Goal: Task Accomplishment & Management: Manage account settings

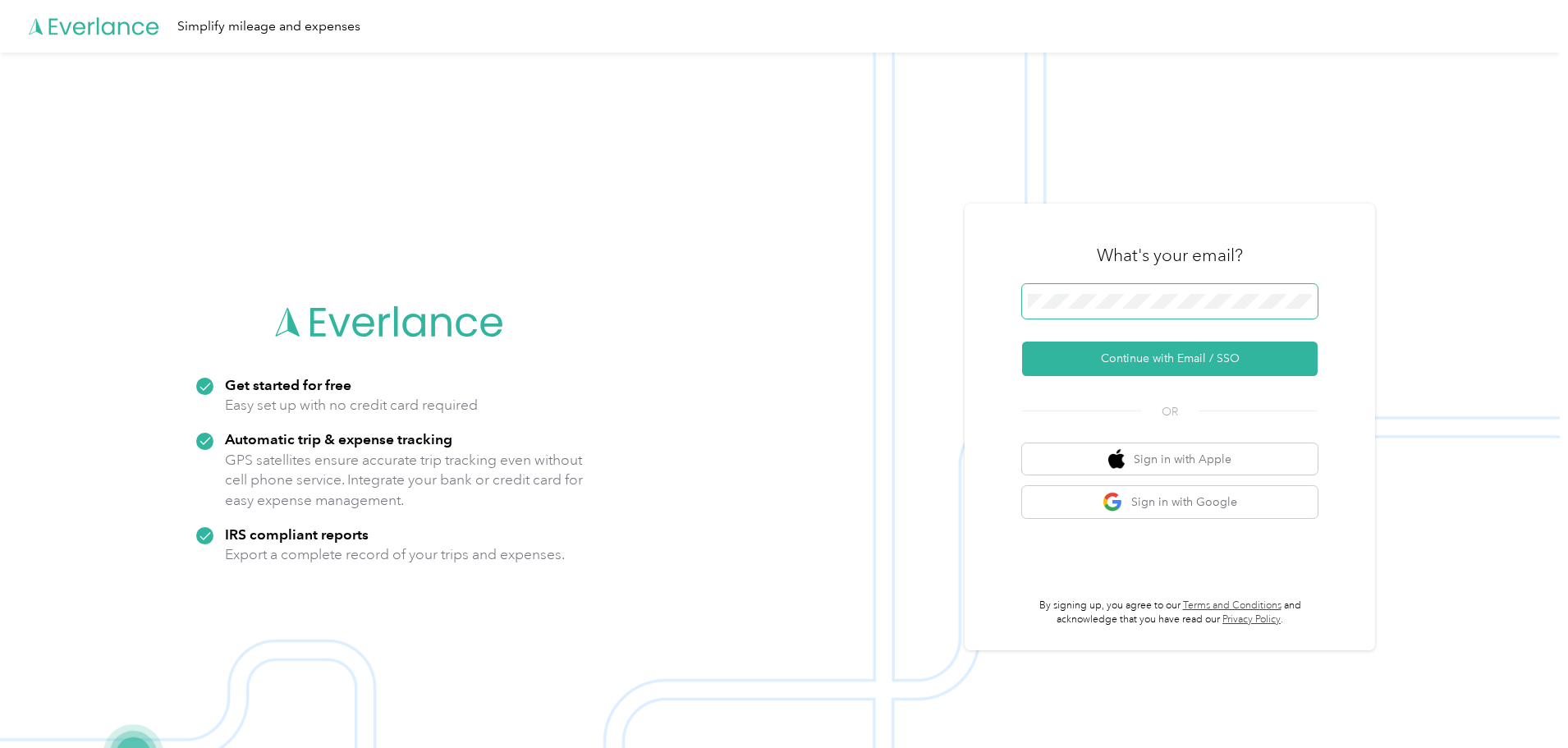
click at [1104, 313] on span at bounding box center [1169, 301] width 295 height 34
click at [1185, 366] on button "Continue with Email / SSO" at bounding box center [1169, 358] width 295 height 34
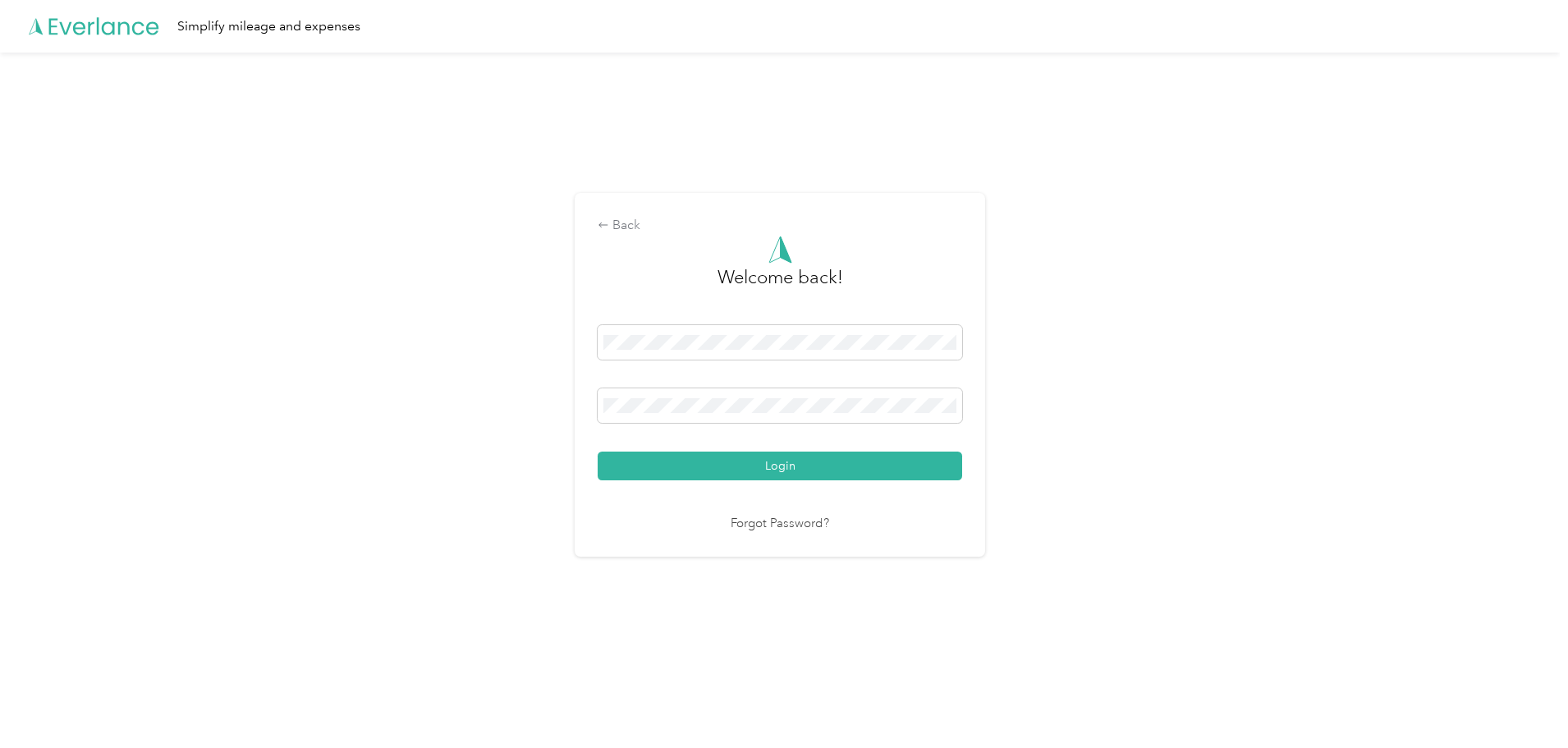
click at [749, 383] on div "Login" at bounding box center [780, 402] width 365 height 155
click at [724, 462] on button "Login" at bounding box center [780, 466] width 365 height 29
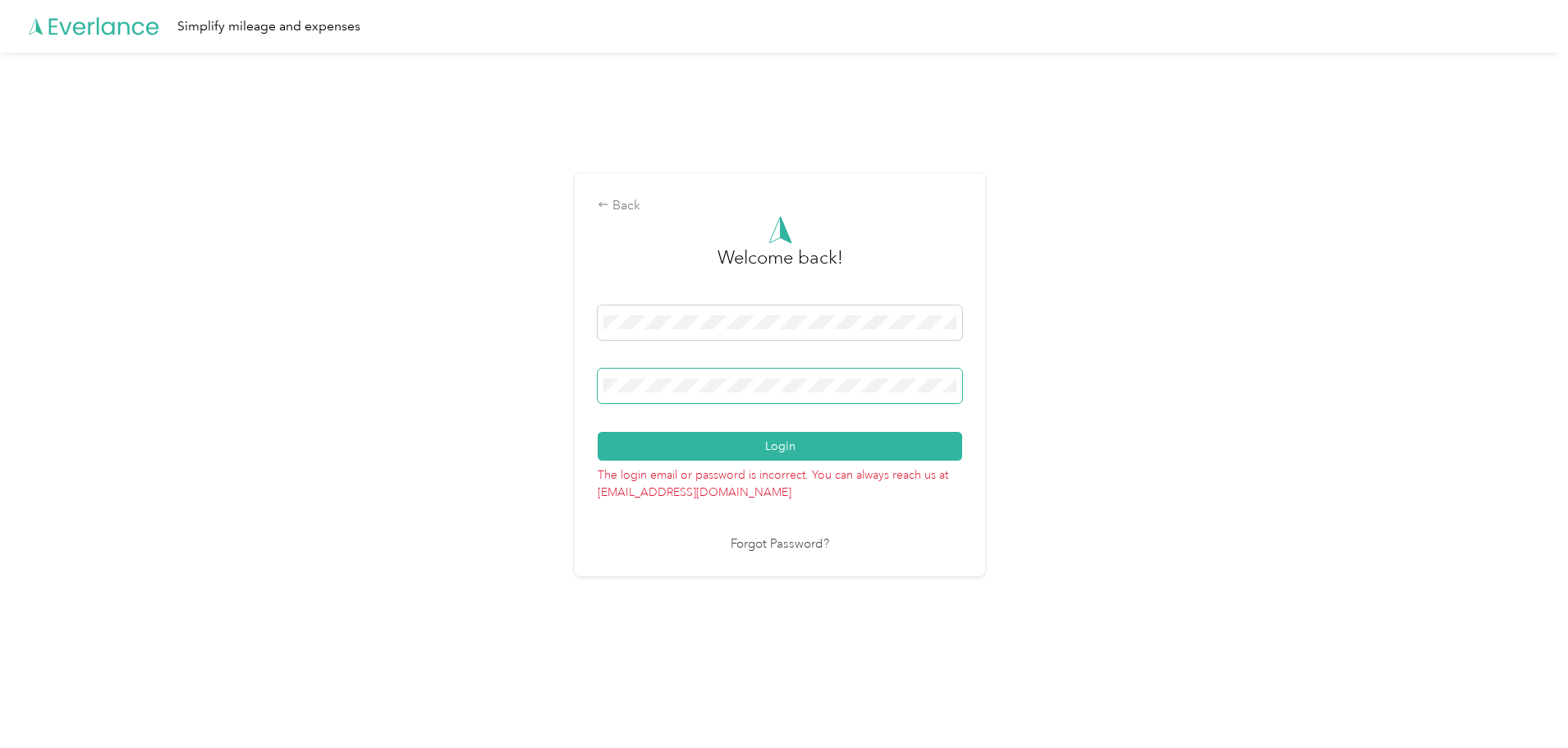
click at [770, 372] on span at bounding box center [780, 386] width 365 height 34
click at [513, 356] on div "Back Welcome back! Login The login email or password is incorrect. You can alwa…" at bounding box center [780, 382] width 1560 height 658
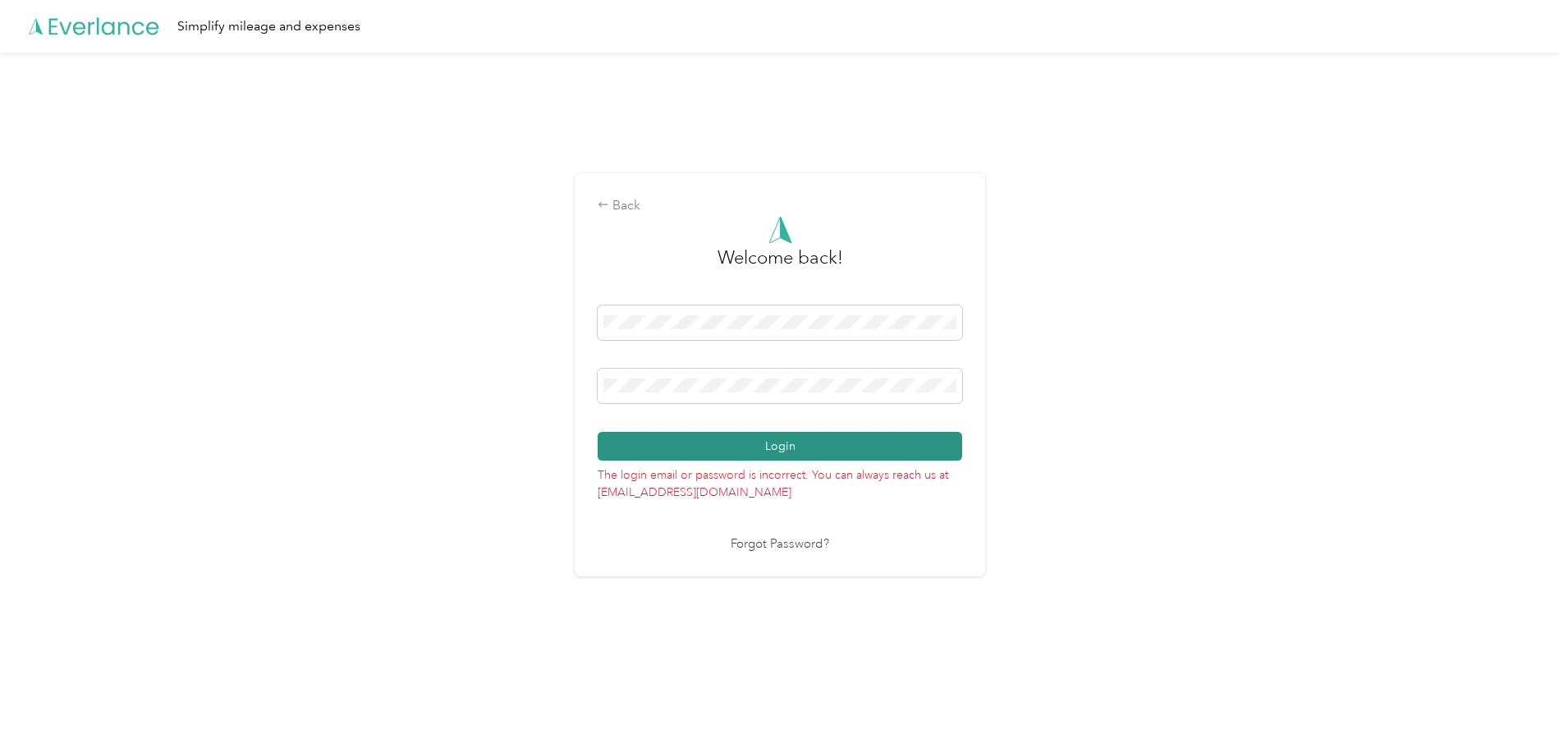
click at [917, 444] on button "Login" at bounding box center [780, 446] width 365 height 29
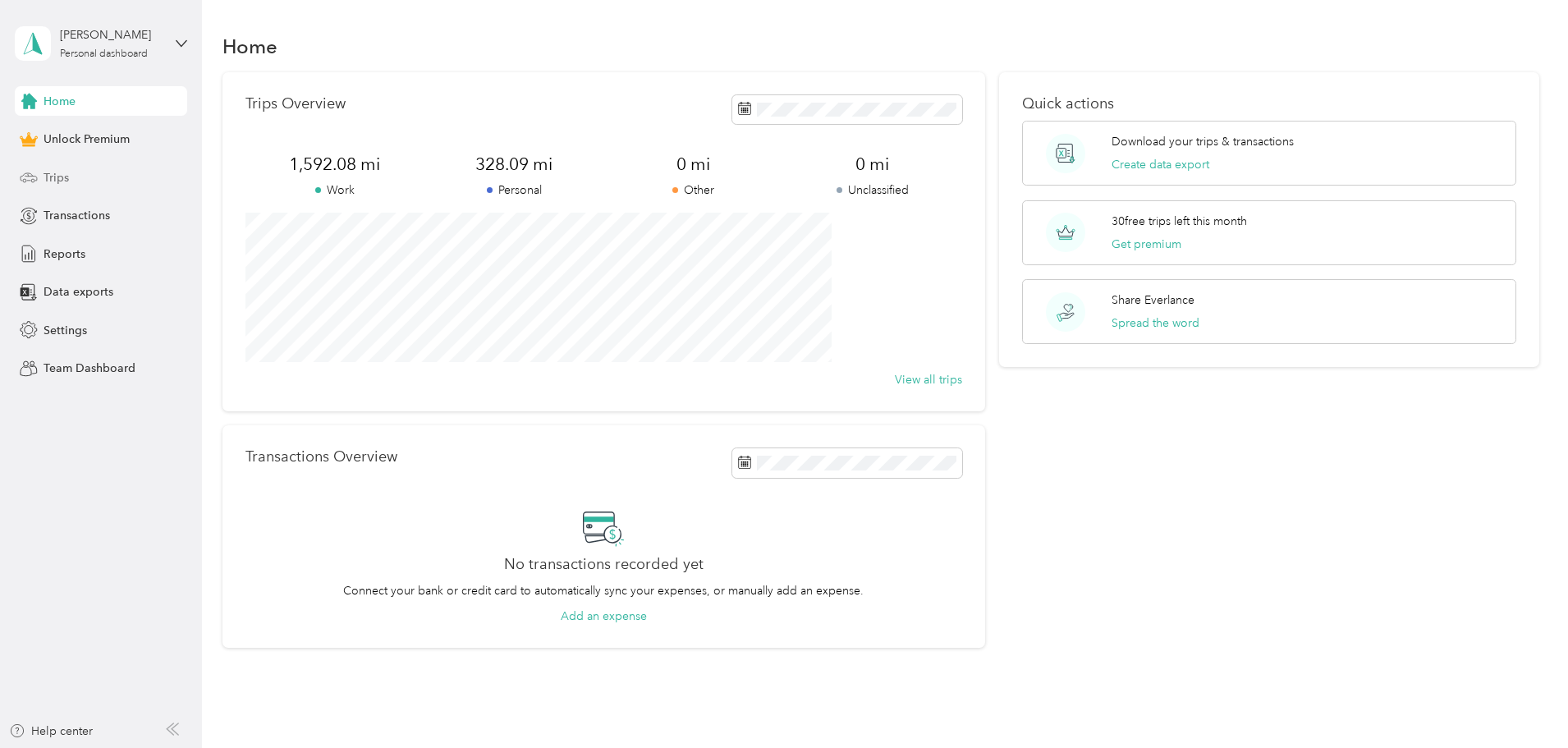
click at [48, 179] on span "Trips" at bounding box center [56, 177] width 25 height 17
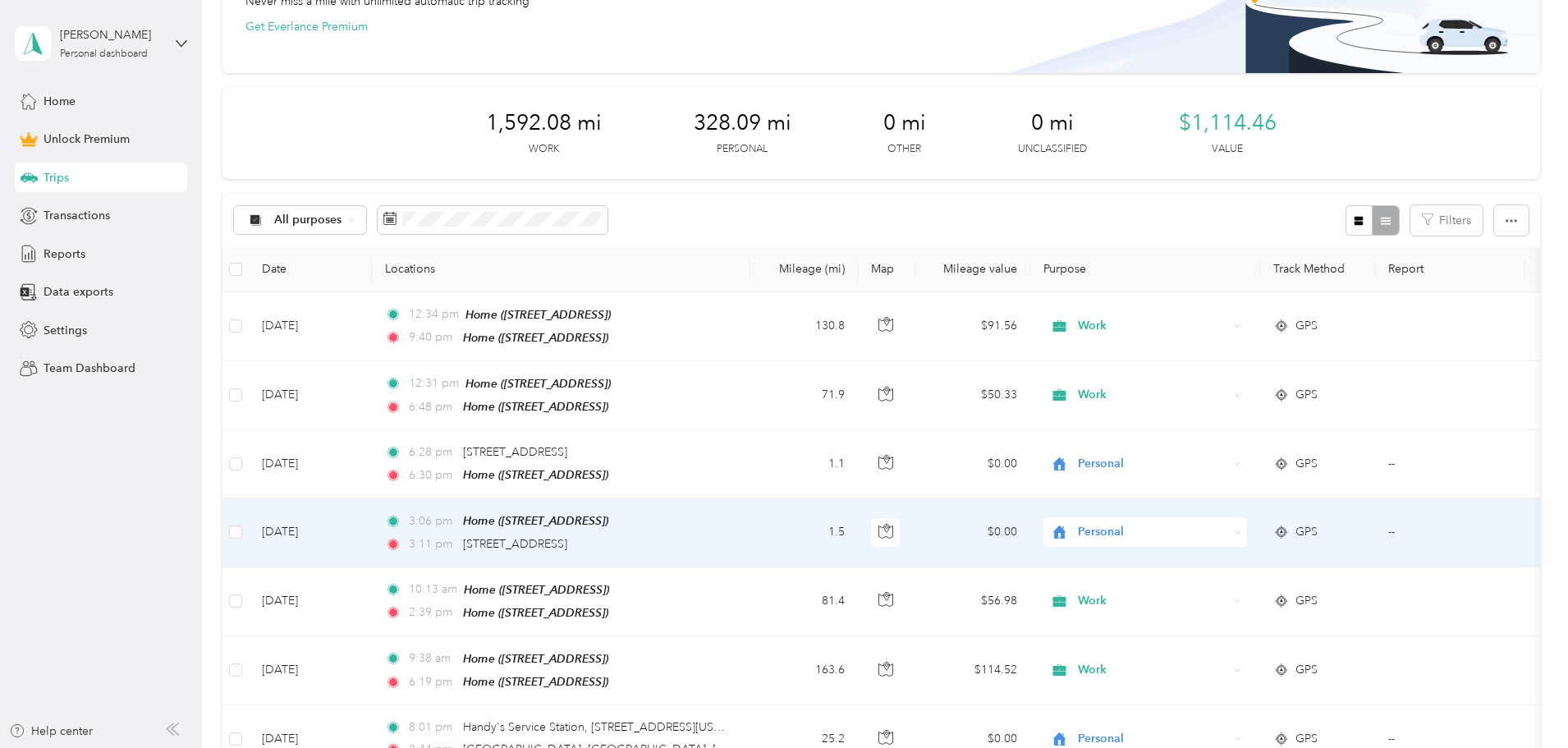
scroll to position [164, 0]
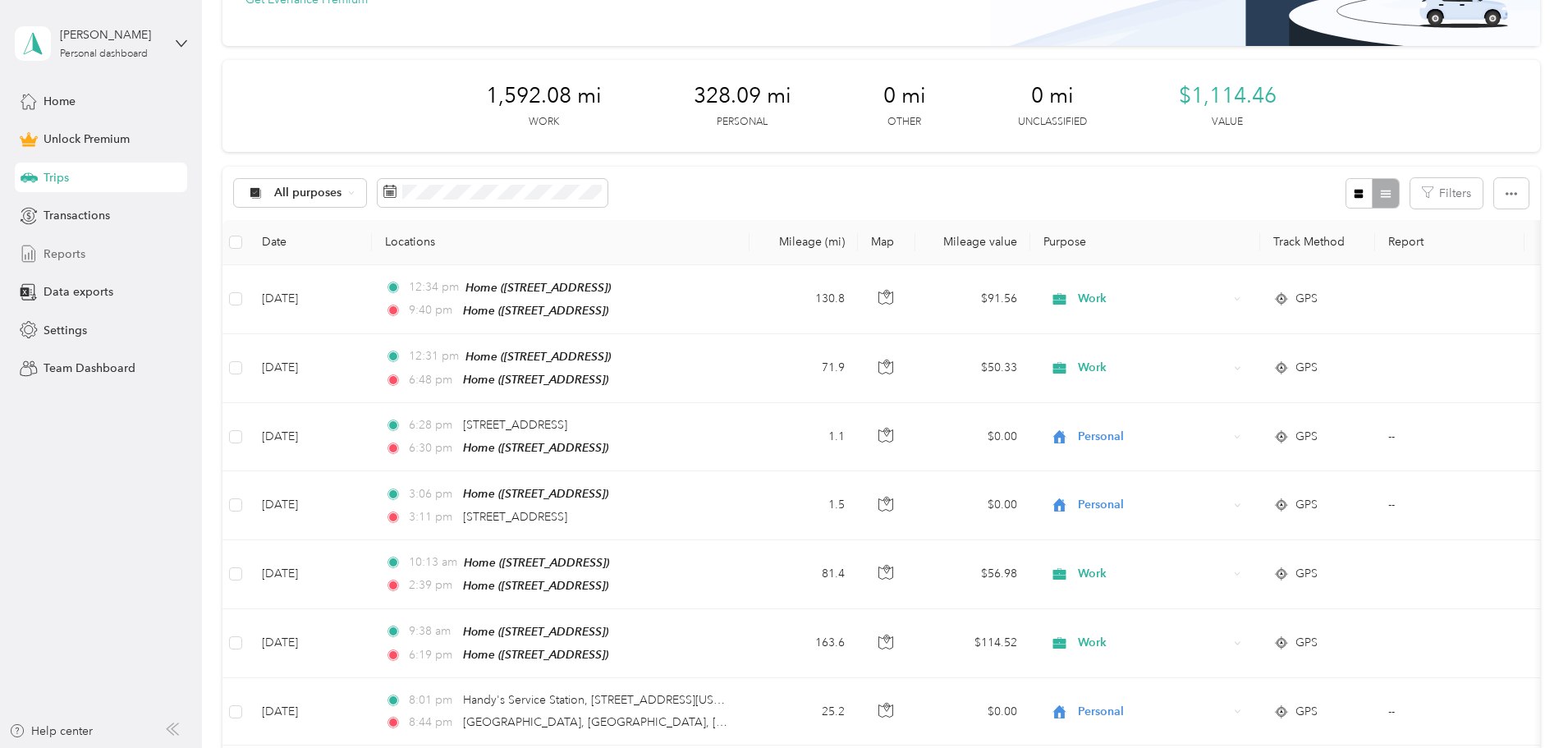
click at [62, 249] on span "Reports" at bounding box center [64, 253] width 42 height 17
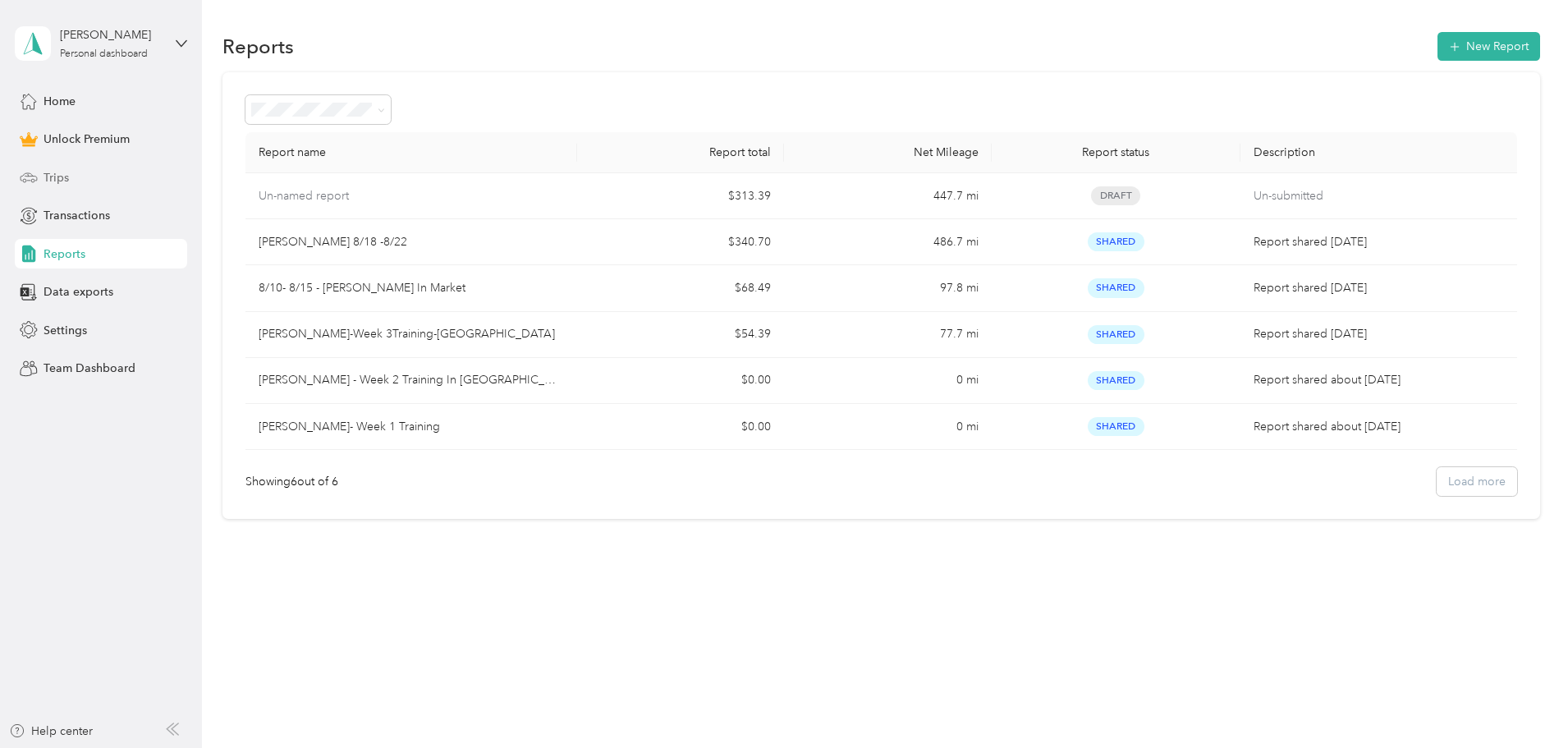
click at [39, 184] on div "Trips" at bounding box center [101, 177] width 172 height 30
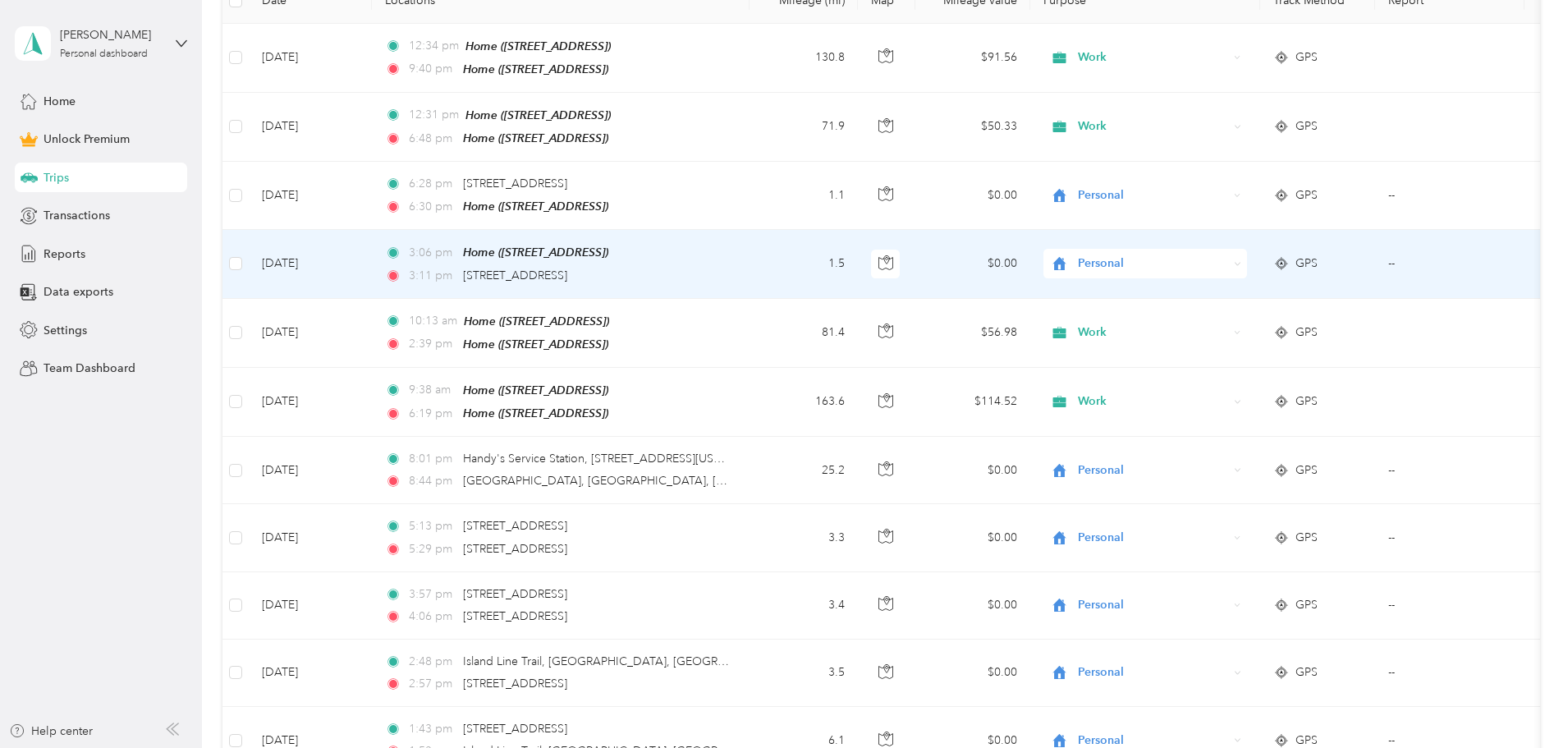
scroll to position [410, 0]
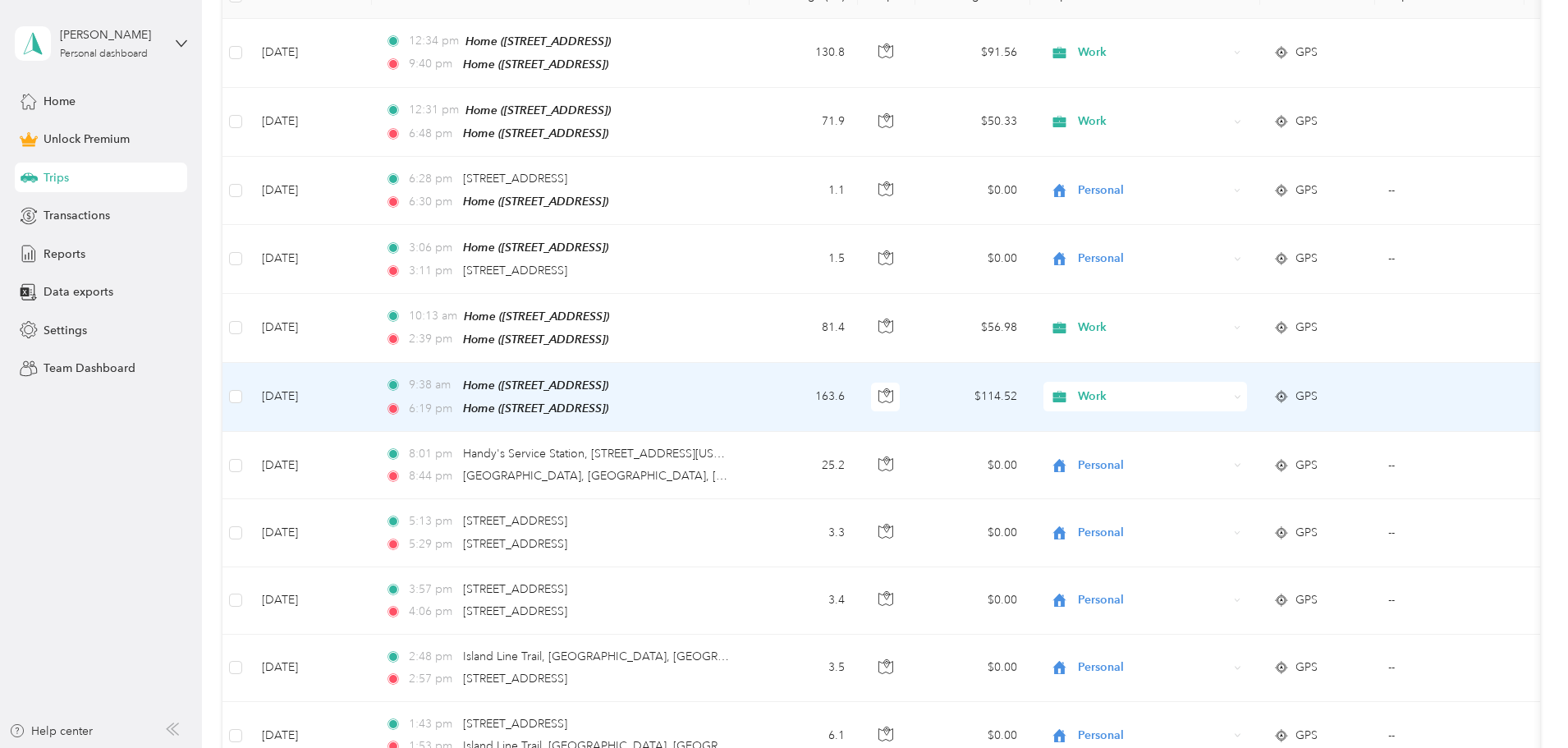
click at [249, 387] on td at bounding box center [235, 397] width 26 height 69
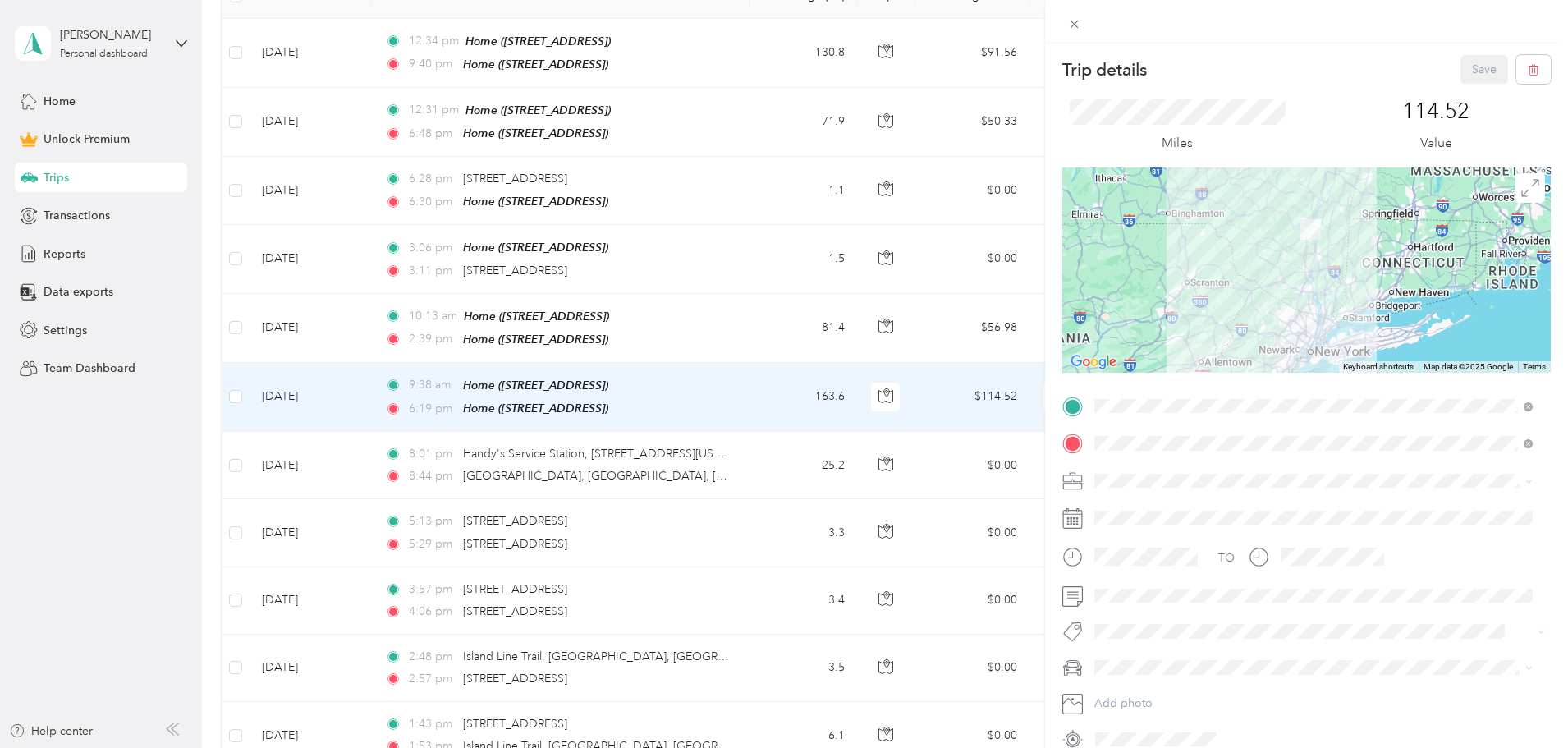
click at [347, 392] on div "Trip details Save This trip cannot be edited because it is either under review,…" at bounding box center [784, 374] width 1568 height 748
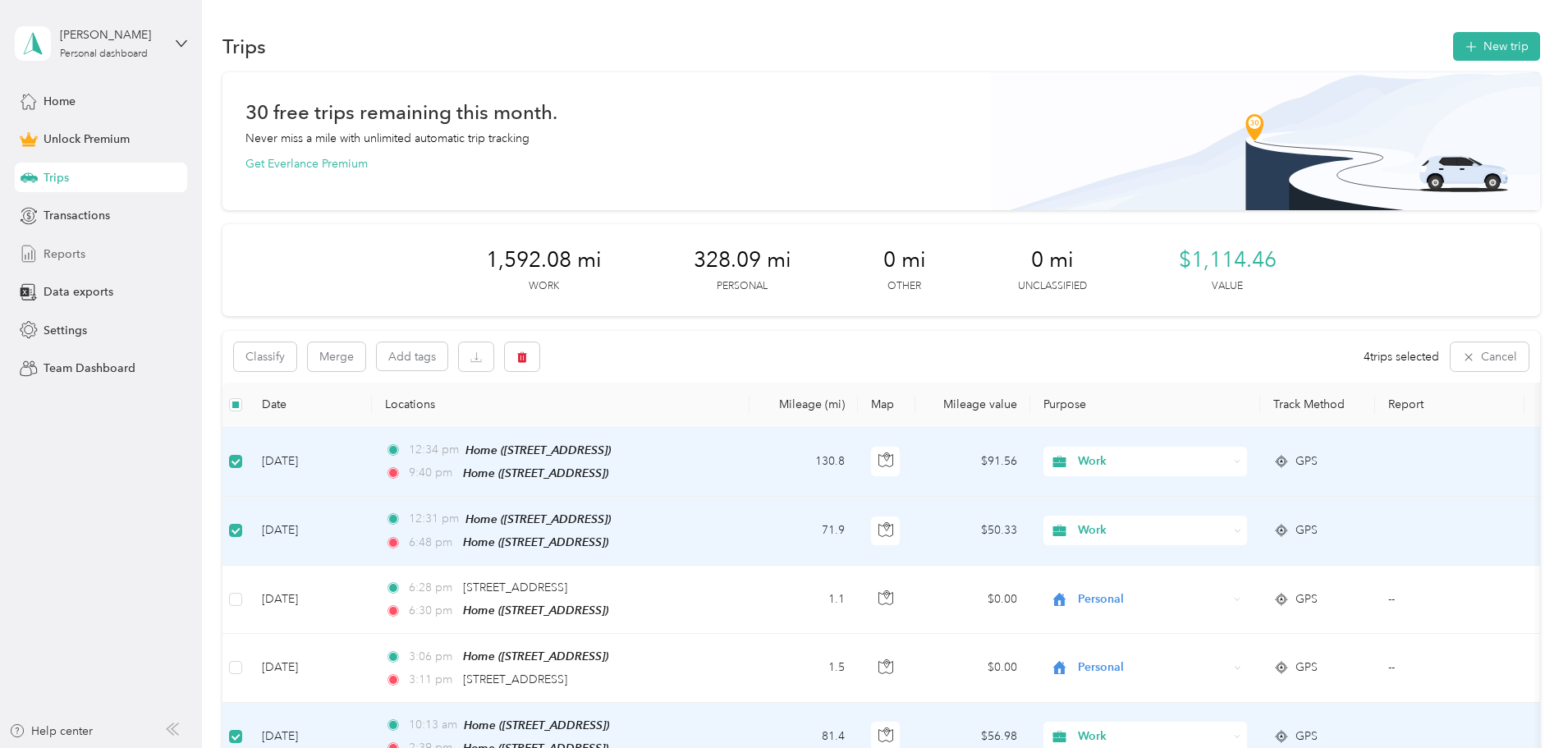
click at [87, 254] on div "Reports" at bounding box center [101, 253] width 172 height 30
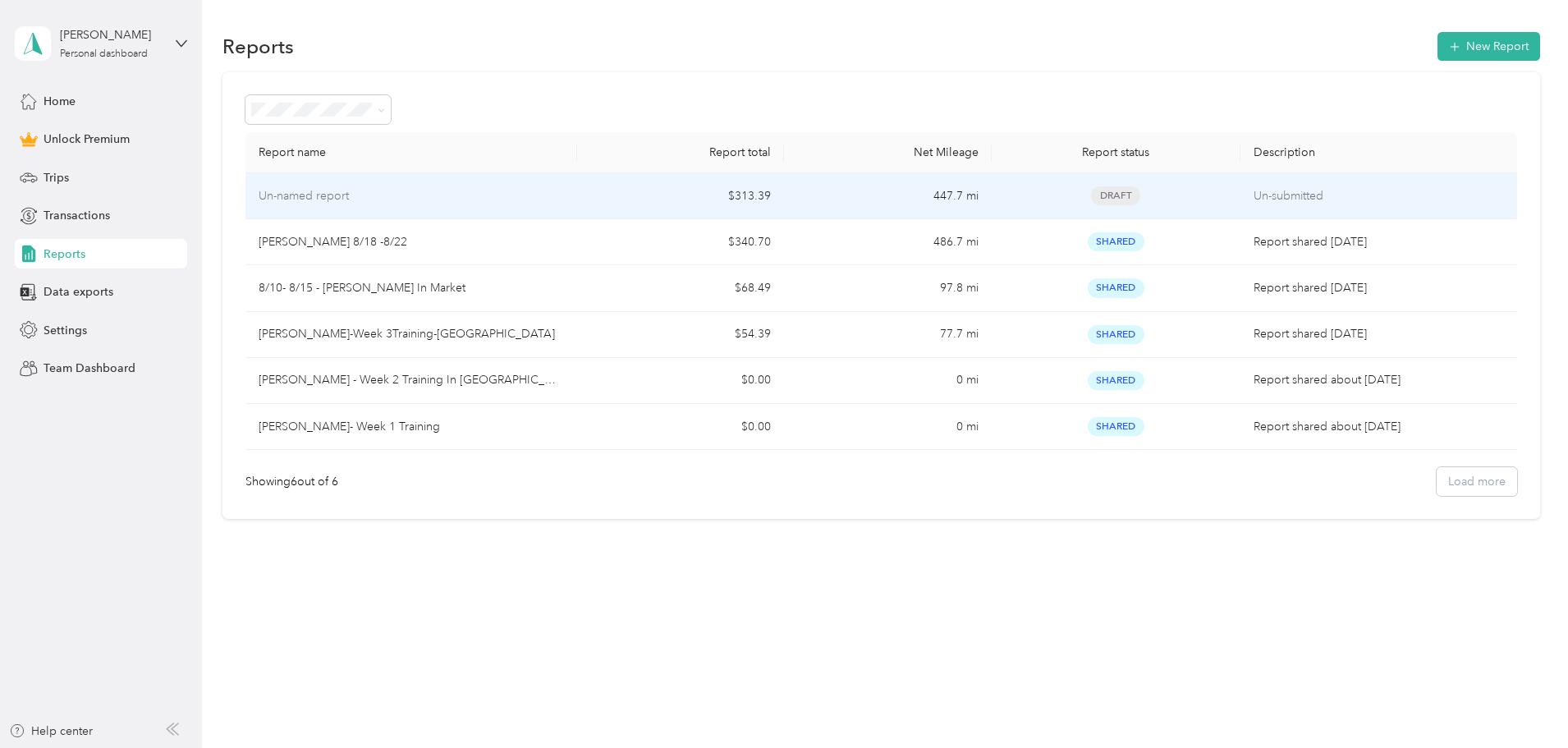
click at [577, 203] on td "Un-named report" at bounding box center [410, 196] width 331 height 46
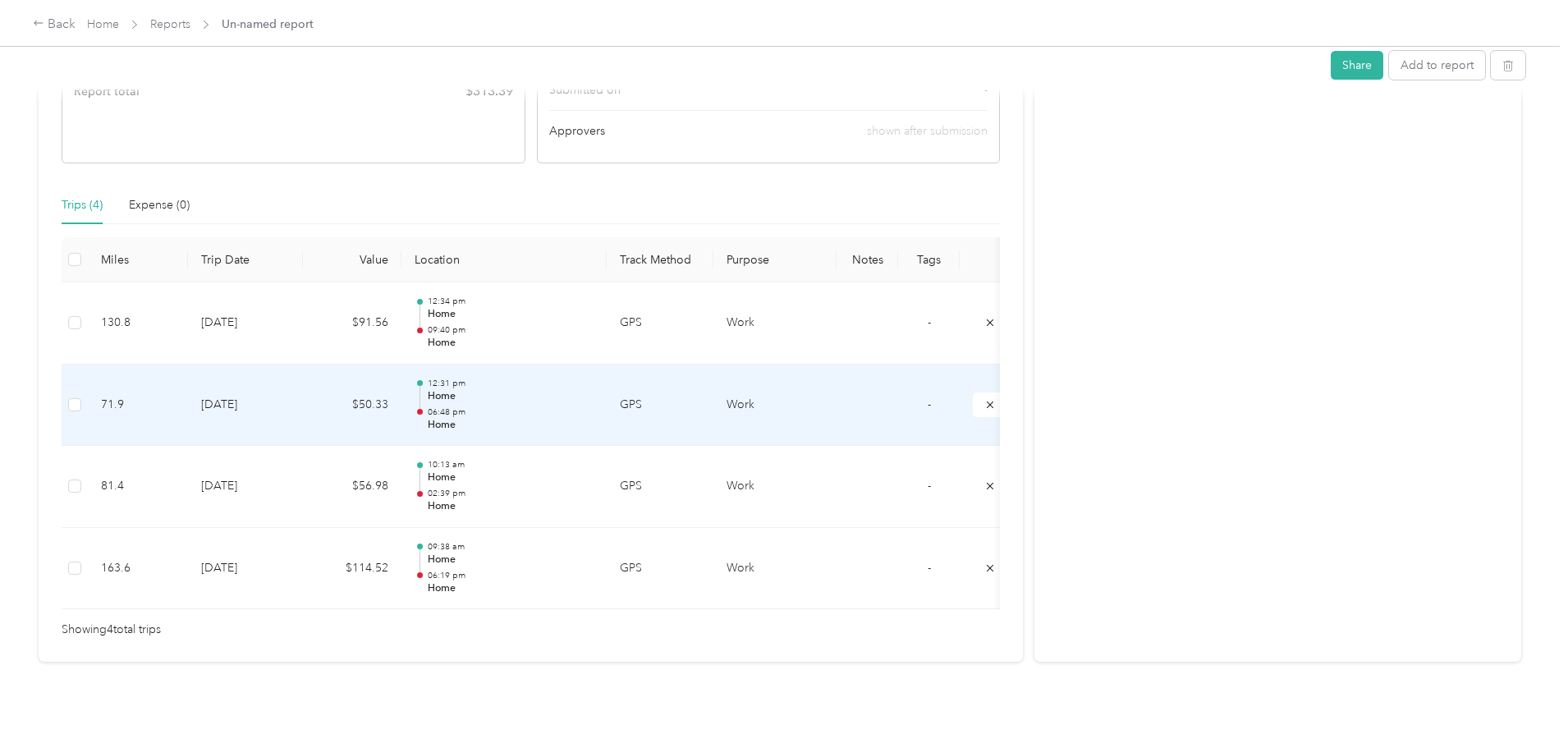
scroll to position [312, 0]
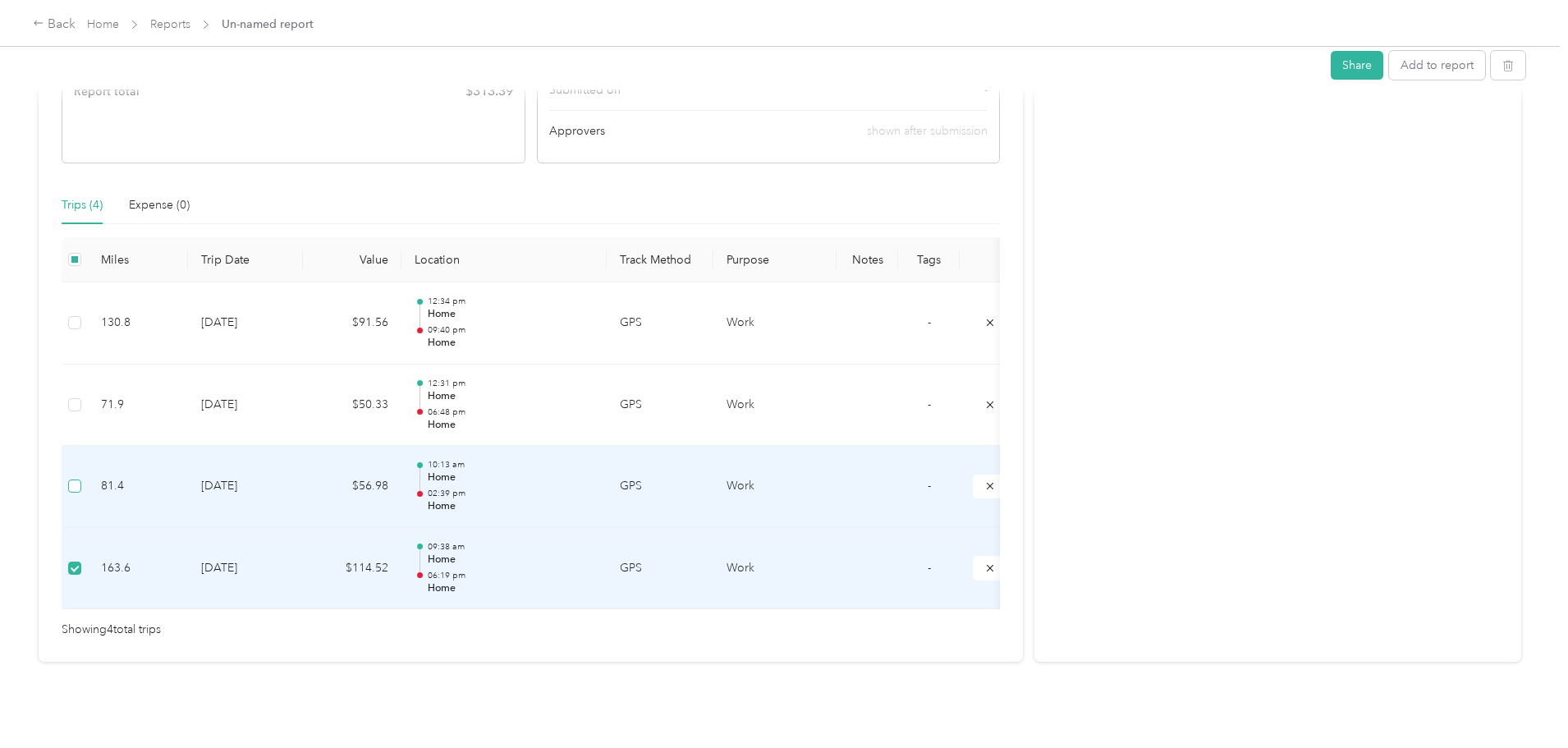
click at [82, 477] on label at bounding box center [75, 486] width 13 height 18
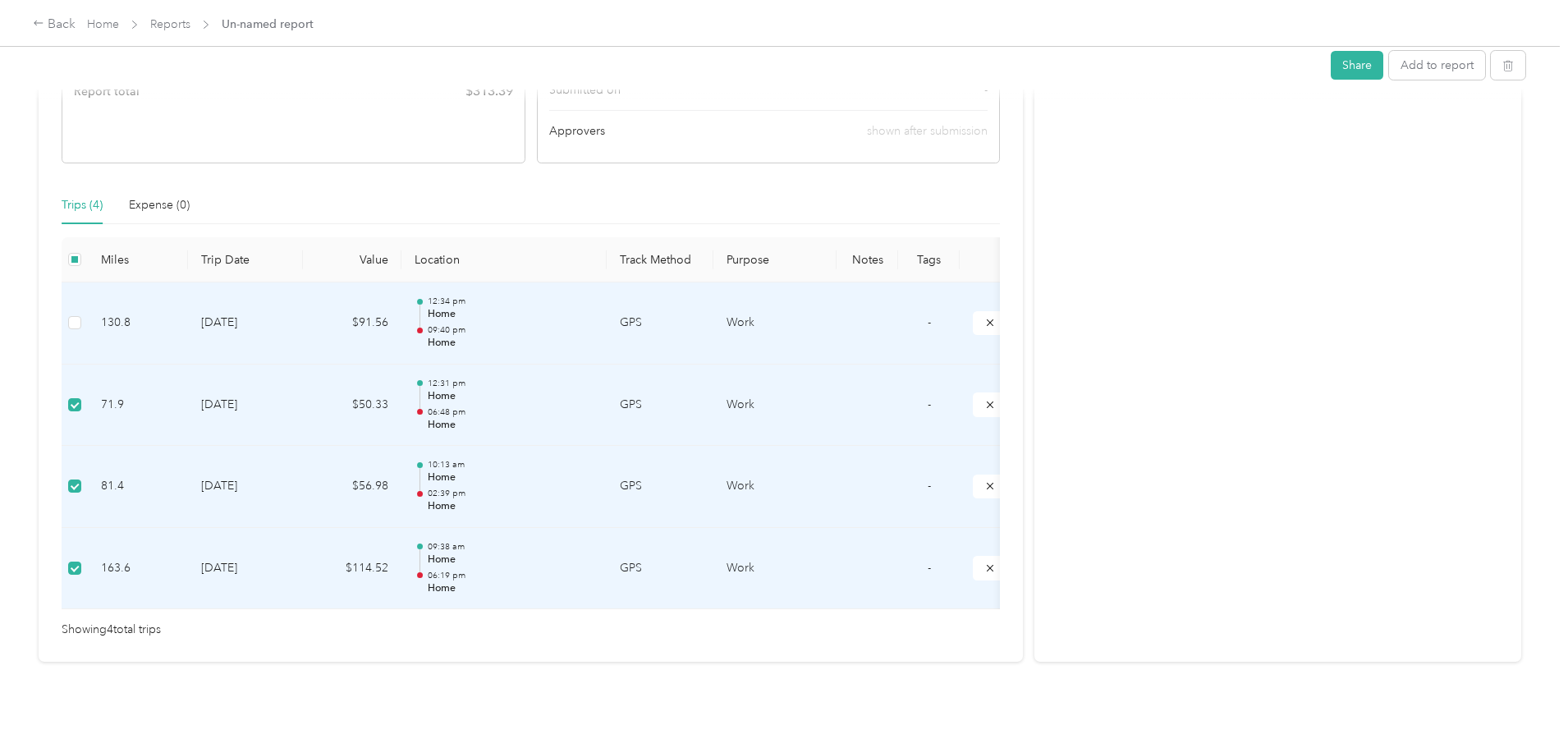
click at [88, 285] on td at bounding box center [75, 323] width 26 height 82
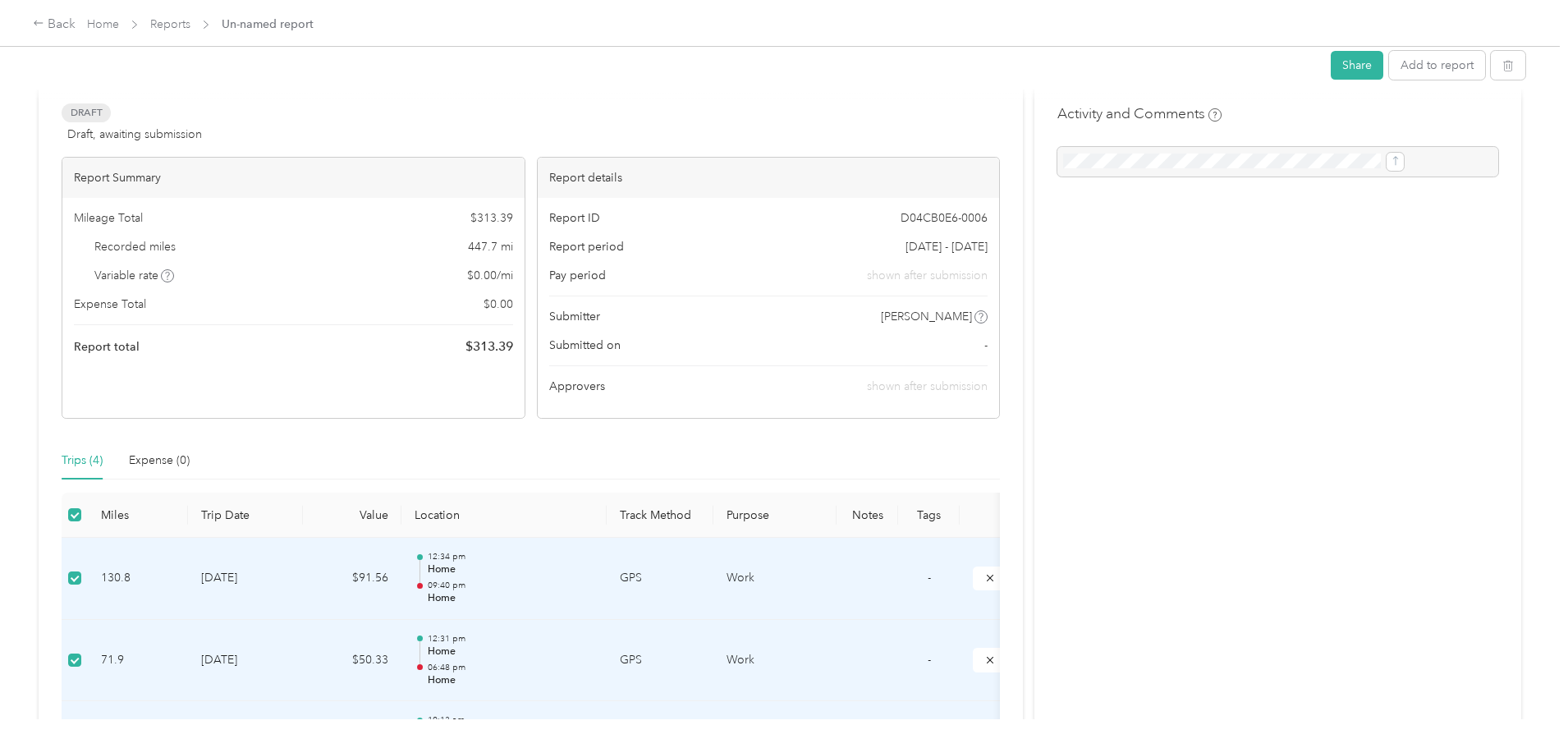
scroll to position [0, 0]
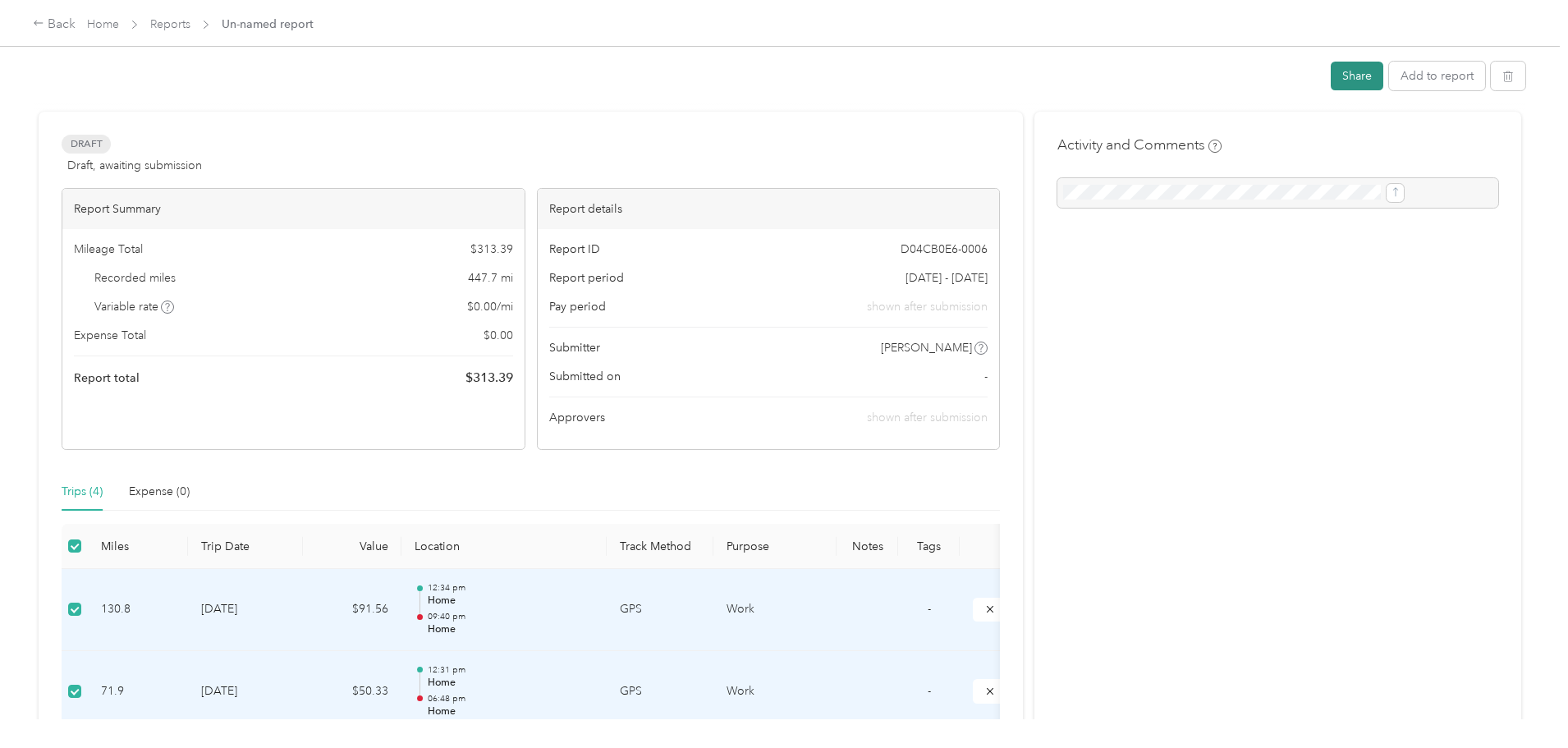
click at [1331, 82] on button "Share" at bounding box center [1357, 76] width 53 height 29
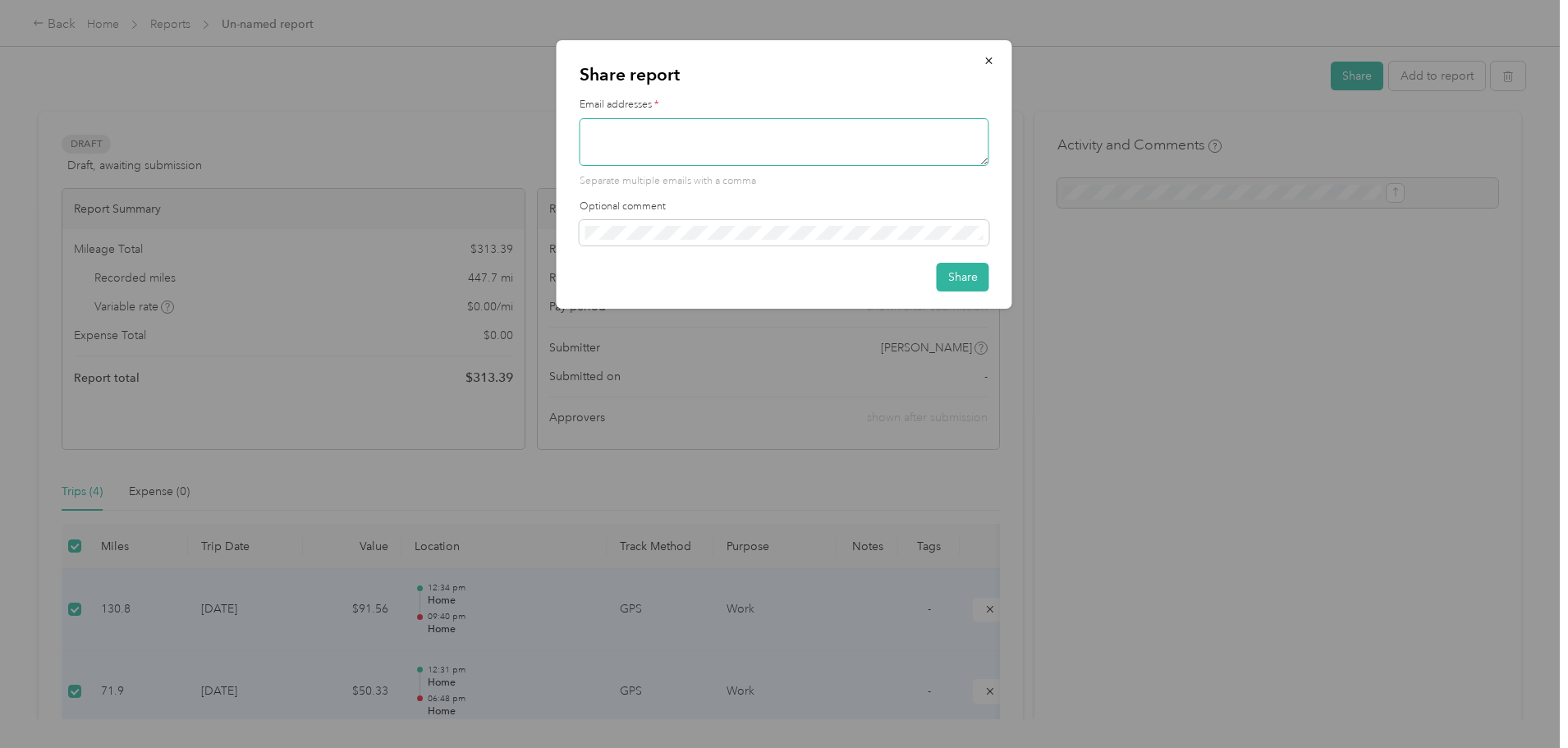
click at [774, 138] on textarea at bounding box center [785, 142] width 410 height 48
type textarea "j"
type textarea "[PERSON_NAME]@NW"
click at [991, 62] on icon "button" at bounding box center [988, 60] width 6 height 6
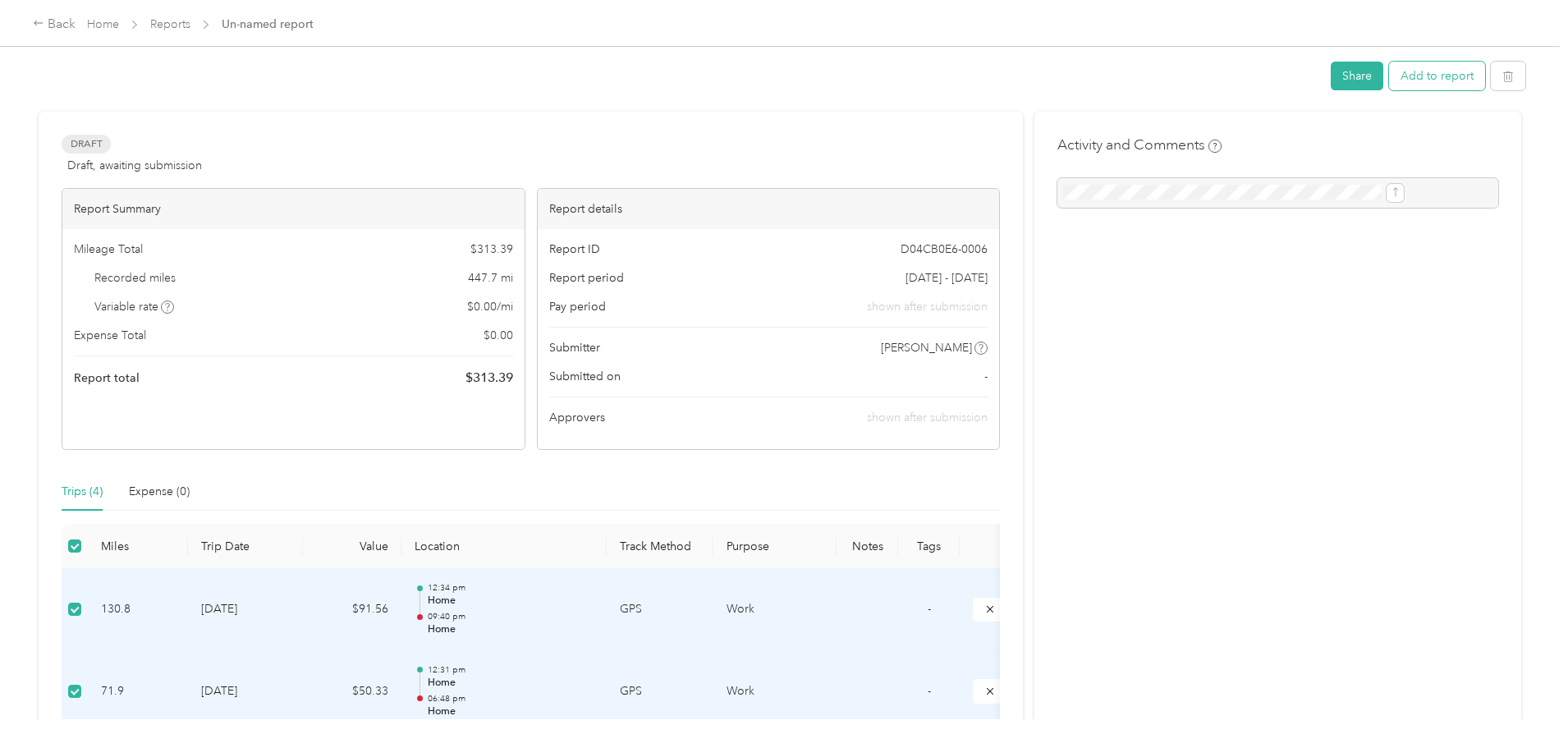
click at [1389, 74] on button "Add to report" at bounding box center [1437, 76] width 96 height 29
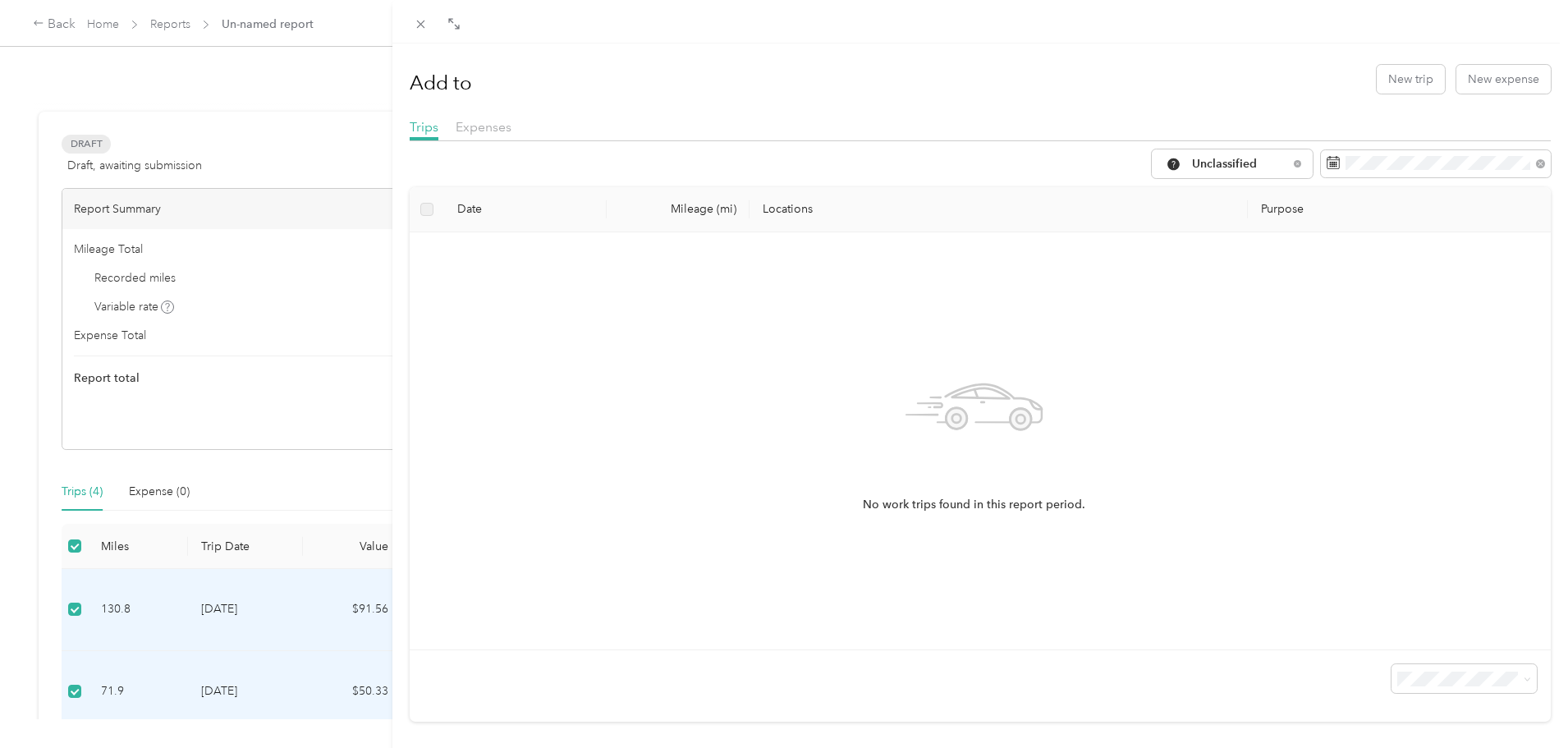
scroll to position [29, 0]
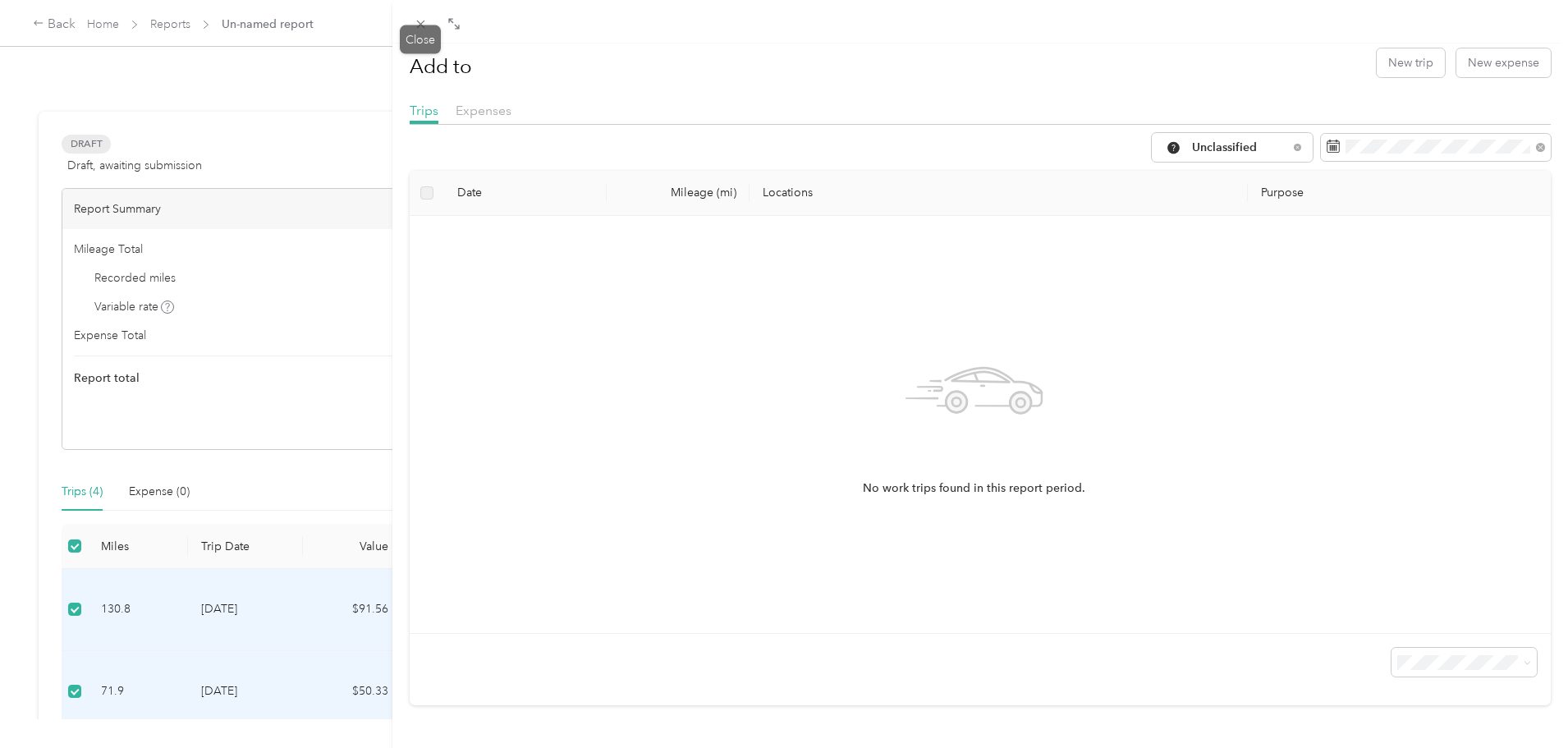
click at [425, 30] on icon at bounding box center [421, 24] width 14 height 14
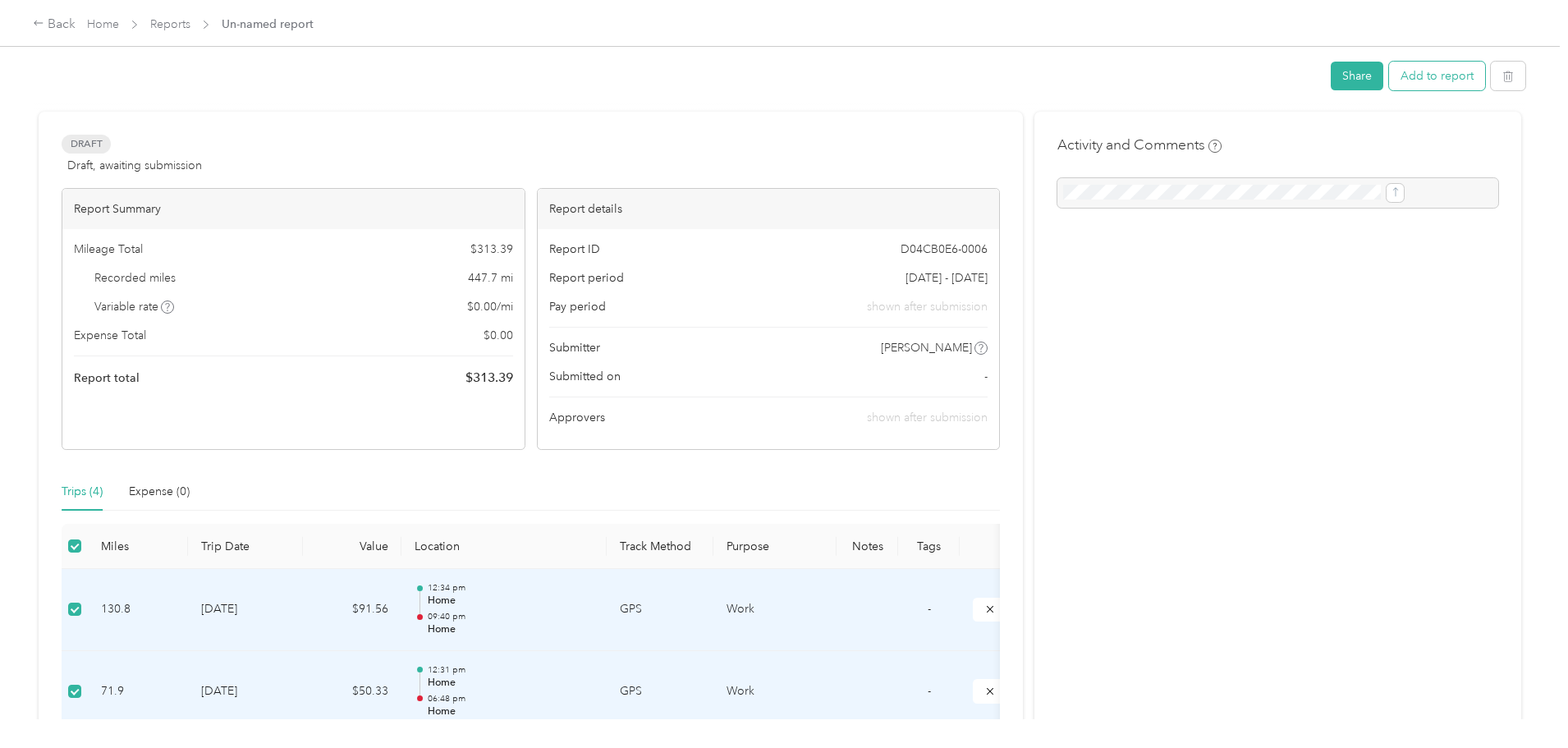
click at [1389, 75] on button "Add to report" at bounding box center [1437, 76] width 96 height 29
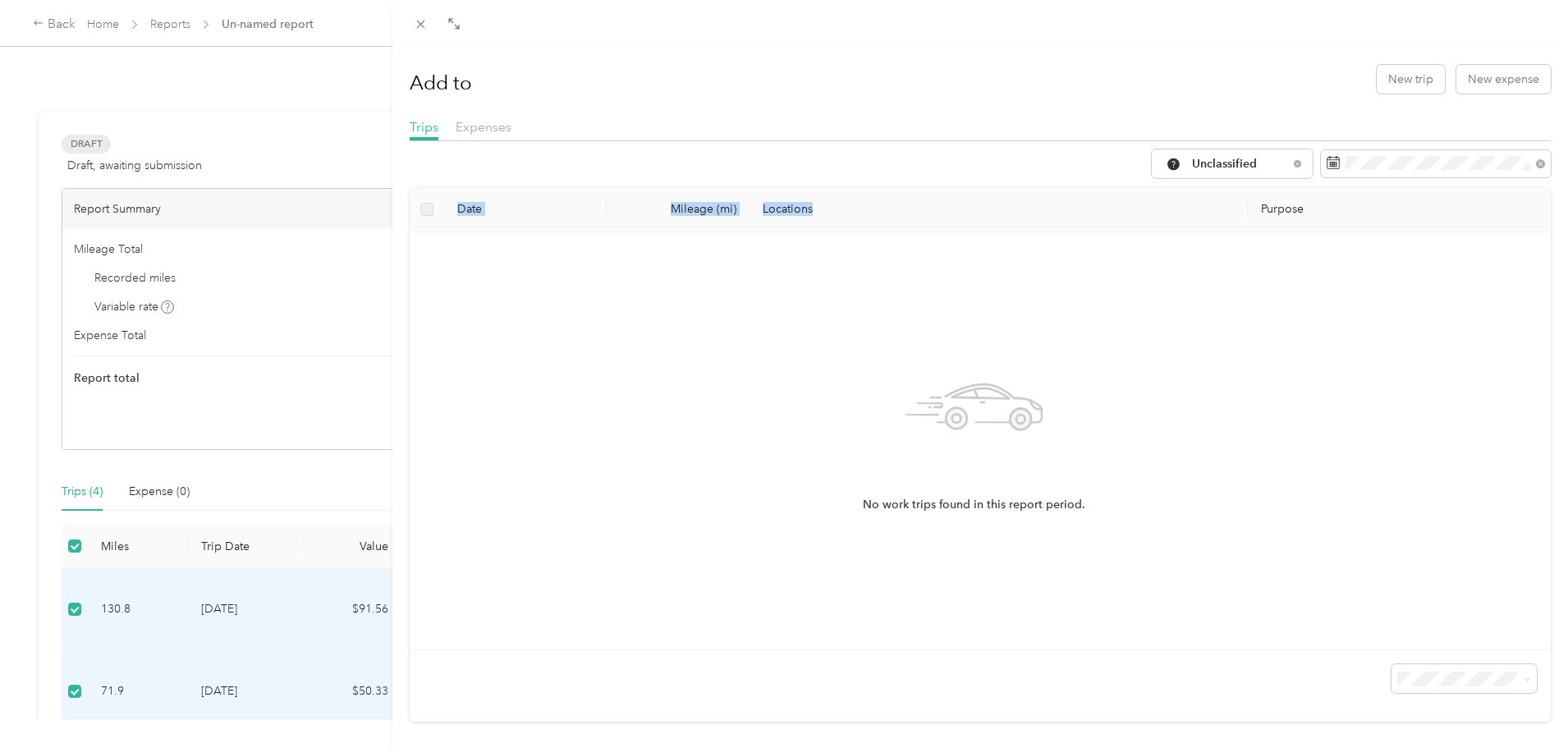
drag, startPoint x: 1281, startPoint y: 162, endPoint x: 1207, endPoint y: 189, distance: 78.8
click at [1207, 189] on div "Unclassified Date Mileage (mi) Locations Purpose No work trips found in this re…" at bounding box center [981, 435] width 1142 height 572
click at [1204, 166] on span "Unclassified" at bounding box center [1240, 163] width 96 height 12
click at [1197, 257] on li "Work" at bounding box center [1220, 250] width 161 height 29
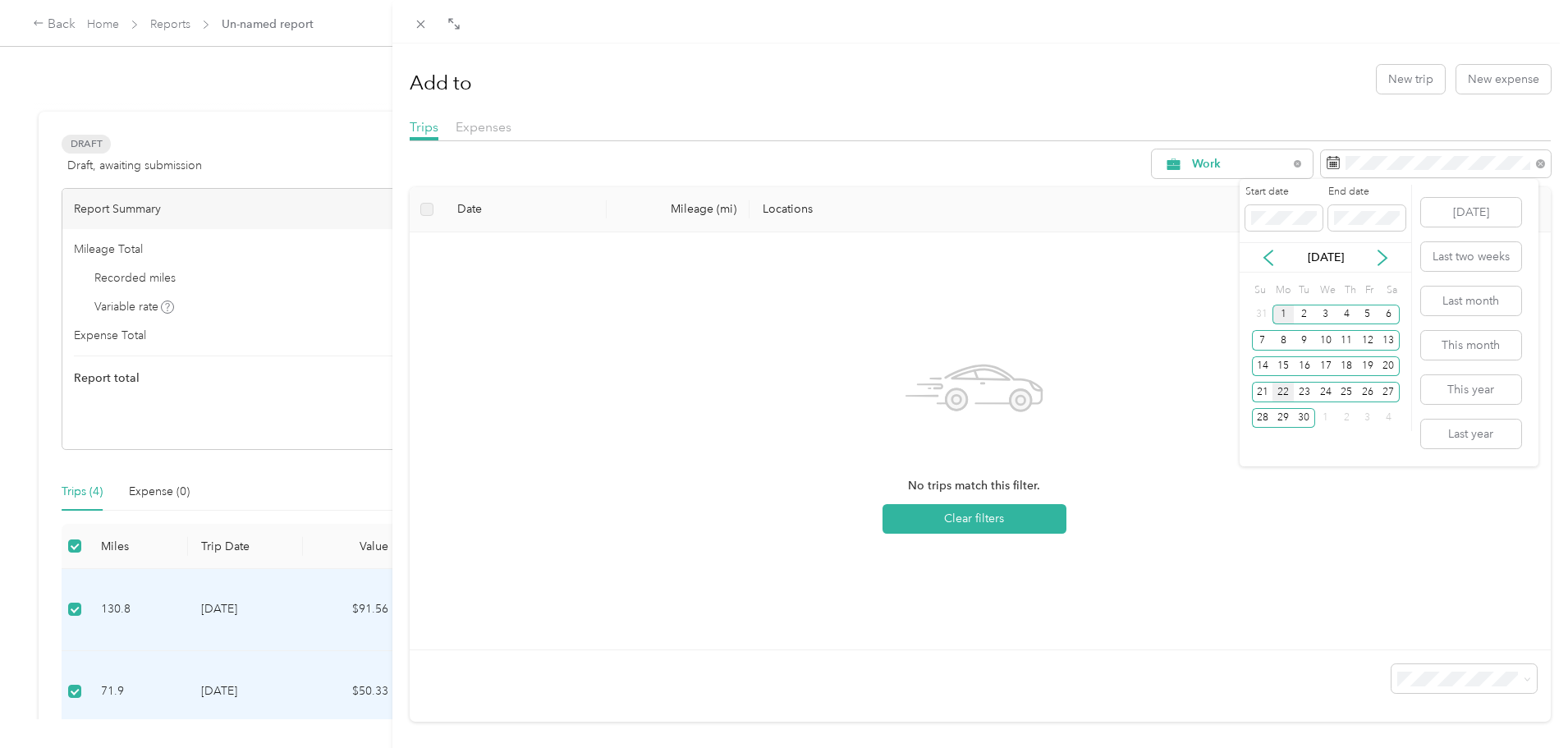
click at [1285, 393] on div "22" at bounding box center [1283, 392] width 22 height 21
click at [1371, 389] on div "26" at bounding box center [1368, 392] width 22 height 21
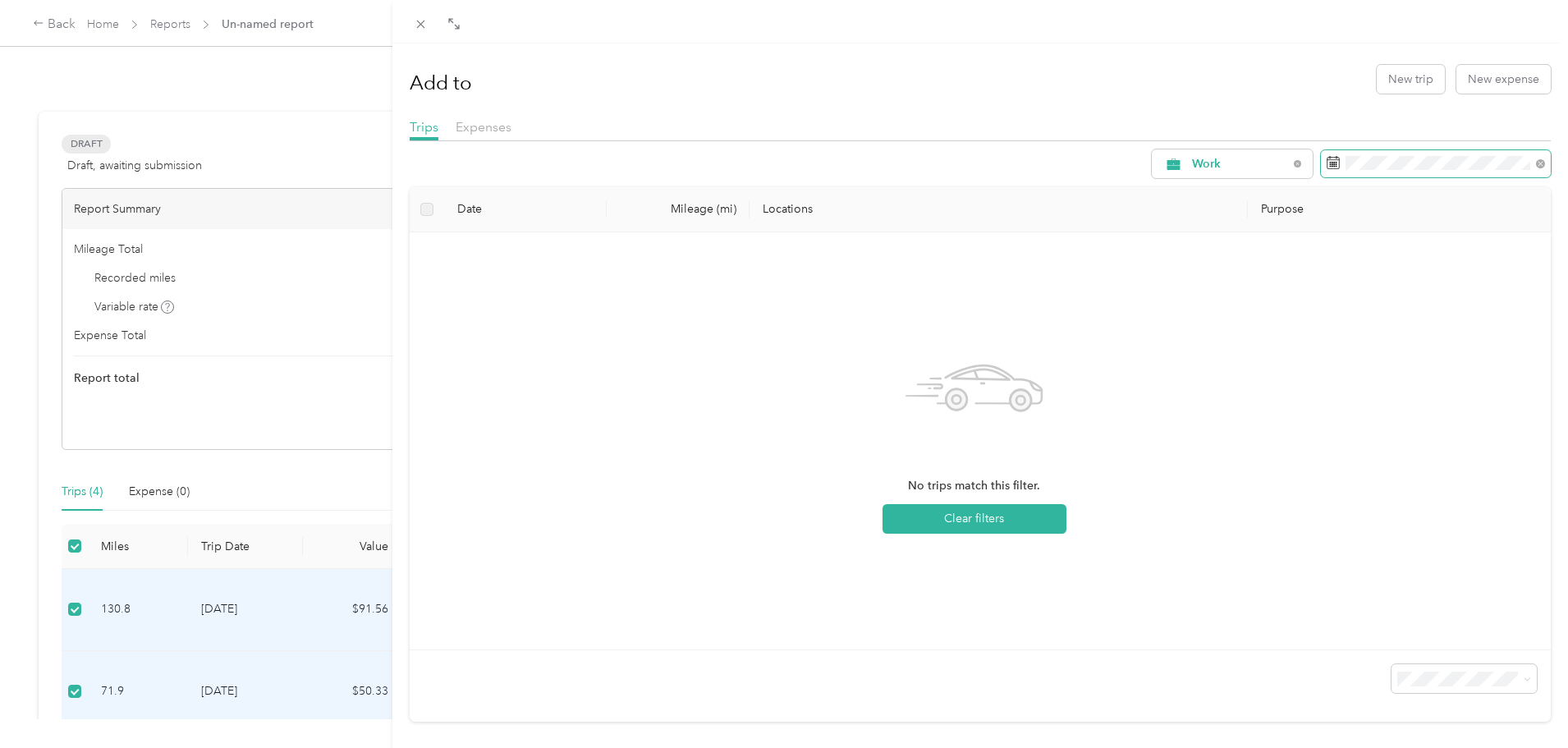
click at [1433, 171] on span at bounding box center [1436, 163] width 230 height 28
click at [1271, 259] on icon at bounding box center [1269, 258] width 16 height 16
click at [1282, 414] on div "25" at bounding box center [1283, 418] width 22 height 21
click at [1367, 418] on div "29" at bounding box center [1368, 418] width 22 height 21
click at [399, 199] on div "Add to New trip New expense Trips Expenses Work Date Mileage (mi) Locations Pur…" at bounding box center [981, 417] width 1176 height 748
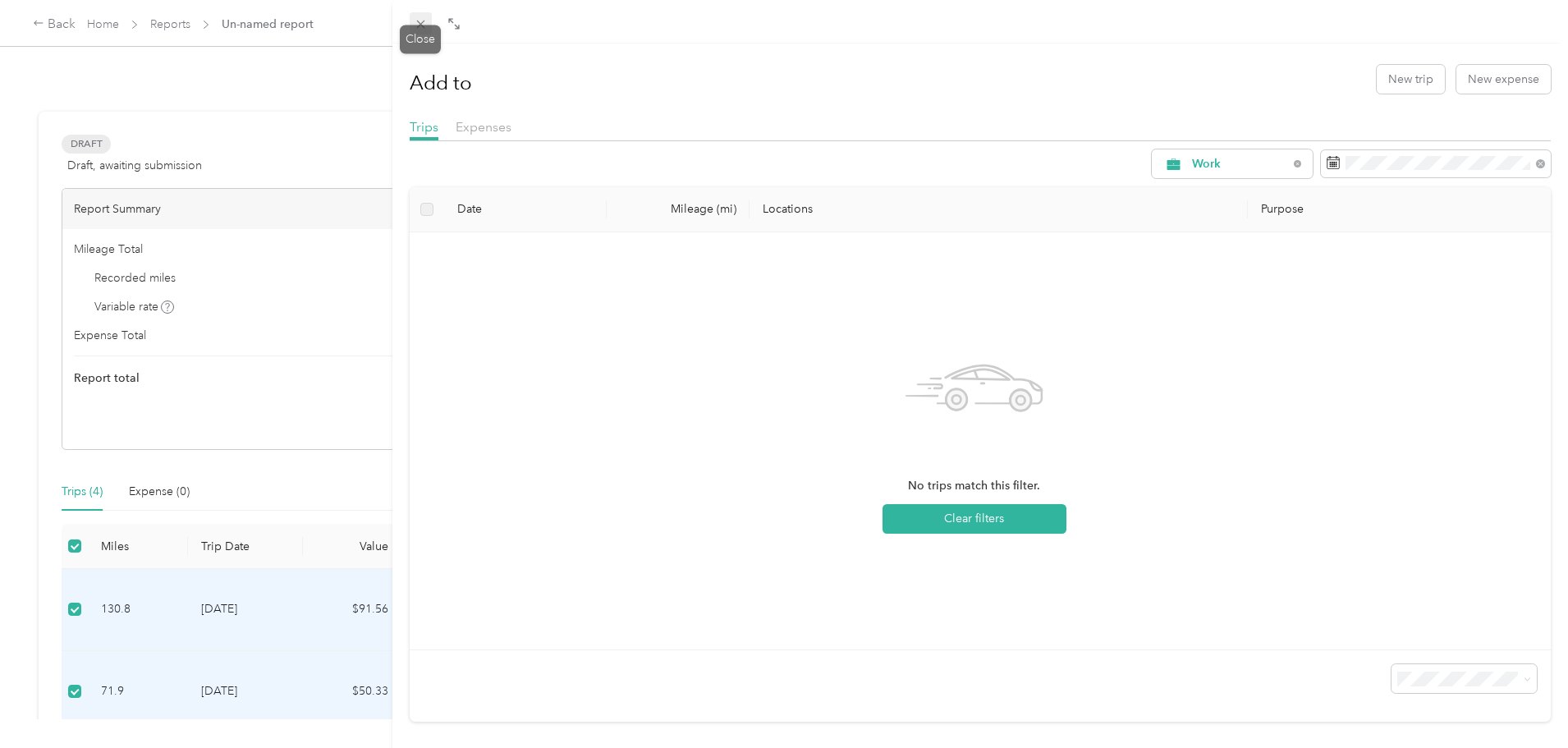
click at [416, 747] on div "Drag to resize Click to close Add to New trip New expense Trips Expenses Work D…" at bounding box center [780, 748] width 1560 height 0
click at [420, 24] on icon at bounding box center [420, 24] width 8 height 8
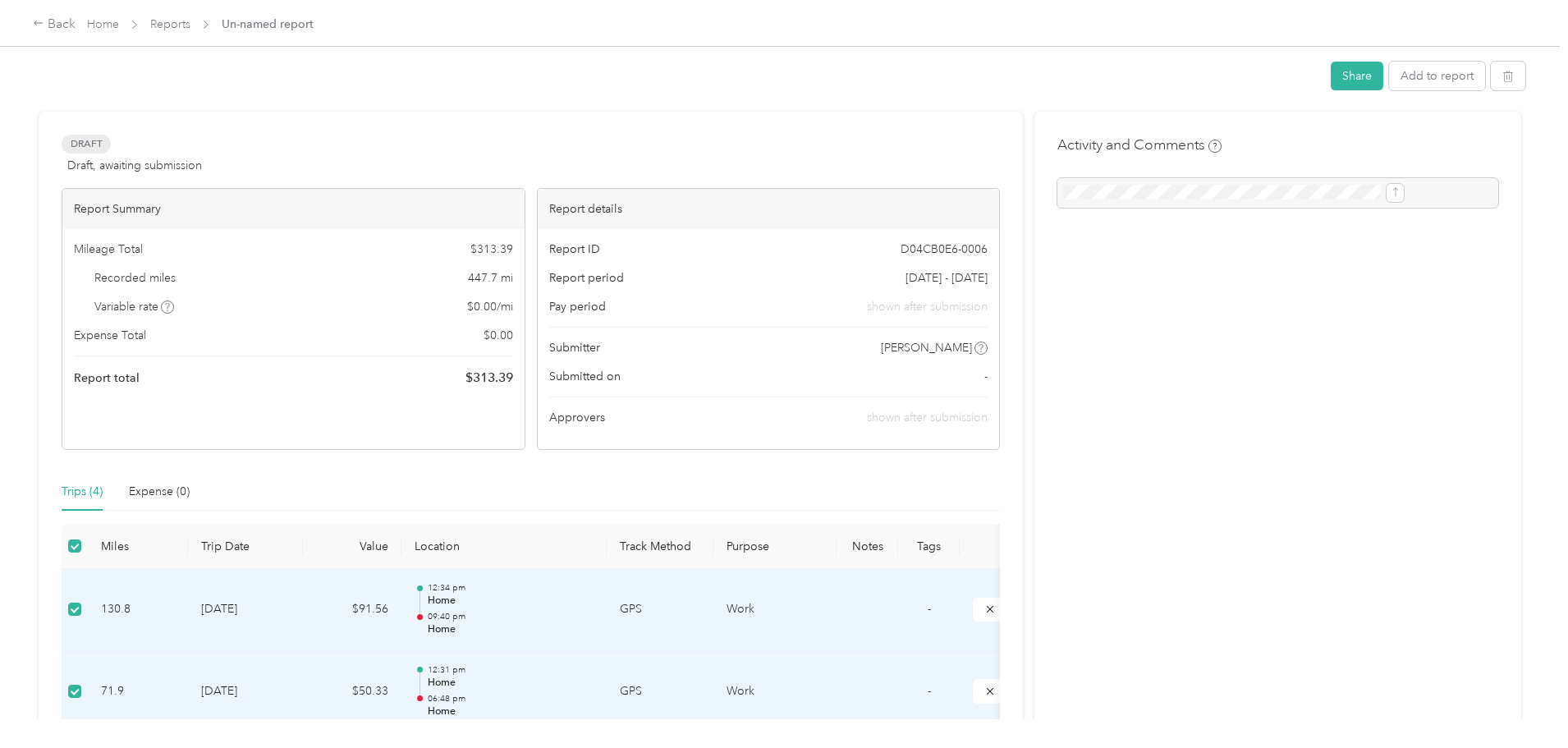
click at [313, 31] on span "Un-named report" at bounding box center [268, 23] width 92 height 17
click at [119, 33] on span "Home" at bounding box center [103, 23] width 32 height 17
click at [119, 24] on link "Home" at bounding box center [103, 24] width 32 height 14
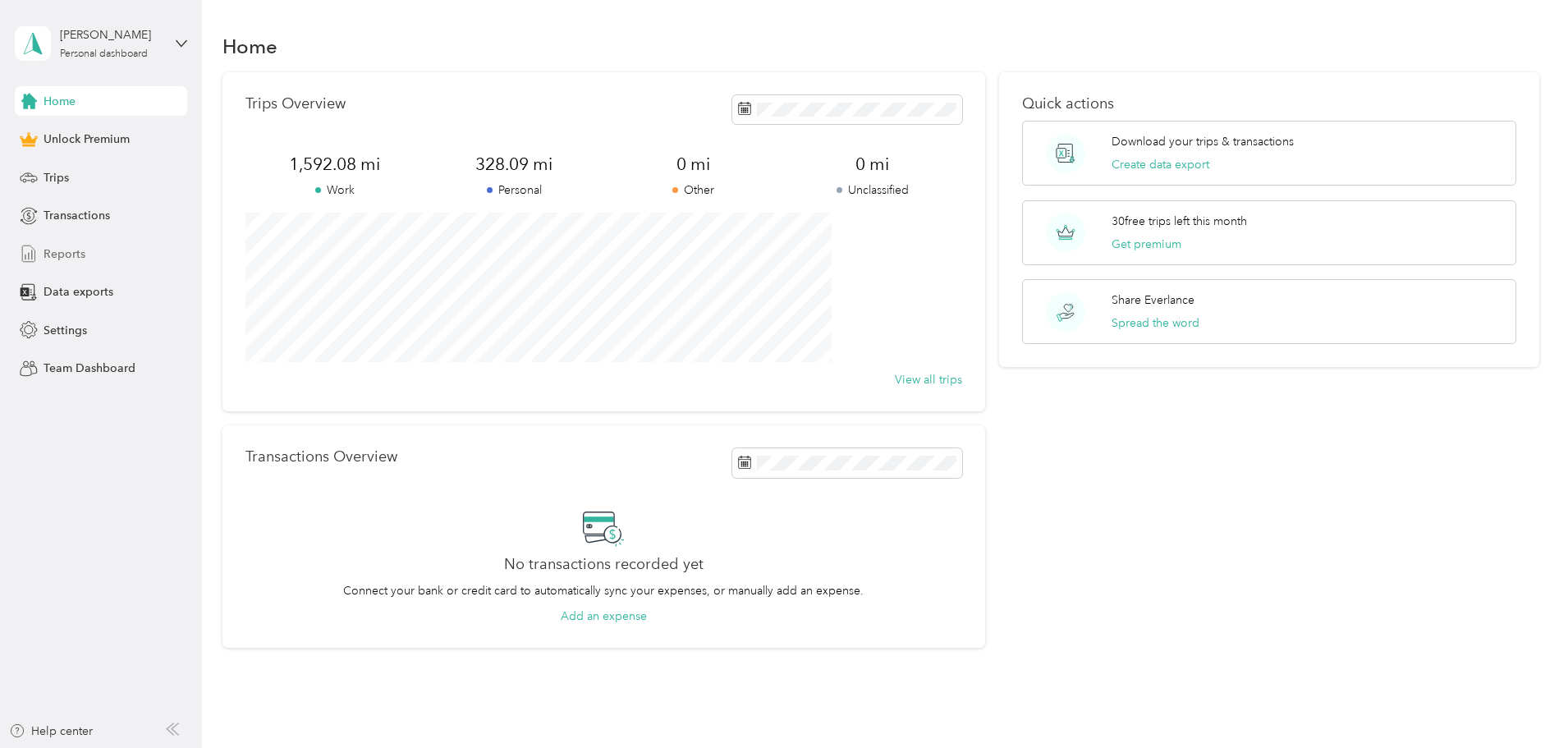
click at [104, 262] on div "Reports" at bounding box center [101, 253] width 172 height 30
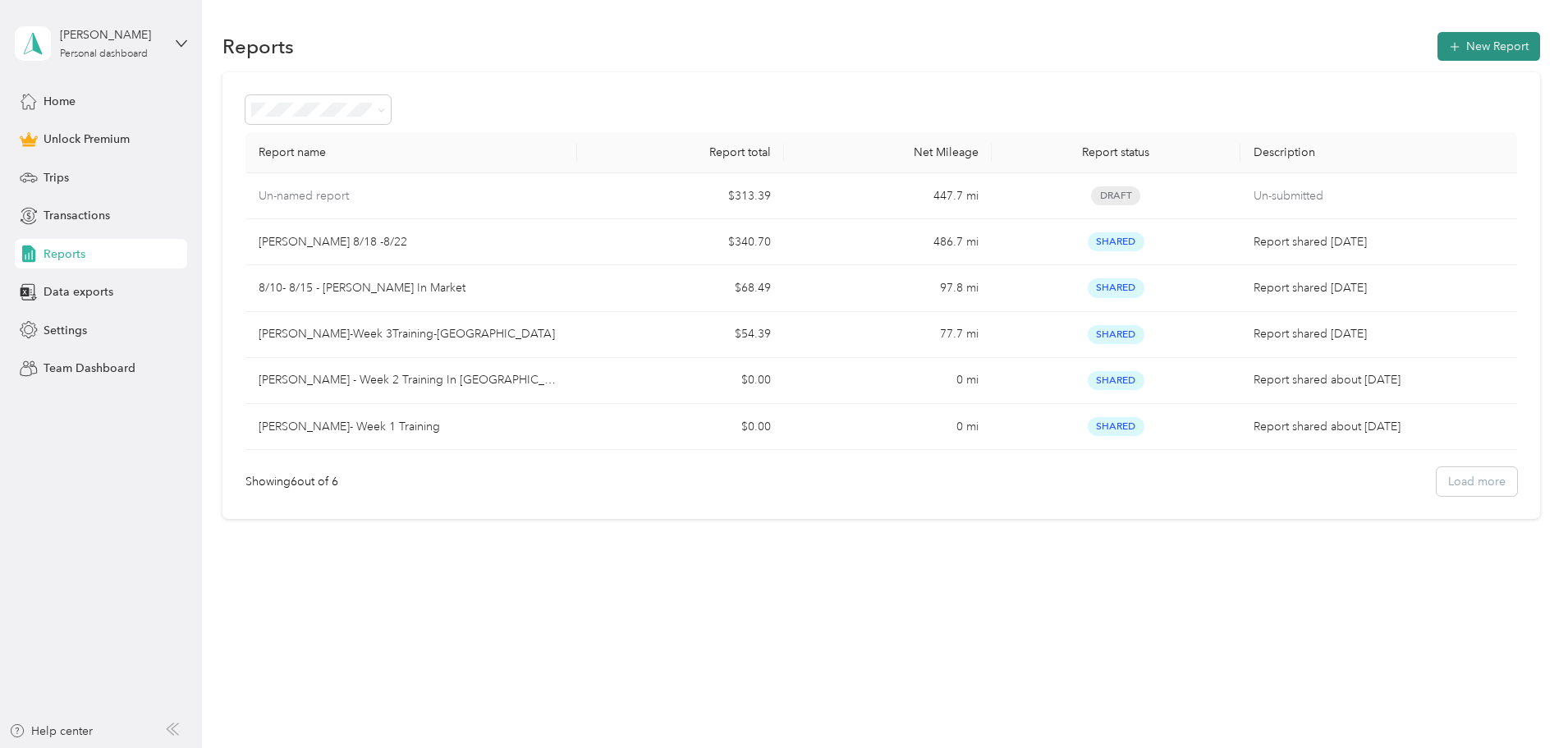
click at [1449, 40] on span "button" at bounding box center [1455, 47] width 12 height 14
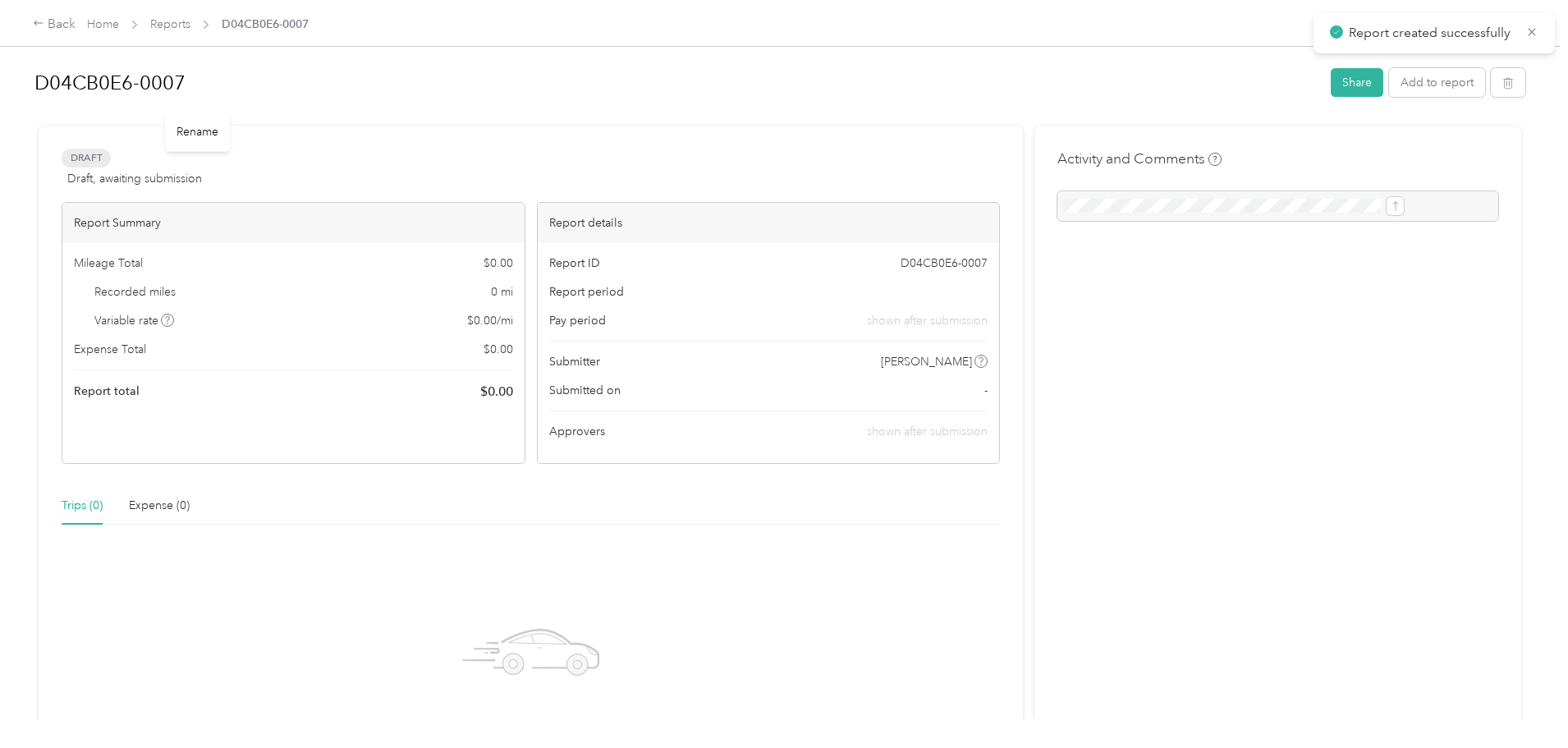
click at [251, 71] on h1 "D04CB0E6-0007" at bounding box center [676, 83] width 1285 height 40
click at [158, 84] on div "D04CB0E6-0007 Share Add to report Draft Draft, awaiting submission View activit…" at bounding box center [780, 359] width 1560 height 719
click at [190, 57] on div "D04CB0E6-0007 Share Add to report Draft Draft, awaiting submission View activit…" at bounding box center [780, 359] width 1560 height 719
click at [268, 84] on h1 "Madruga_" at bounding box center [676, 83] width 1285 height 40
click at [815, 131] on div "Draft Draft, awaiting submission View activity & comments Report Summary Mileag…" at bounding box center [531, 501] width 984 height 744
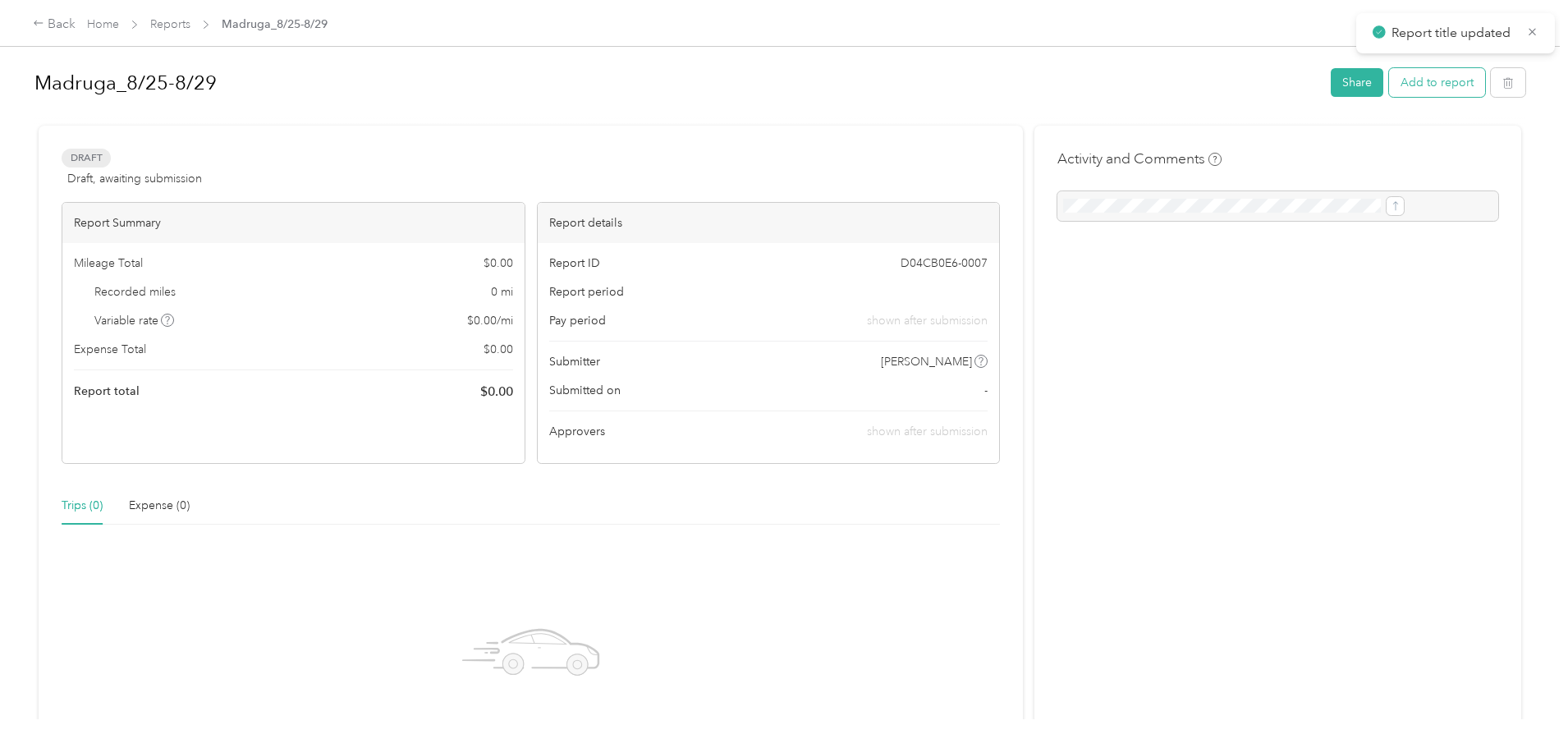
click at [1389, 85] on button "Add to report" at bounding box center [1437, 83] width 96 height 29
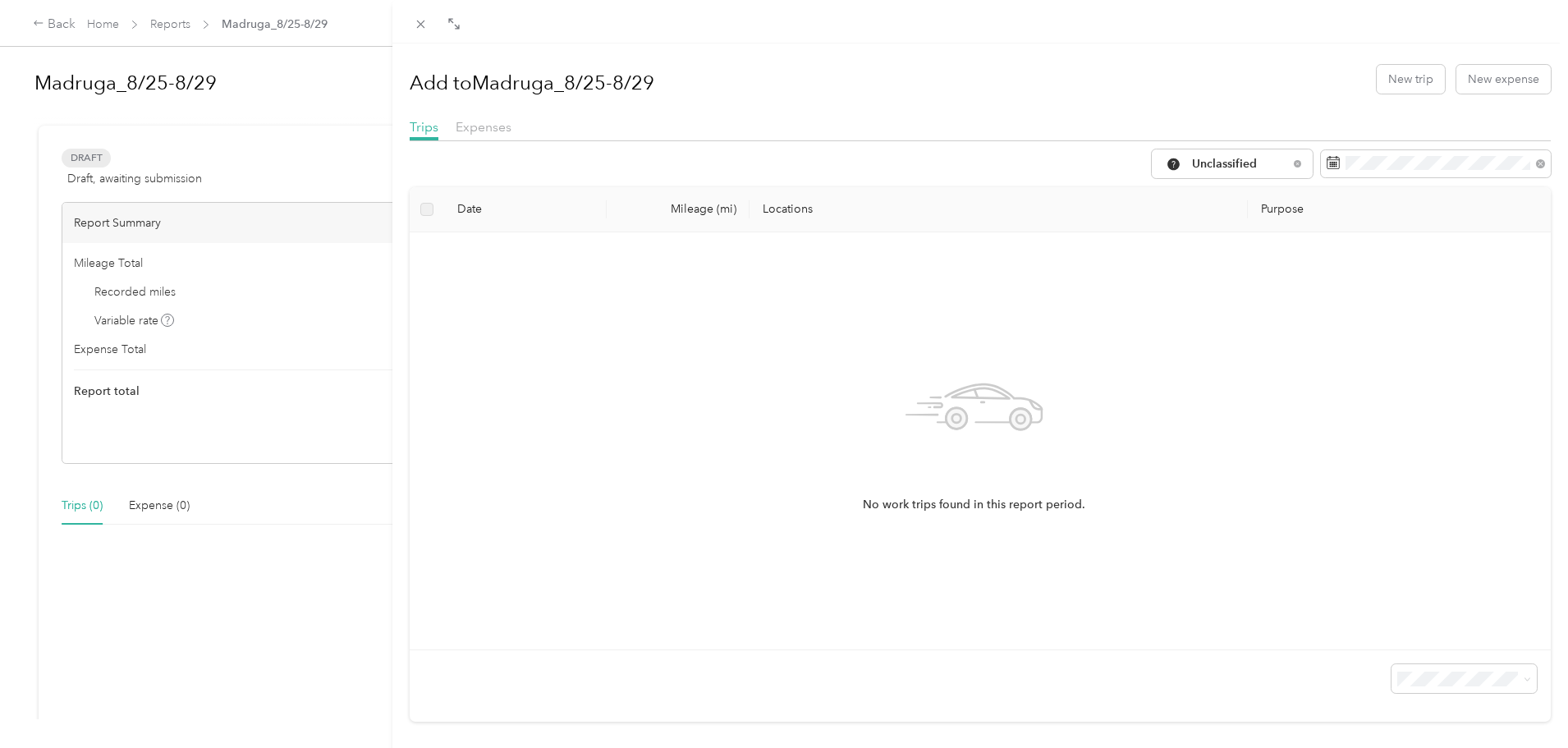
click at [498, 158] on div "Unclassified" at bounding box center [981, 163] width 1142 height 29
click at [495, 136] on div "Expenses" at bounding box center [483, 128] width 56 height 21
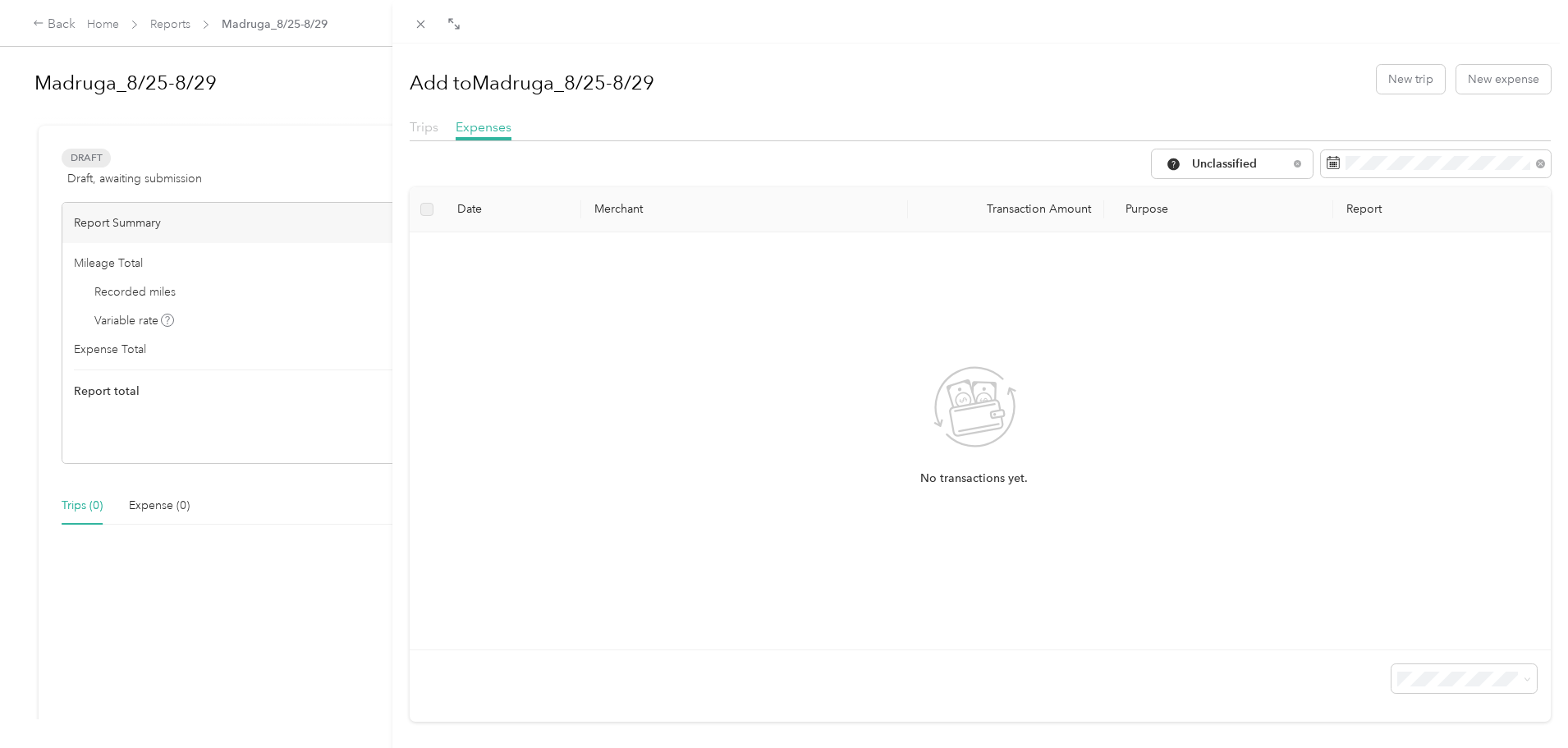
click at [436, 132] on span "Trips" at bounding box center [424, 127] width 29 height 15
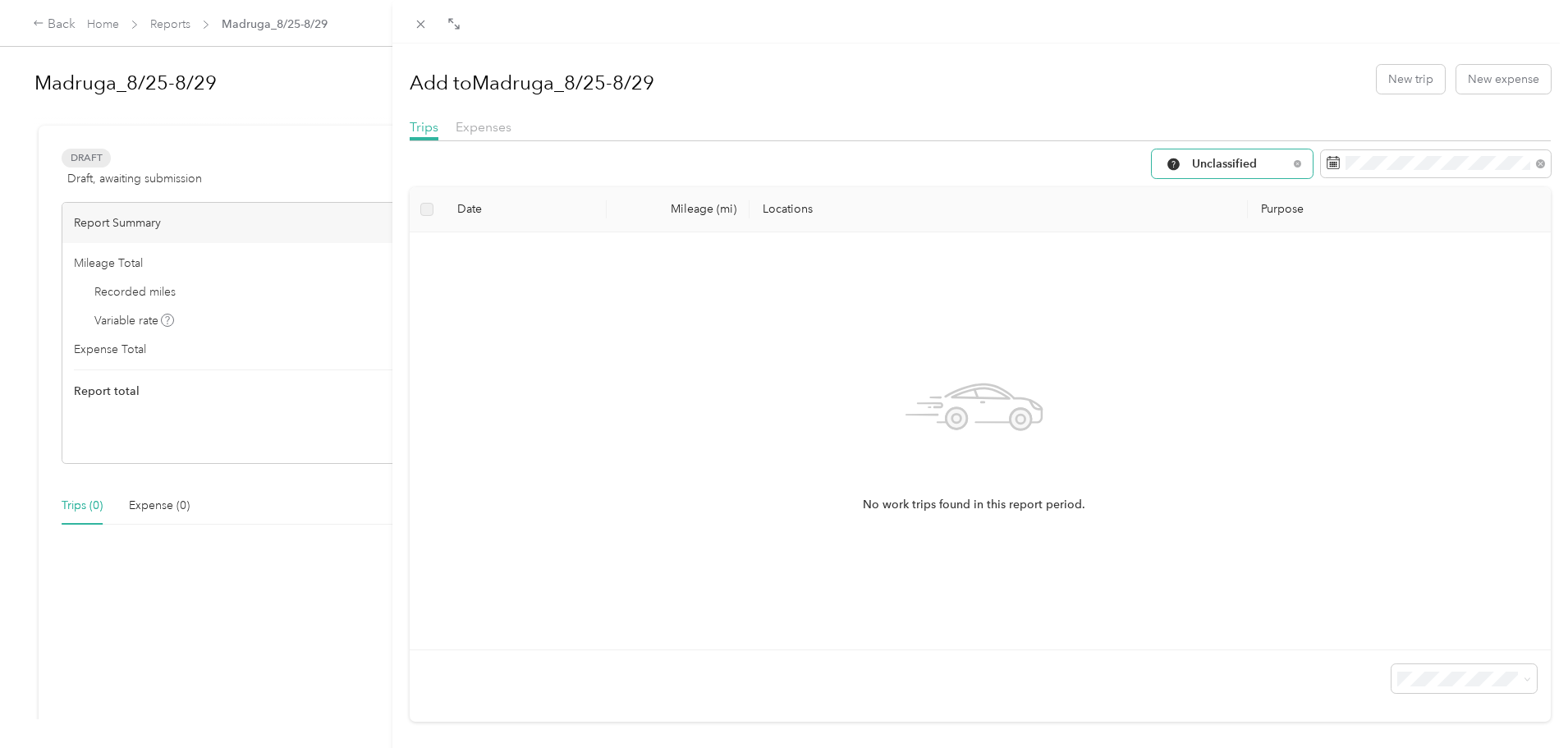
click at [1211, 160] on span "Unclassified" at bounding box center [1240, 163] width 96 height 12
click at [1212, 254] on span "Work" at bounding box center [1235, 251] width 110 height 17
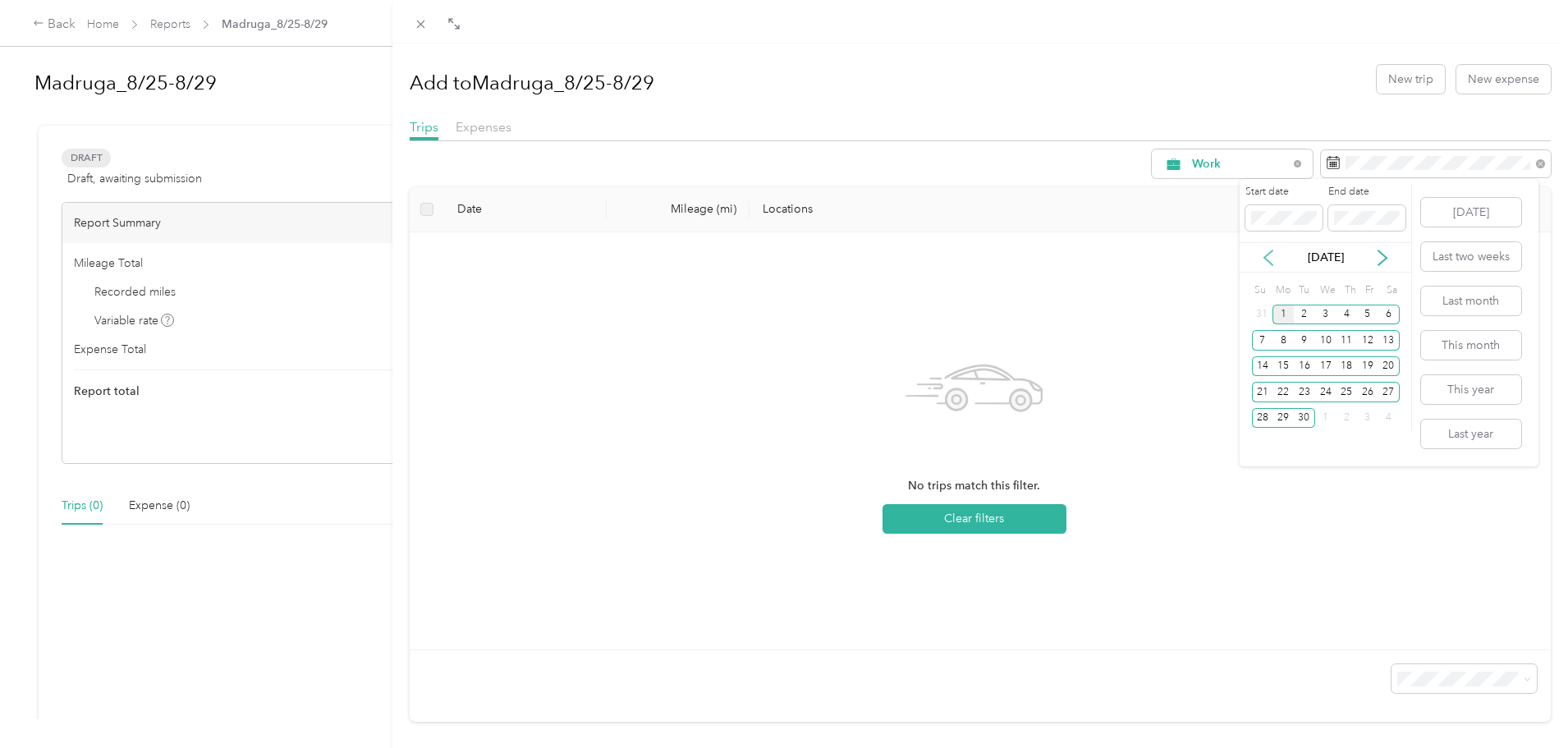
click at [1270, 259] on icon at bounding box center [1269, 258] width 16 height 16
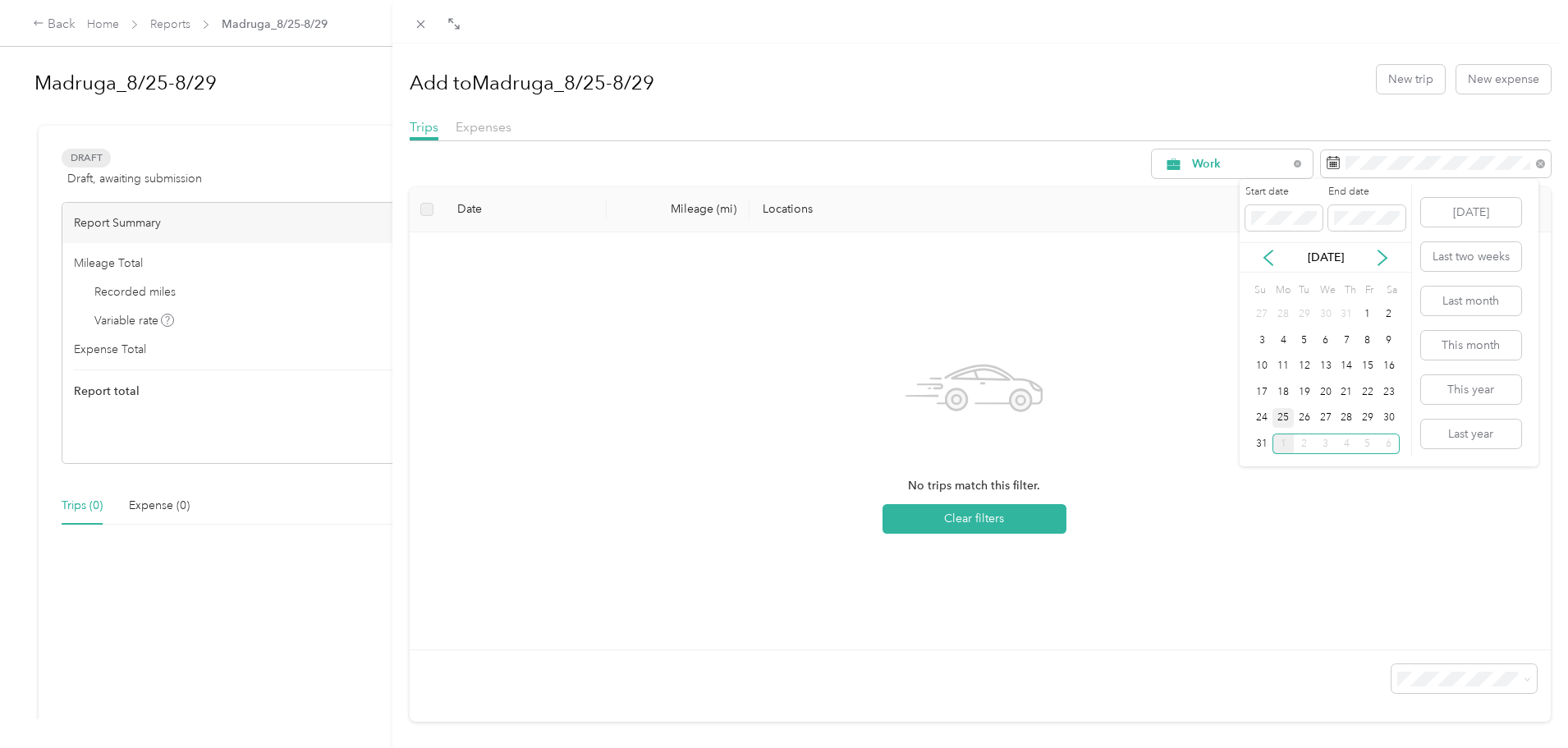
click at [1287, 415] on div "25" at bounding box center [1283, 418] width 22 height 21
click at [1367, 416] on div "29" at bounding box center [1368, 418] width 22 height 21
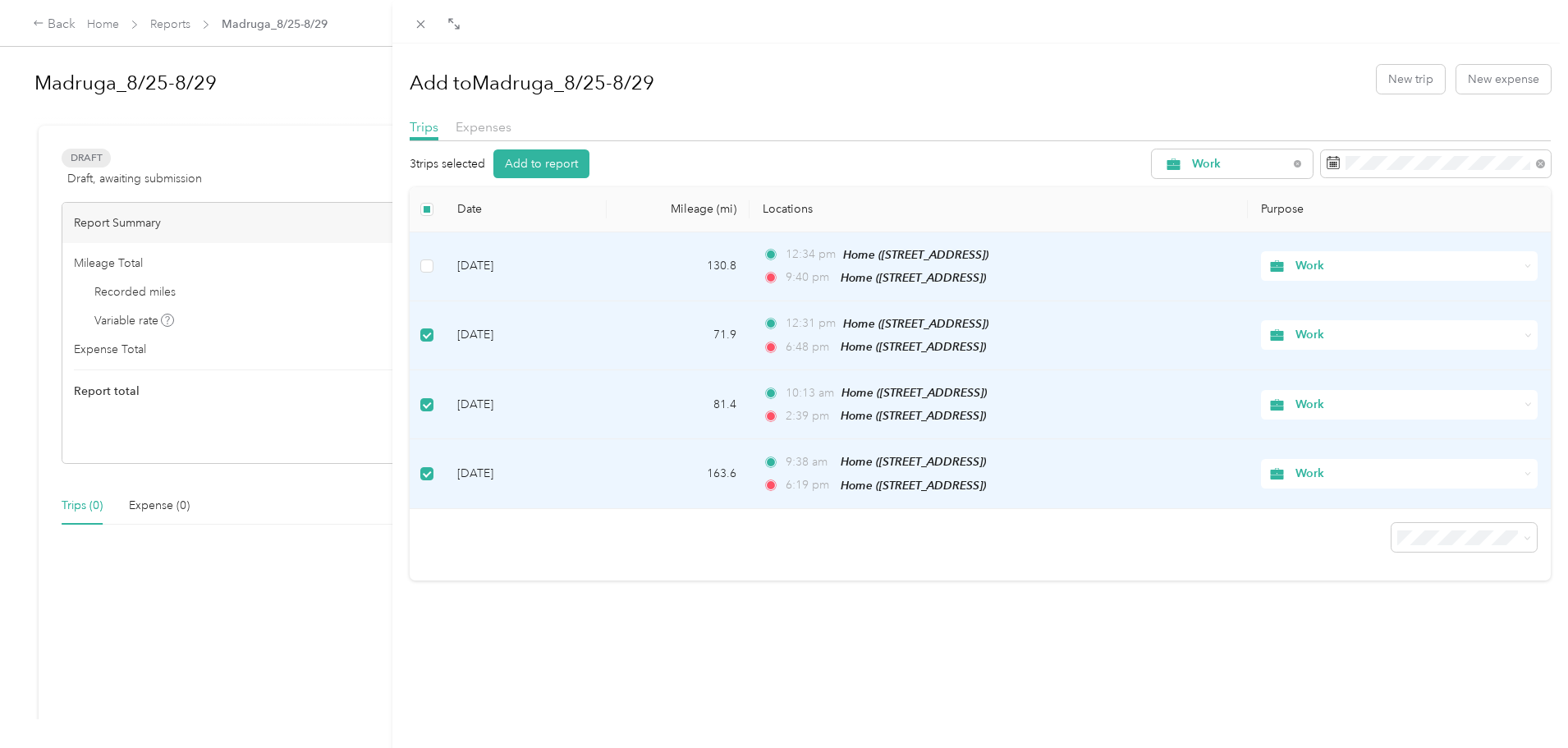
click at [425, 278] on td at bounding box center [427, 267] width 34 height 69
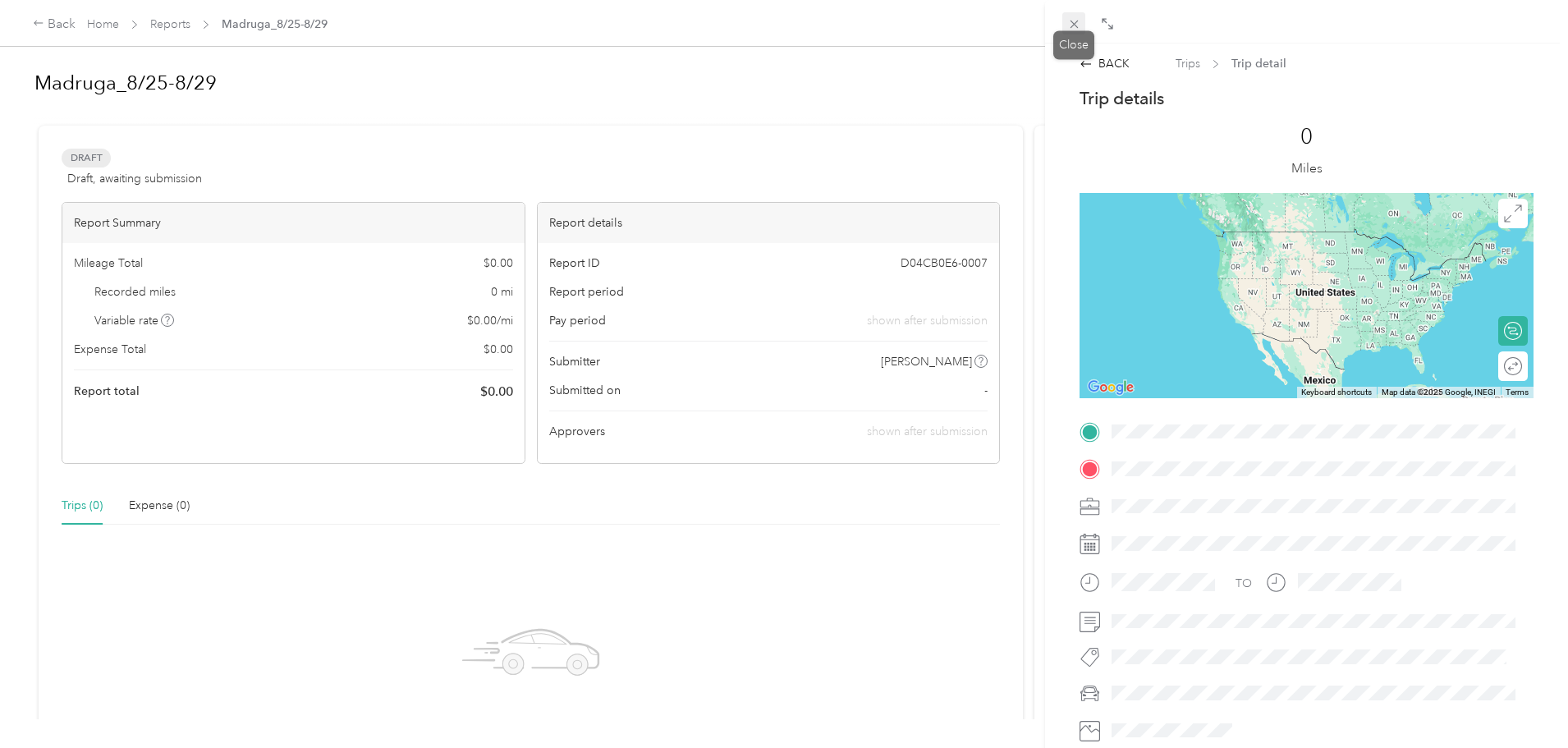
click at [1078, 28] on icon at bounding box center [1073, 24] width 8 height 8
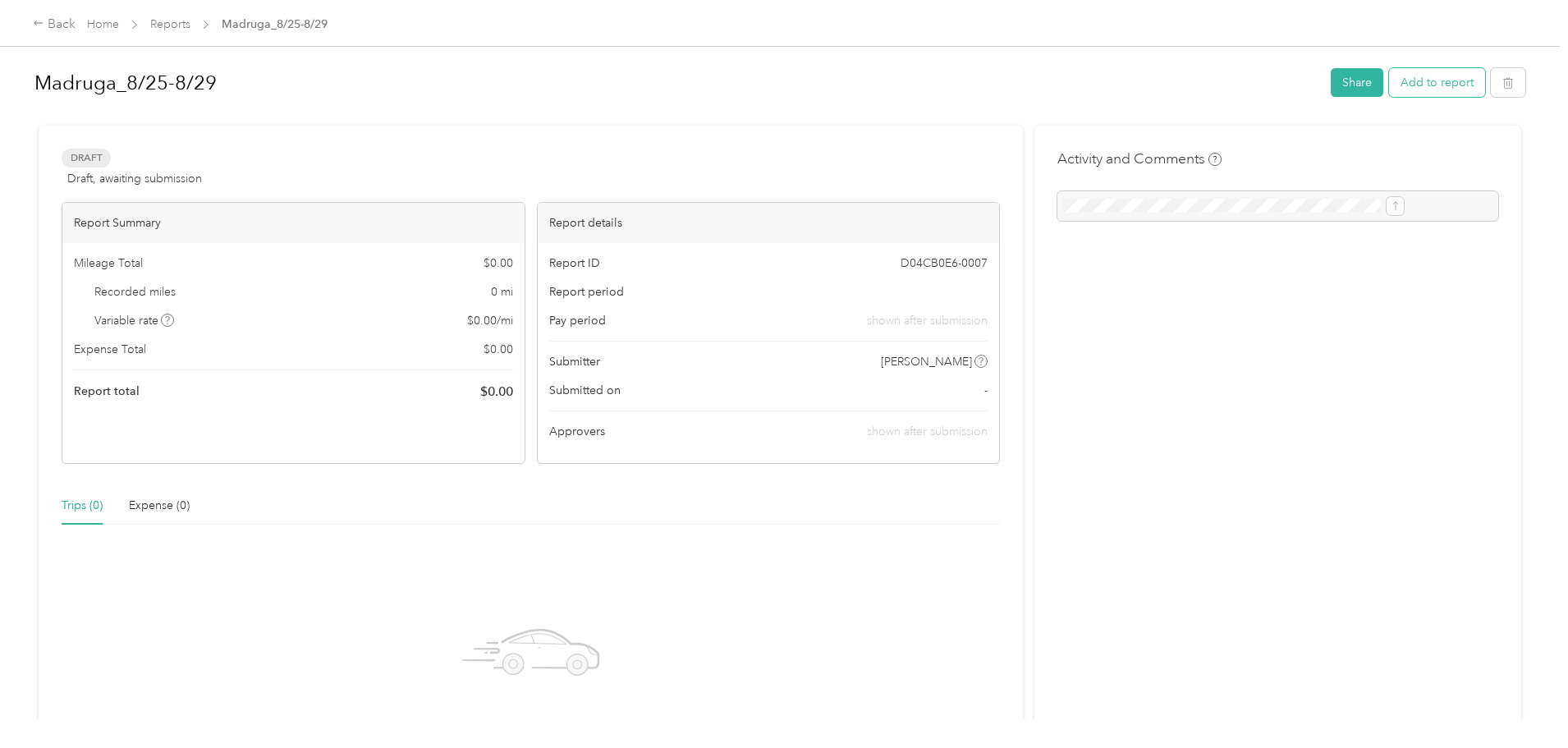
click at [1389, 84] on button "Add to report" at bounding box center [1437, 83] width 96 height 29
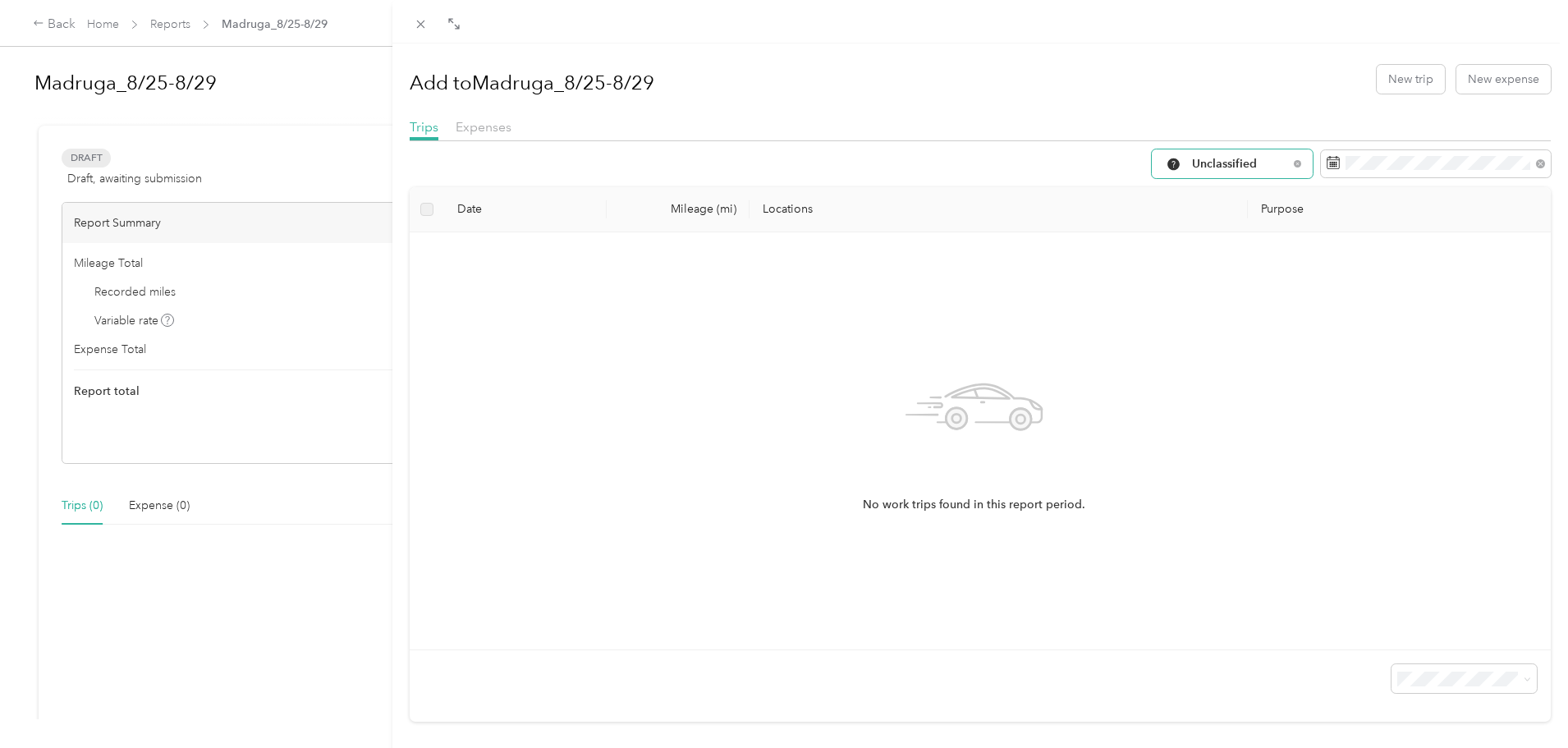
click at [1261, 166] on span "Unclassified" at bounding box center [1240, 163] width 96 height 12
click at [1210, 262] on ol "All Purposes Unclassified Work Personal Other Charity Medical Moving Commute" at bounding box center [1220, 295] width 161 height 230
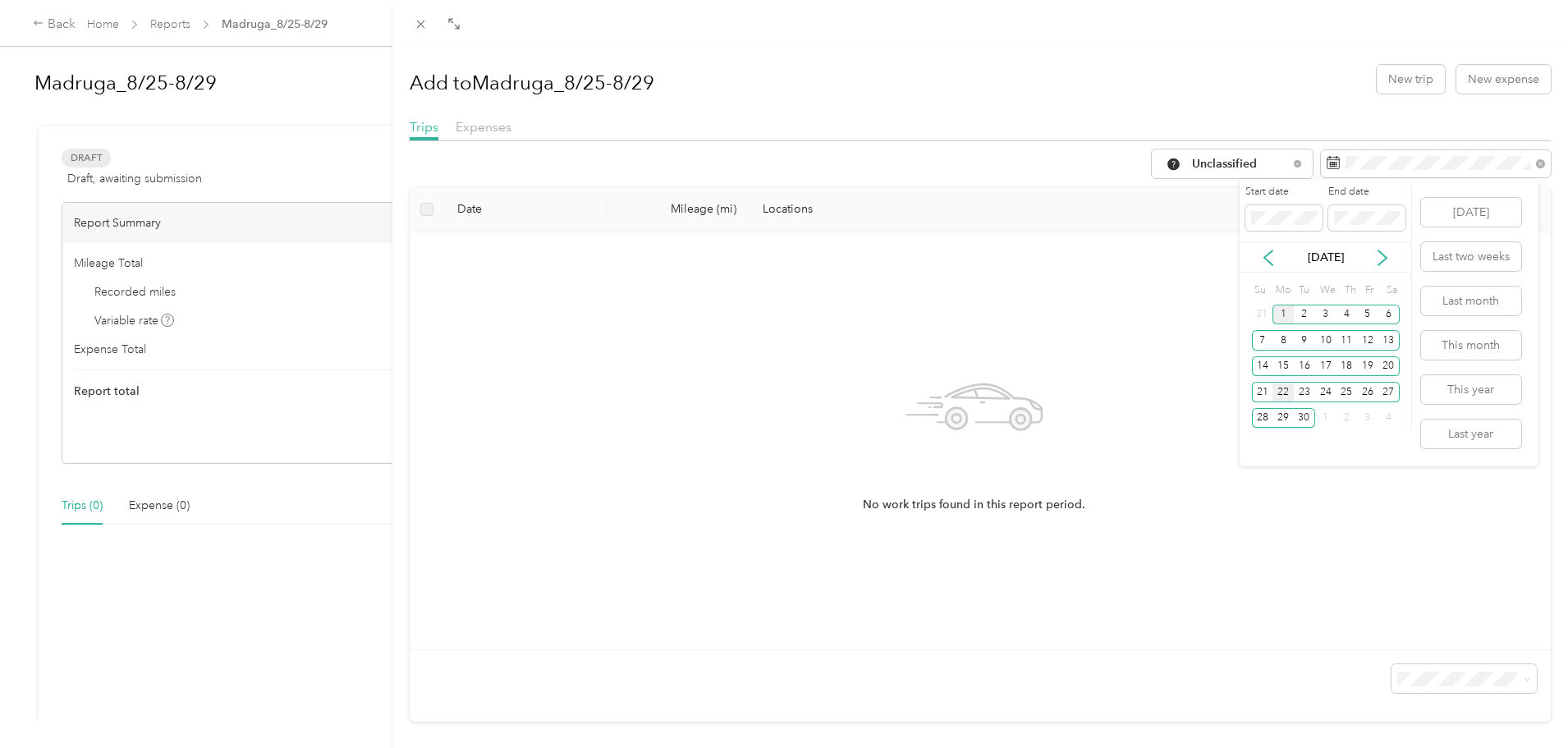
click at [1281, 389] on div "22" at bounding box center [1283, 392] width 22 height 21
click at [1269, 260] on icon at bounding box center [1268, 258] width 8 height 14
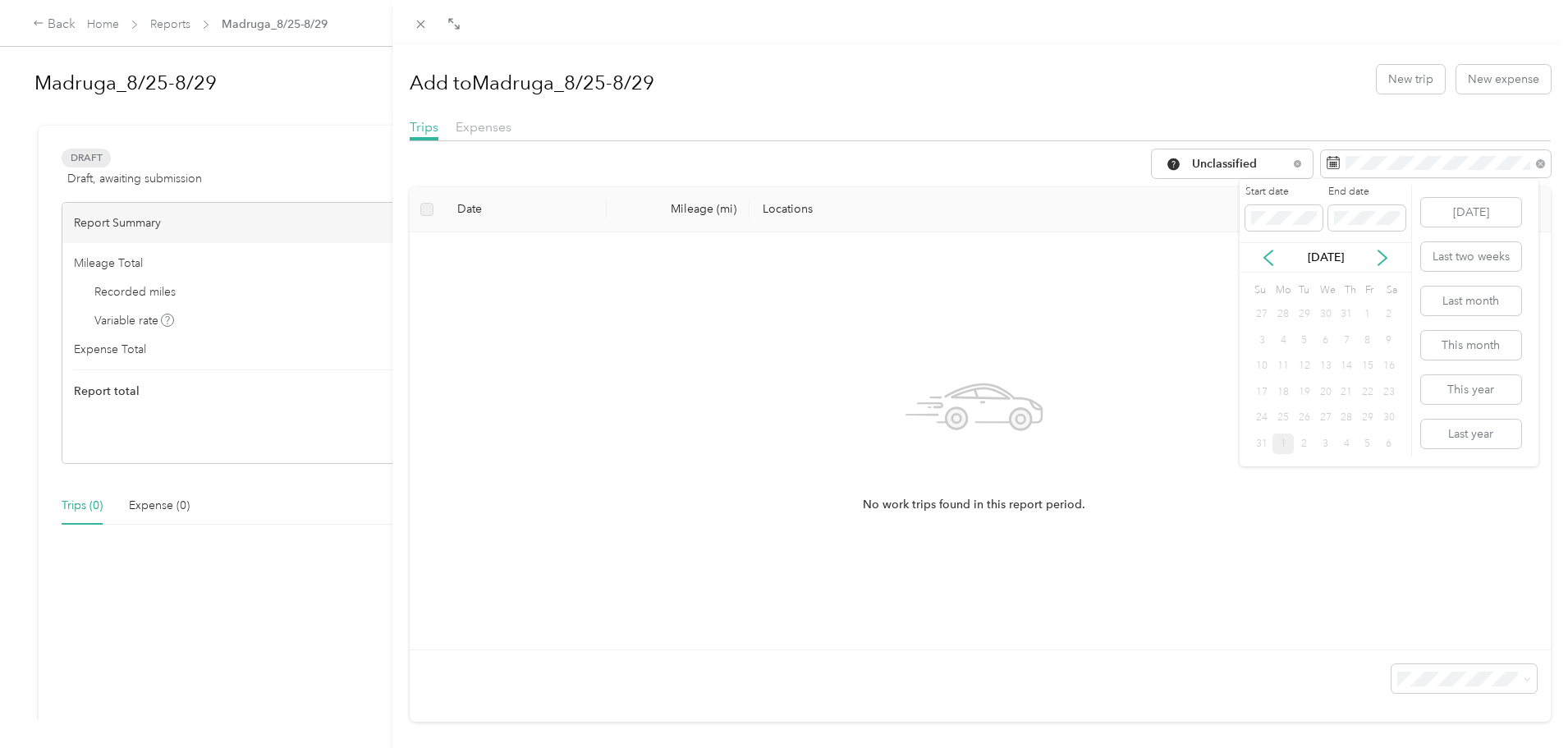
click at [1281, 421] on div "25" at bounding box center [1283, 418] width 22 height 21
click at [1386, 262] on icon at bounding box center [1383, 258] width 16 height 16
drag, startPoint x: 1283, startPoint y: 391, endPoint x: 1276, endPoint y: 412, distance: 22.1
click at [1284, 391] on div "22" at bounding box center [1283, 392] width 22 height 21
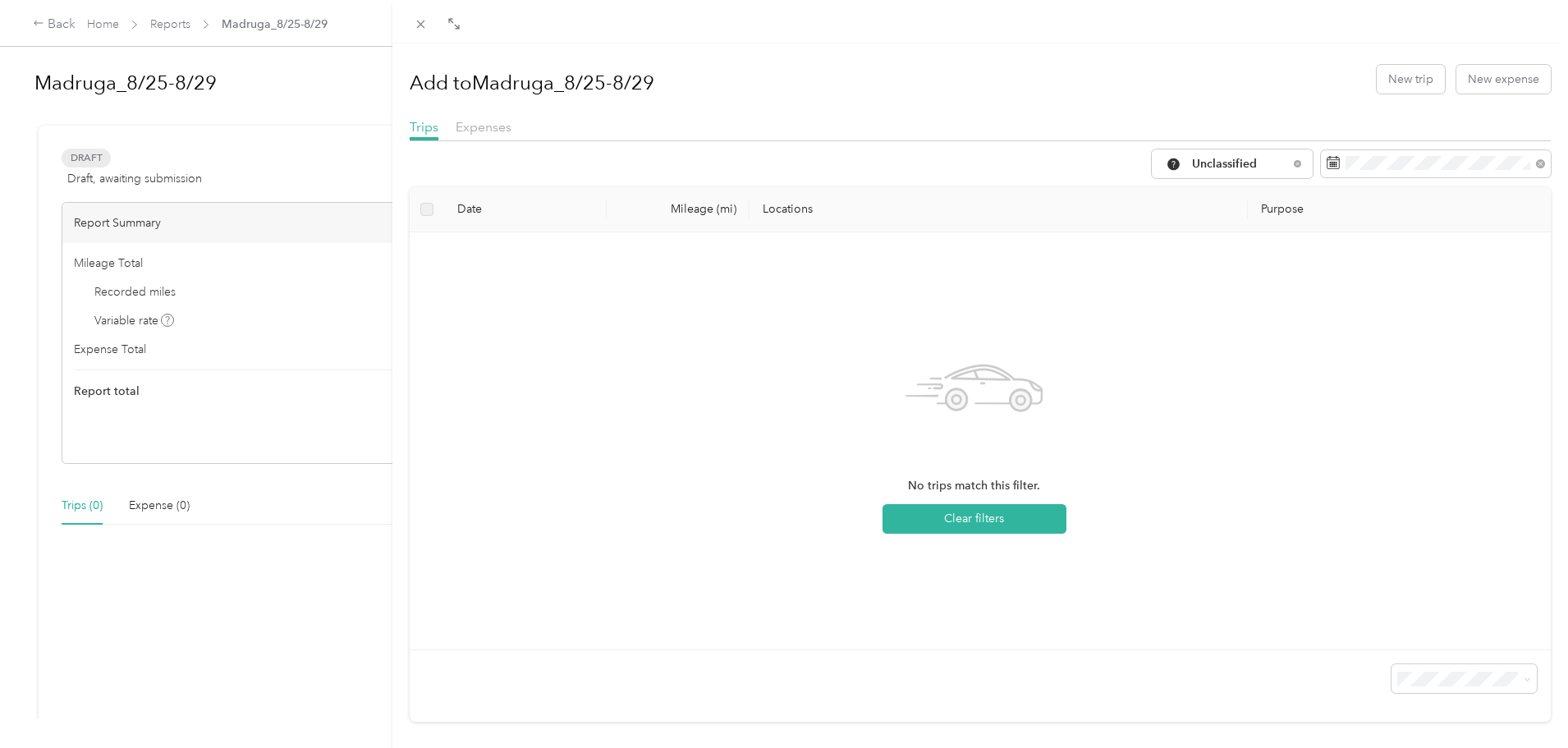
click at [1331, 182] on div "Unclassified Date Mileage (mi) Locations Purpose No trips match this filter. Cl…" at bounding box center [981, 435] width 1142 height 572
click at [1258, 254] on div "[DATE]" at bounding box center [1326, 257] width 172 height 17
click at [1271, 259] on icon at bounding box center [1269, 258] width 16 height 16
click at [1281, 409] on div "25" at bounding box center [1283, 418] width 22 height 21
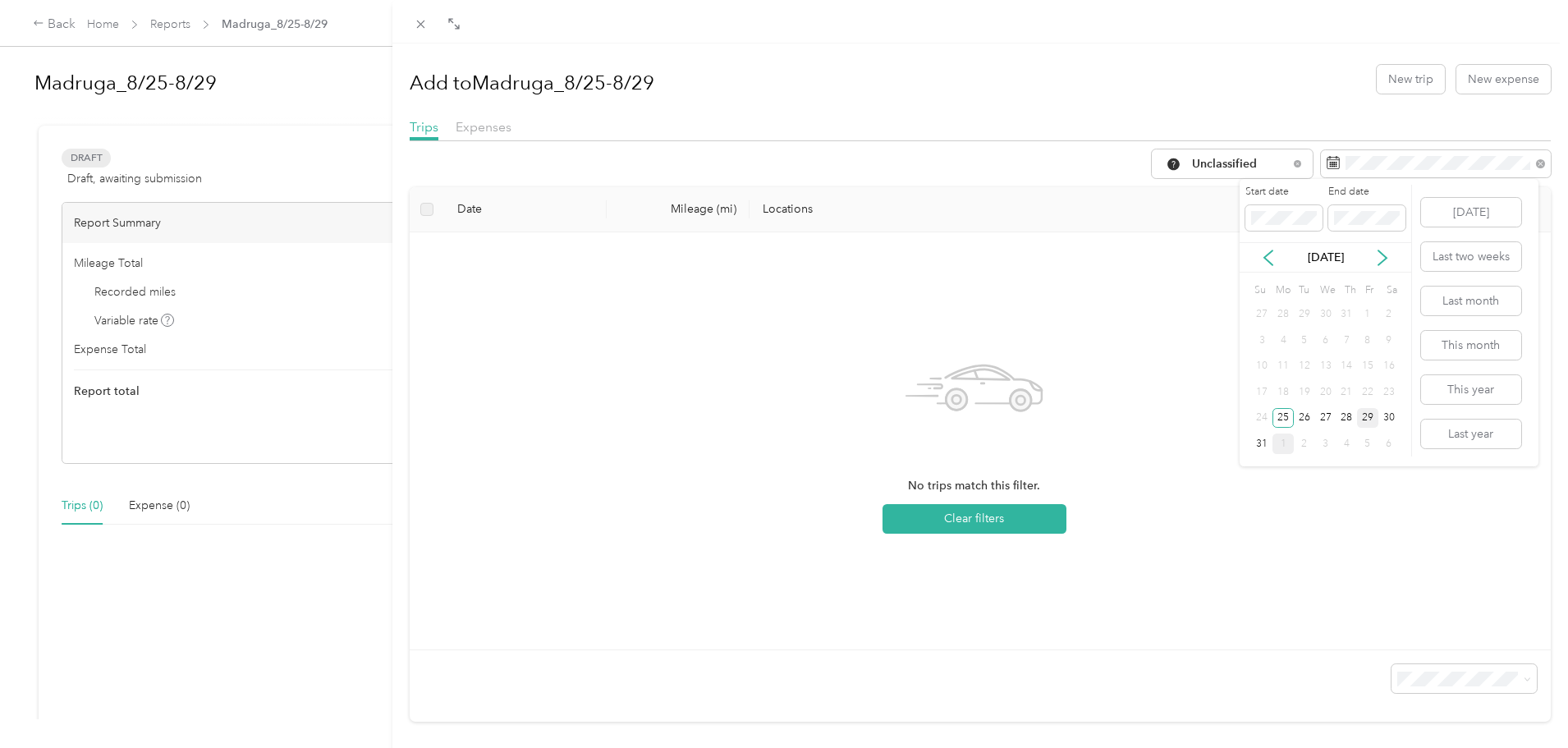
click at [1367, 413] on div "29" at bounding box center [1368, 418] width 22 height 21
click at [1227, 178] on div "Unclassified" at bounding box center [1232, 163] width 161 height 29
click at [1212, 264] on ol "All Purposes Unclassified Work Personal Other Charity Medical Moving Commute" at bounding box center [1220, 295] width 161 height 230
click at [1220, 167] on span "Unclassified" at bounding box center [1240, 163] width 96 height 12
click at [1189, 250] on span "Work" at bounding box center [1235, 251] width 110 height 17
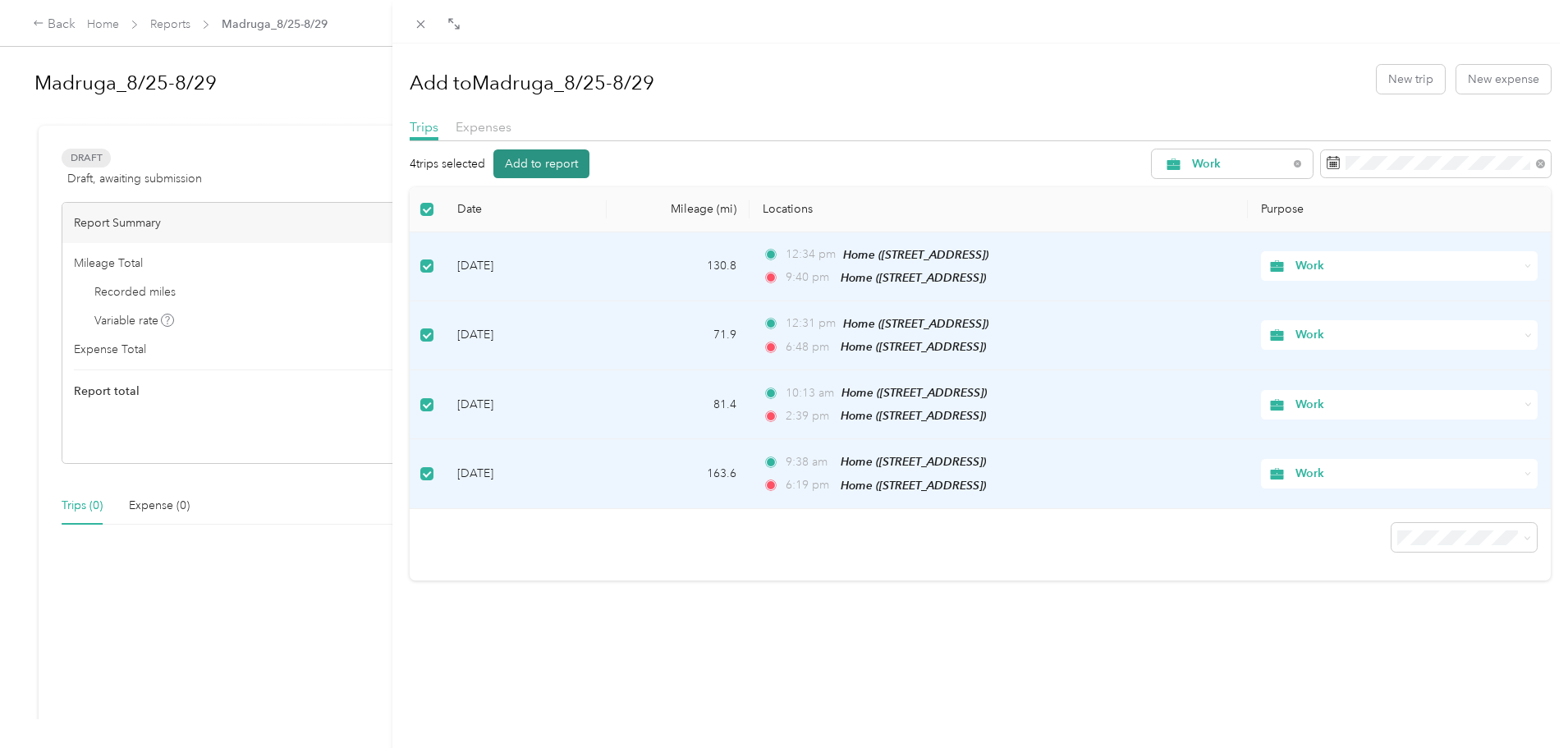
click at [511, 163] on button "Add to report" at bounding box center [542, 163] width 96 height 29
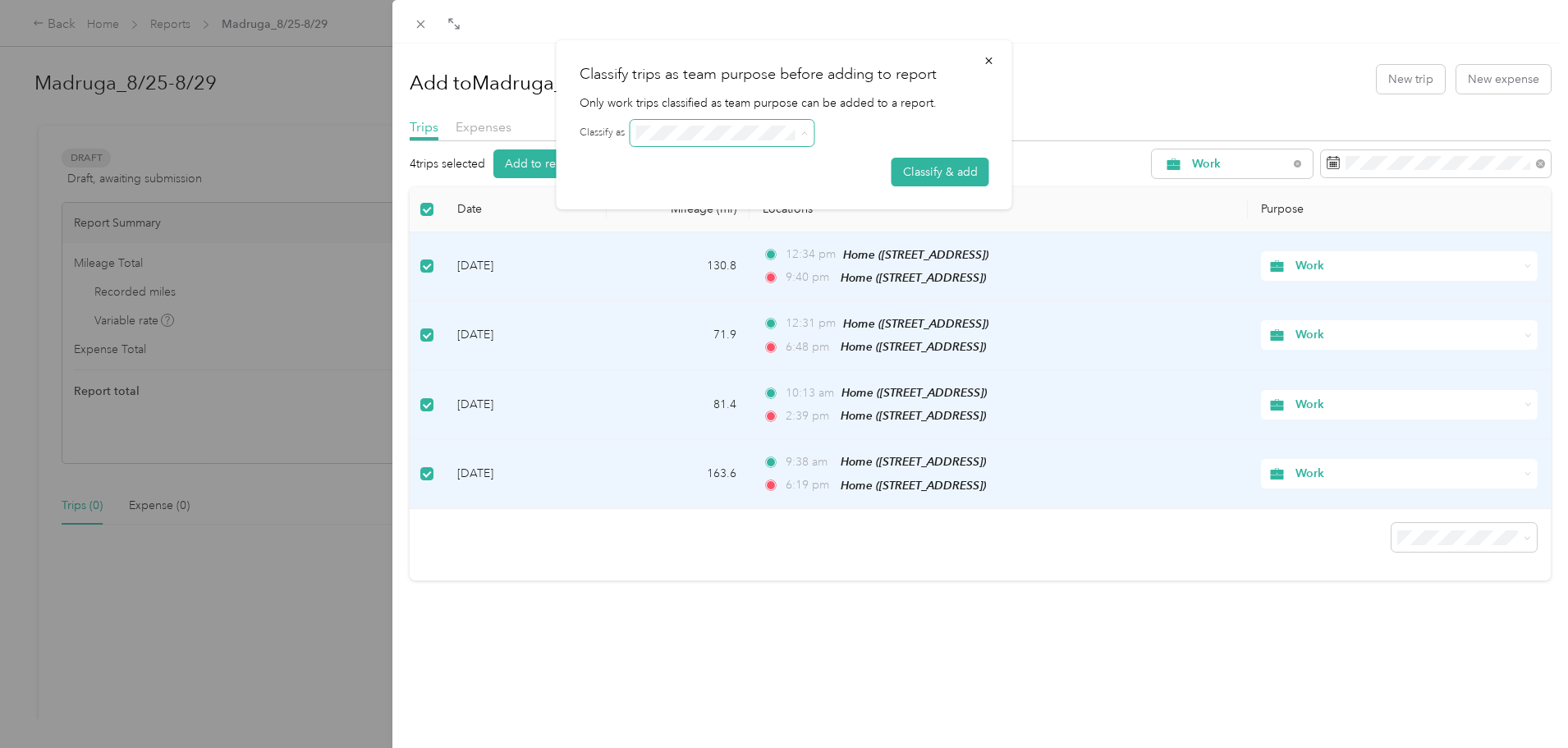
click at [802, 128] on span at bounding box center [805, 133] width 7 height 14
click at [712, 140] on span at bounding box center [722, 132] width 184 height 26
click at [807, 133] on icon at bounding box center [804, 134] width 4 height 4
click at [934, 178] on button "Classify & add" at bounding box center [940, 172] width 98 height 29
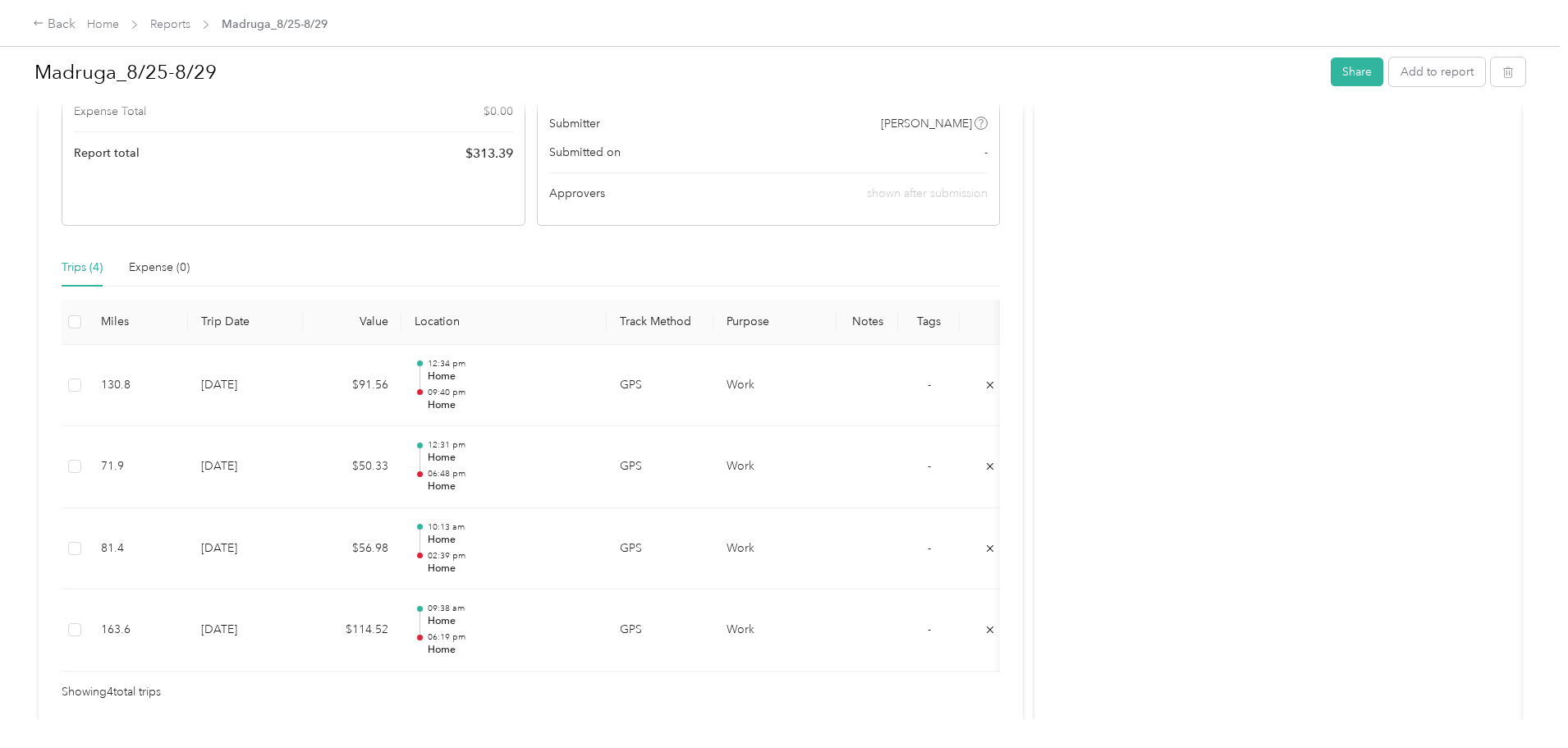
scroll to position [325, 0]
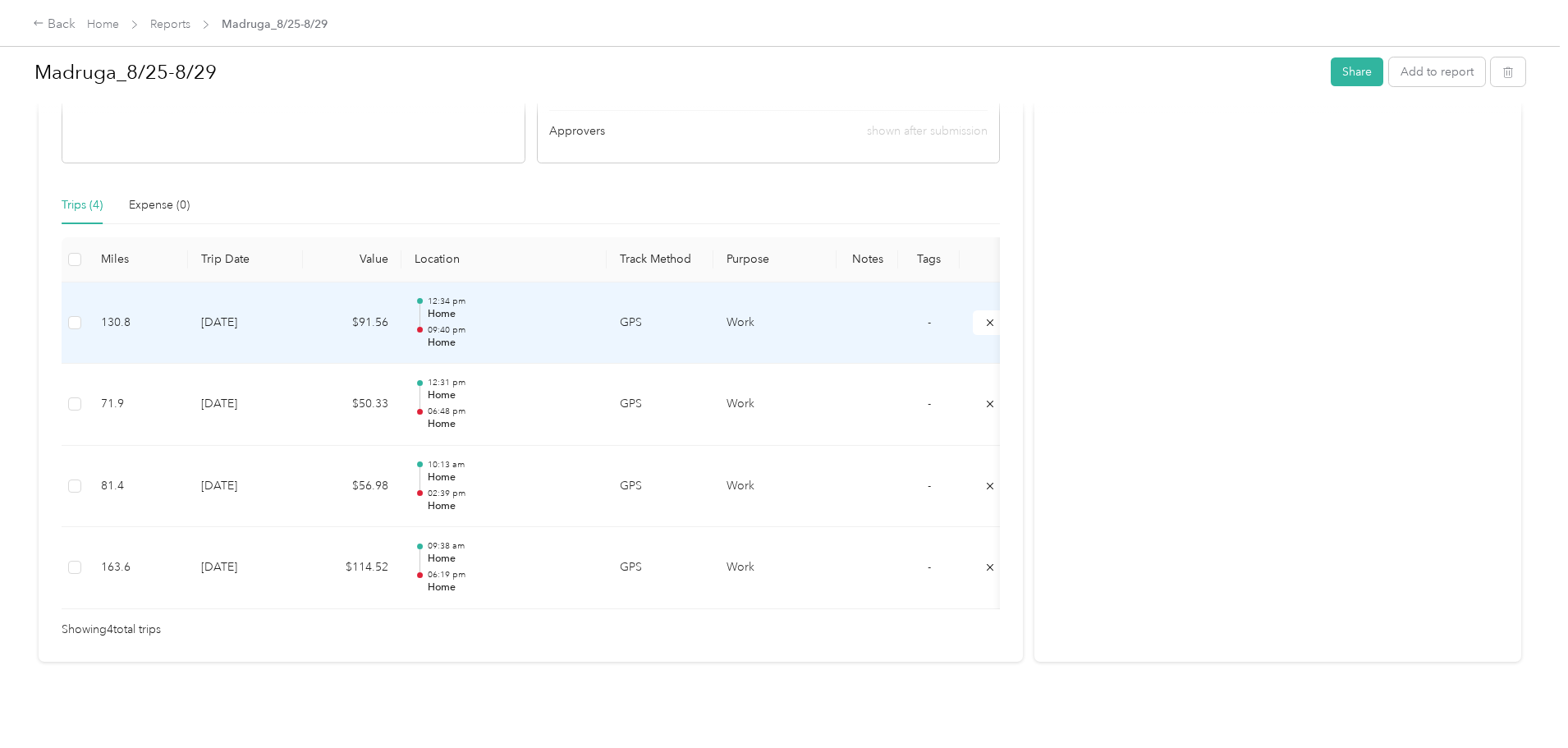
click at [594, 307] on p "Home" at bounding box center [510, 314] width 166 height 14
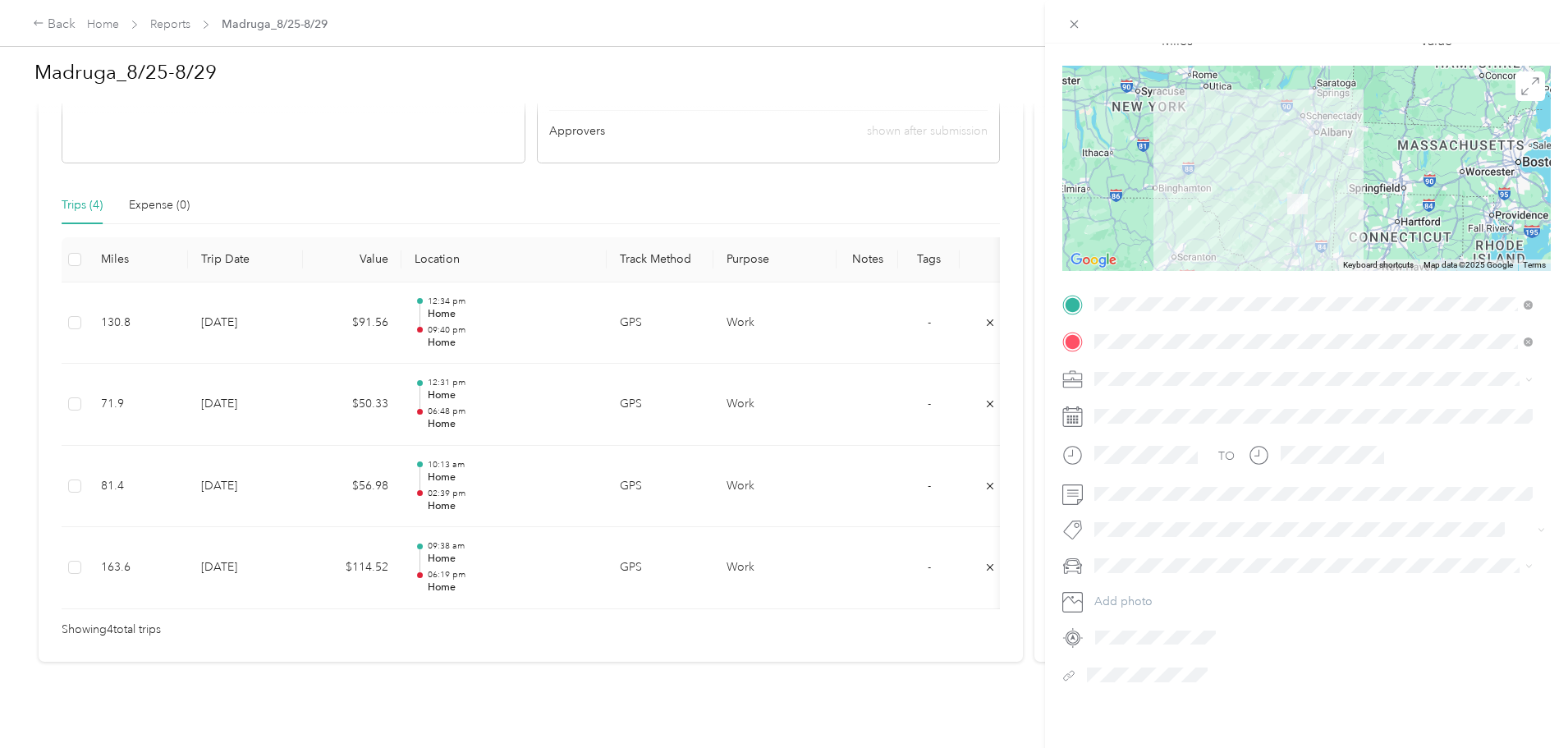
scroll to position [114, 0]
click at [1083, 22] on span at bounding box center [1074, 24] width 23 height 23
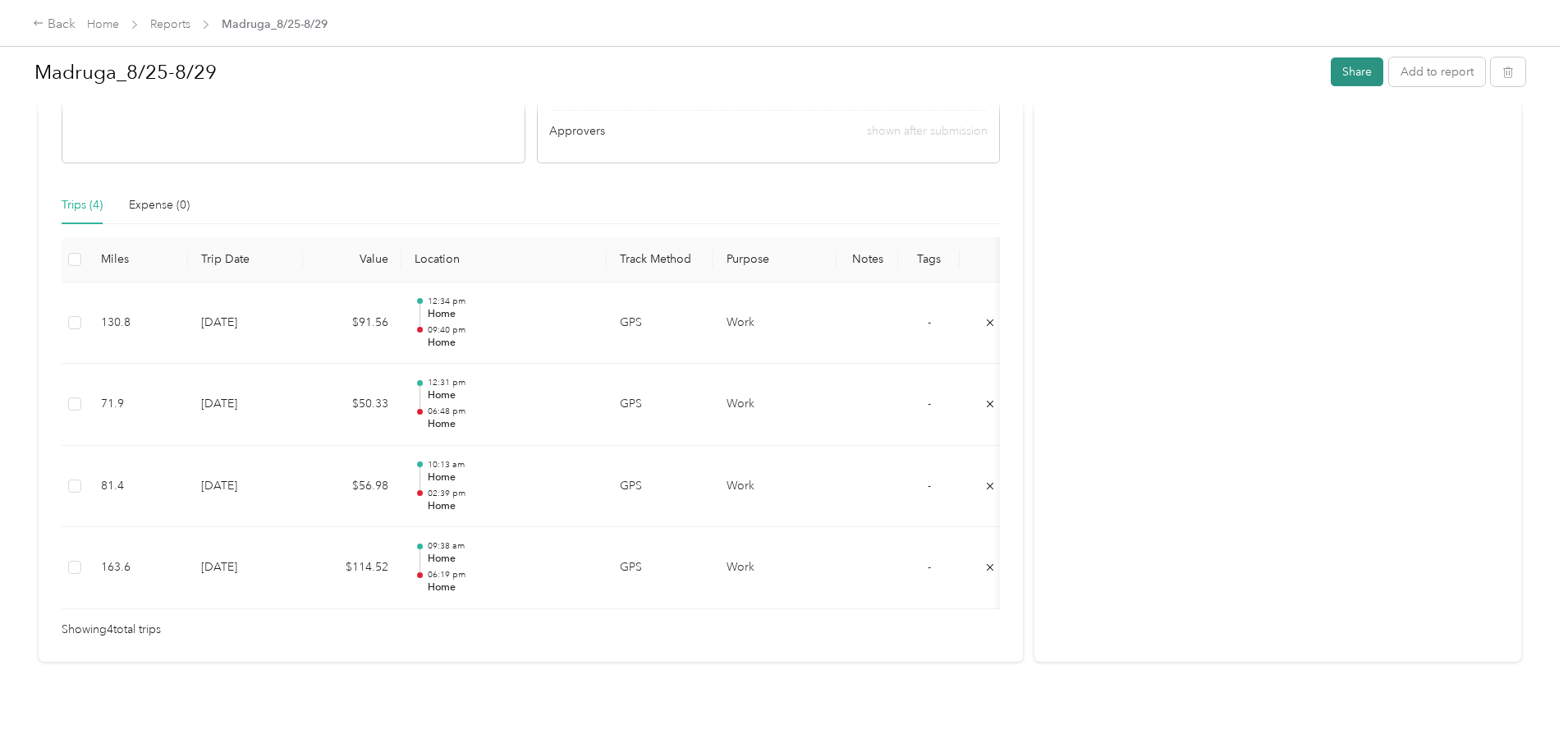
click at [1331, 78] on button "Share" at bounding box center [1357, 72] width 53 height 29
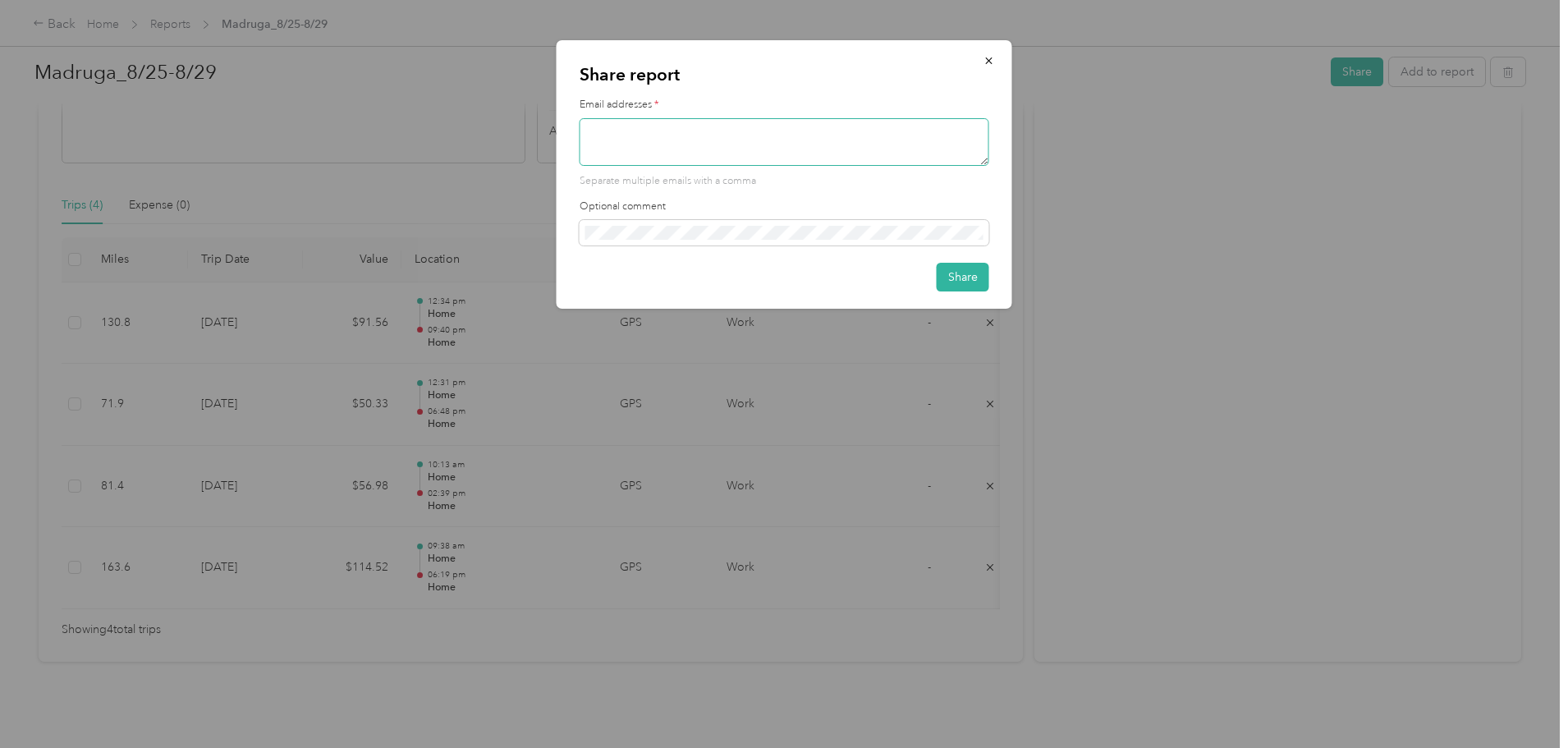
click at [728, 124] on textarea at bounding box center [785, 142] width 410 height 48
type textarea "[PERSON_NAME][EMAIL_ADDRESS][DOMAIN_NAME]"
drag, startPoint x: 980, startPoint y: 282, endPoint x: 1077, endPoint y: 304, distance: 99.5
click at [982, 278] on button "Share" at bounding box center [963, 277] width 53 height 29
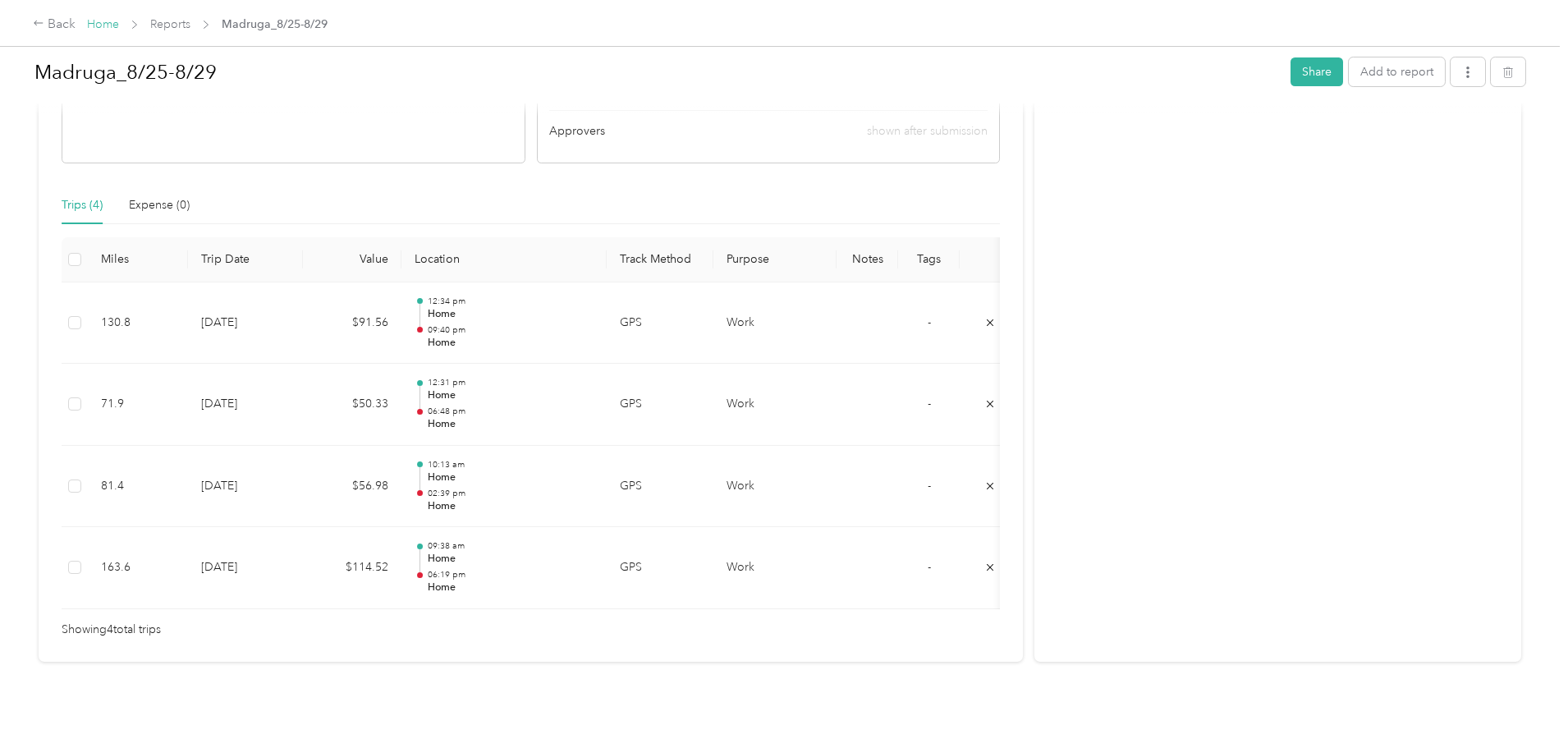
click at [119, 31] on link "Home" at bounding box center [103, 24] width 32 height 14
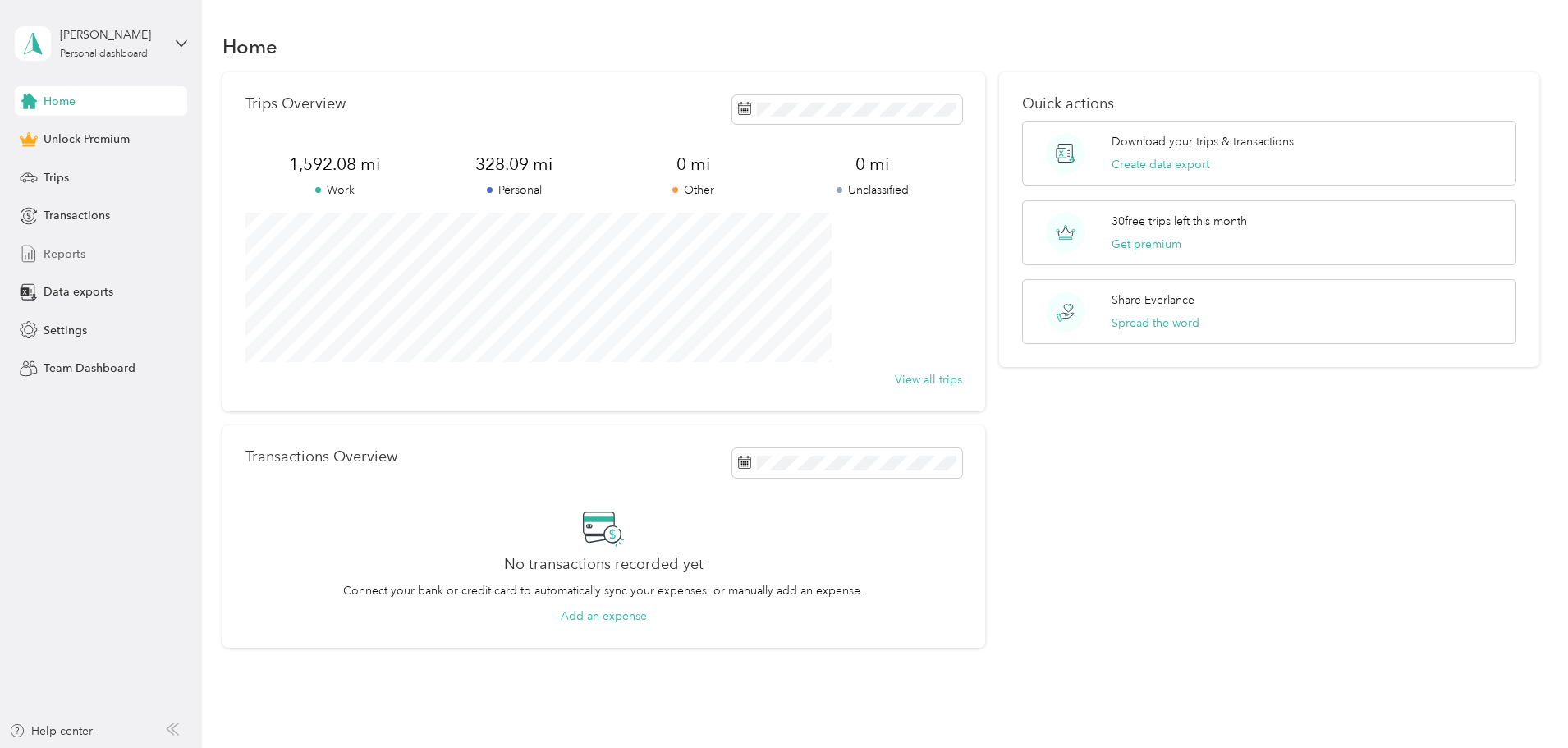
click at [46, 246] on span "Reports" at bounding box center [64, 253] width 42 height 17
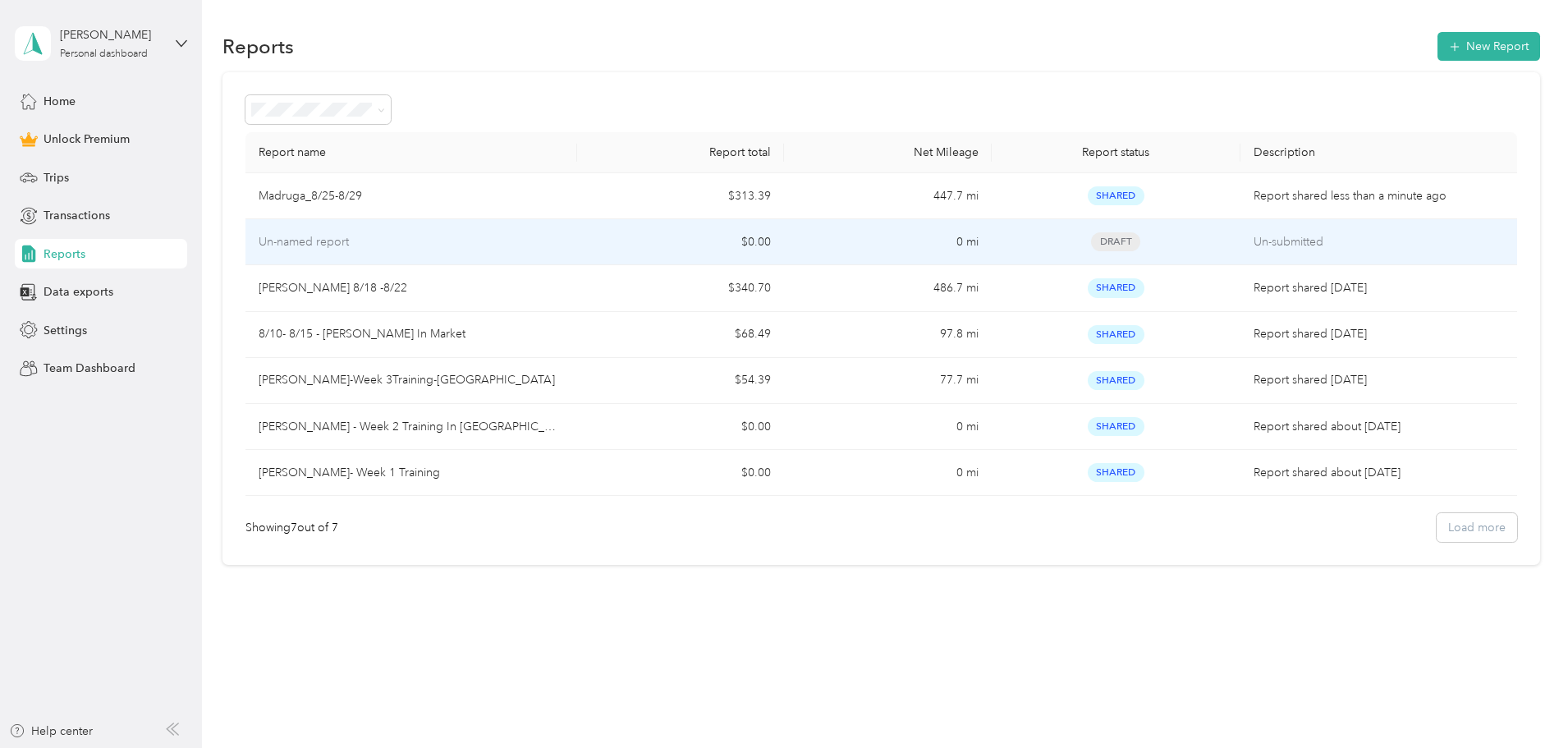
drag, startPoint x: 916, startPoint y: 247, endPoint x: 760, endPoint y: 241, distance: 156.1
click at [760, 241] on td "$0.00" at bounding box center [681, 242] width 207 height 46
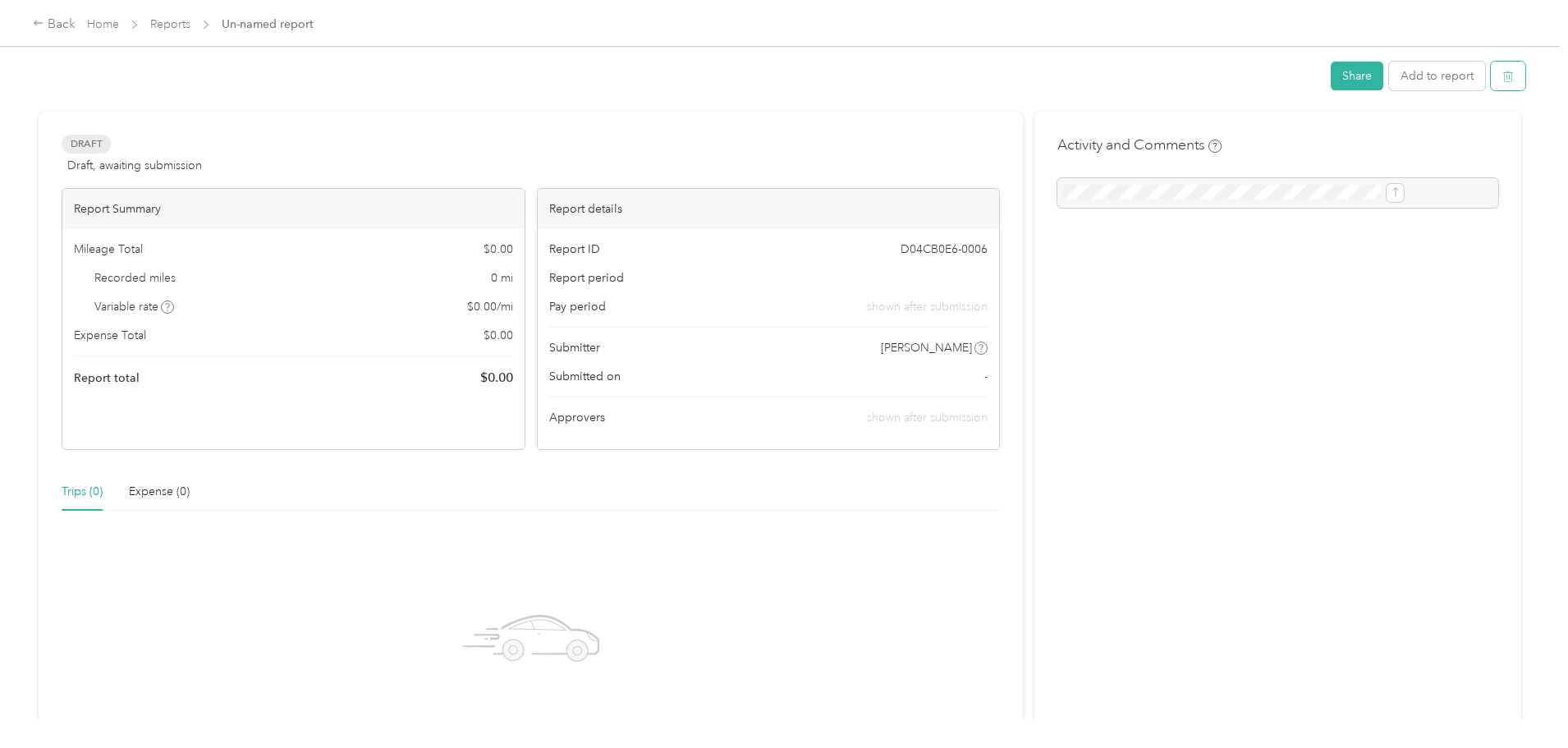
click at [1502, 79] on icon "button" at bounding box center [1508, 76] width 12 height 12
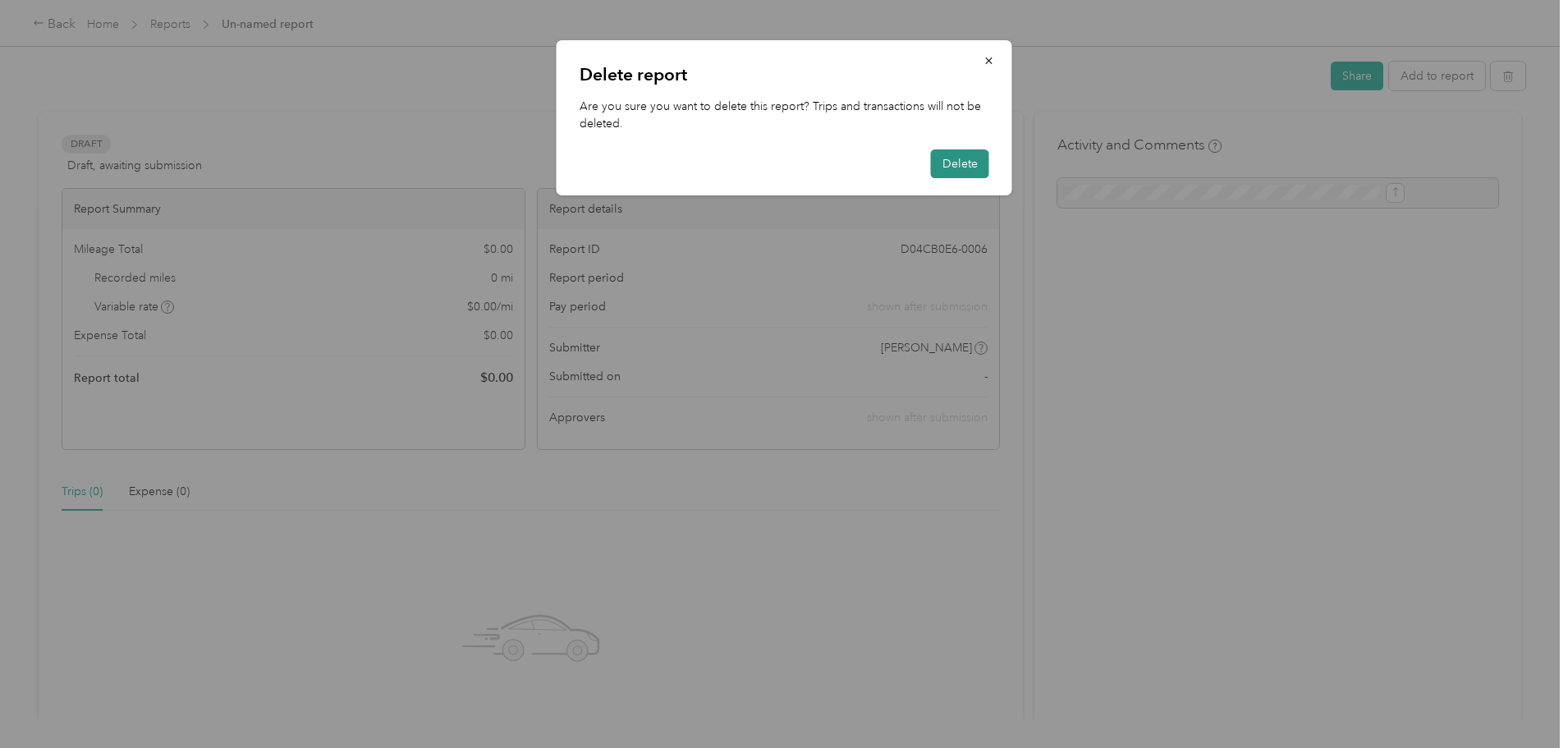
click at [943, 164] on button "Delete" at bounding box center [960, 163] width 58 height 29
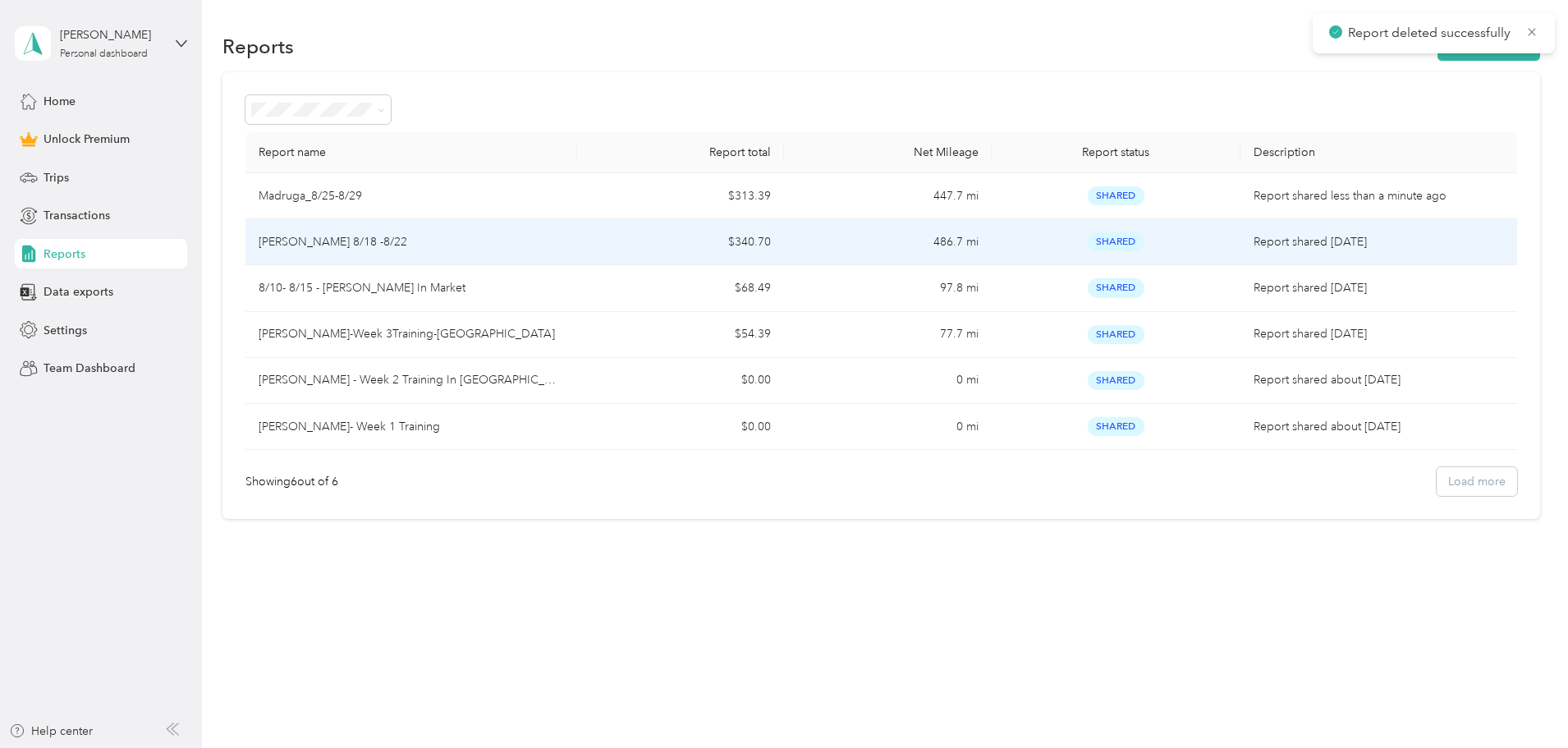
click at [456, 251] on td "[PERSON_NAME] 8/18 -8/22" at bounding box center [410, 242] width 331 height 46
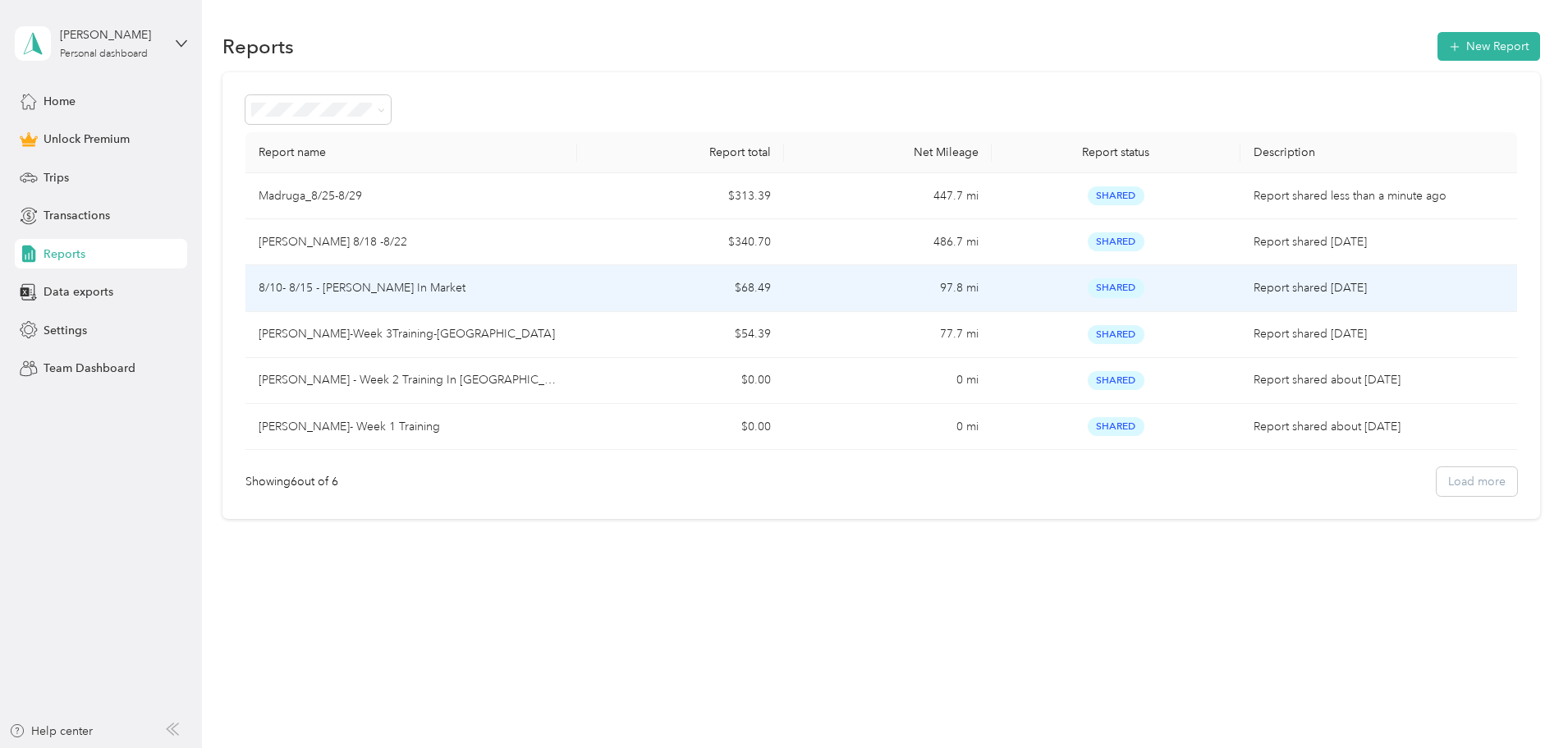
click at [522, 302] on td "8/10- 8/15 - [PERSON_NAME] In Market" at bounding box center [410, 287] width 331 height 46
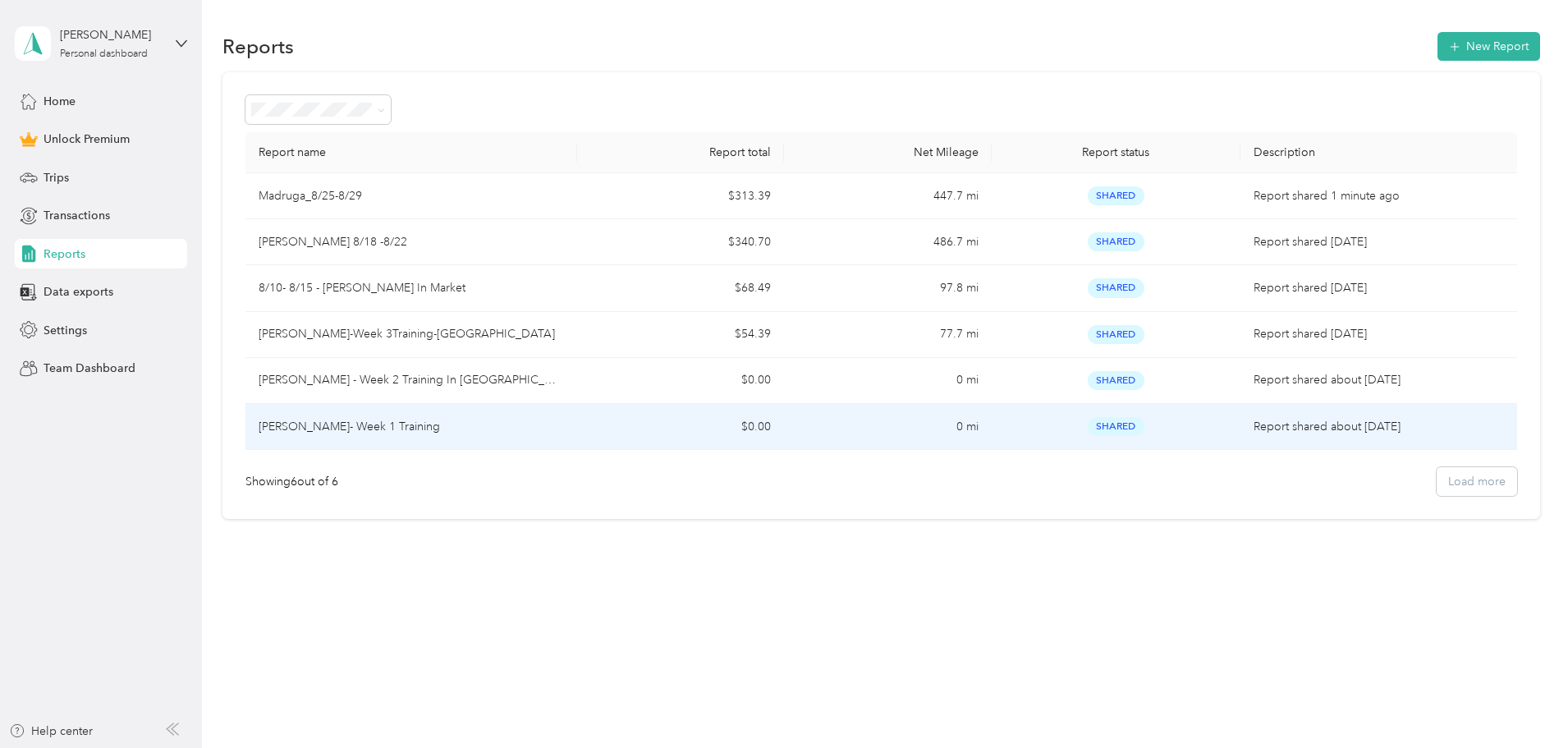
click at [748, 423] on td "$0.00" at bounding box center [681, 427] width 207 height 46
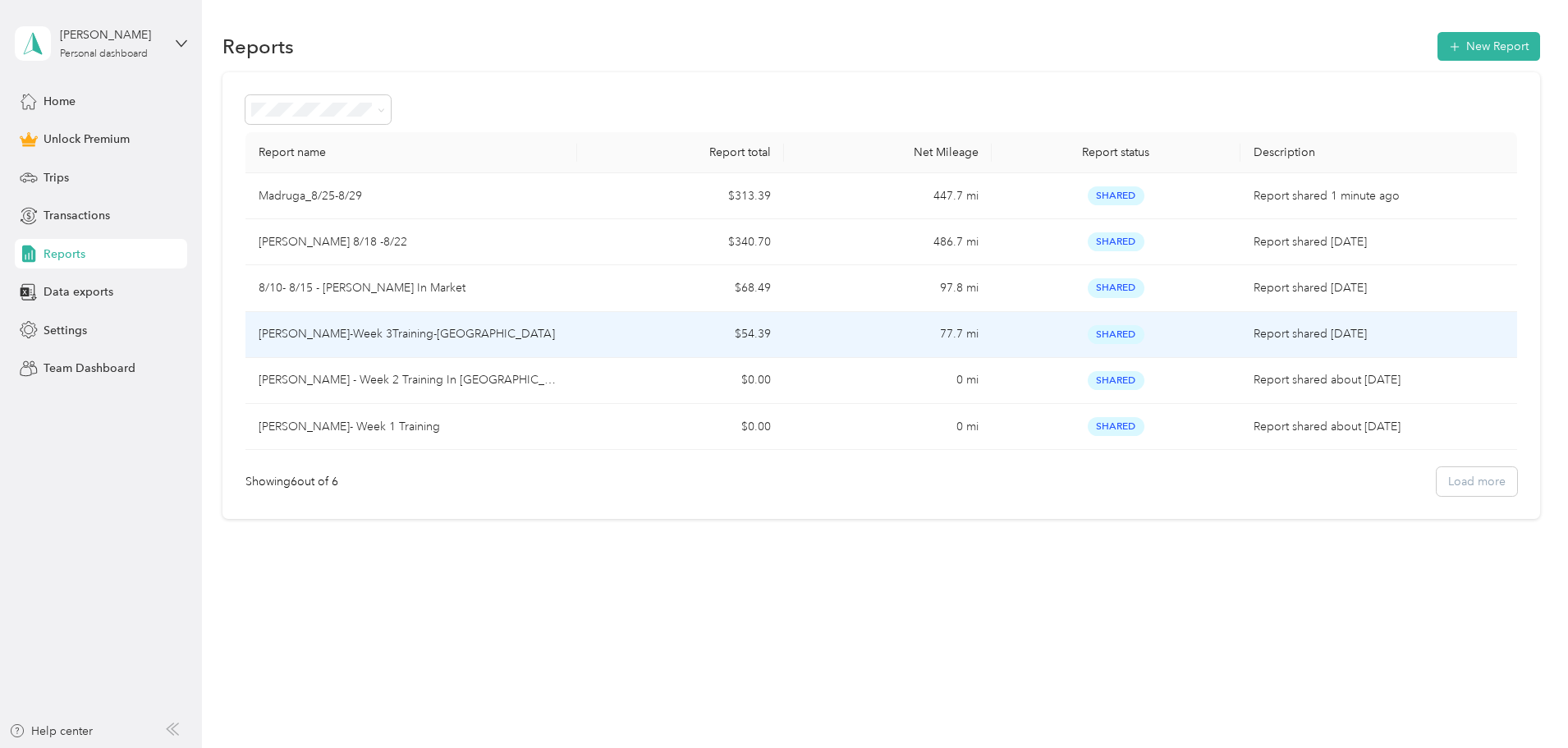
click at [577, 348] on td "[PERSON_NAME]-Week 3Training-[GEOGRAPHIC_DATA]" at bounding box center [410, 334] width 331 height 46
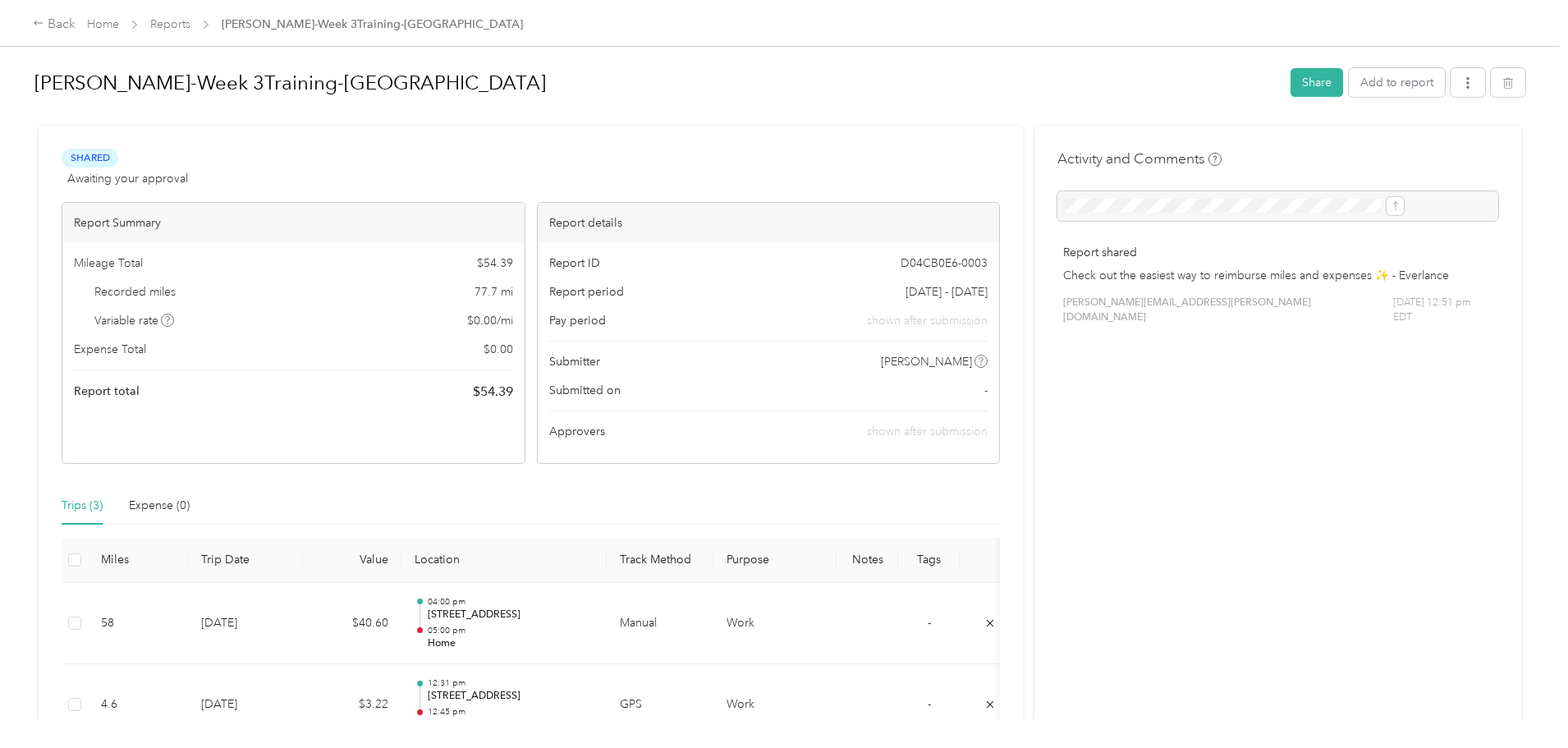
scroll to position [243, 0]
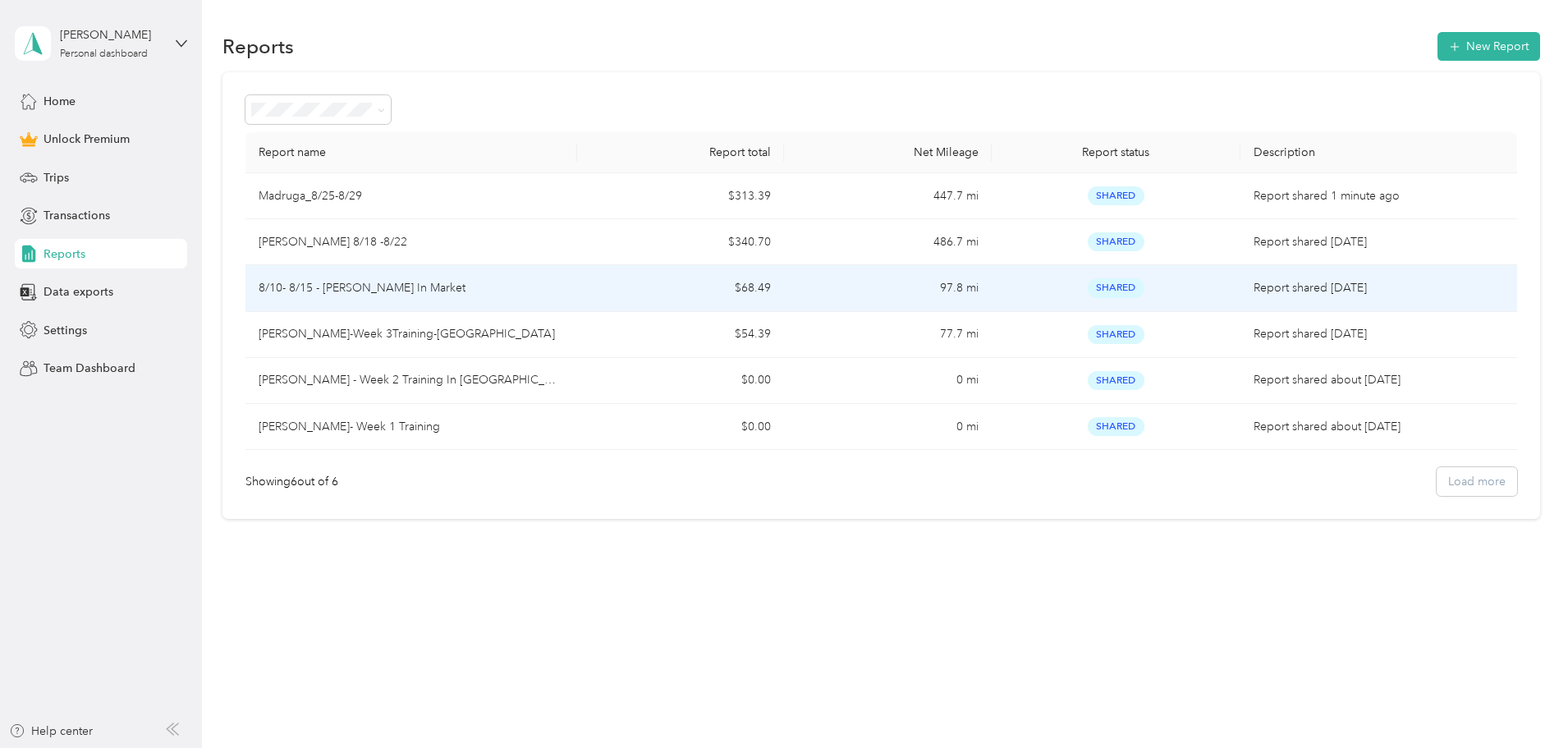
click at [577, 304] on td "8/10- 8/15 - [PERSON_NAME] In Market" at bounding box center [410, 287] width 331 height 46
click at [493, 305] on td "8/10- 8/15 - [PERSON_NAME] In Market" at bounding box center [410, 287] width 331 height 46
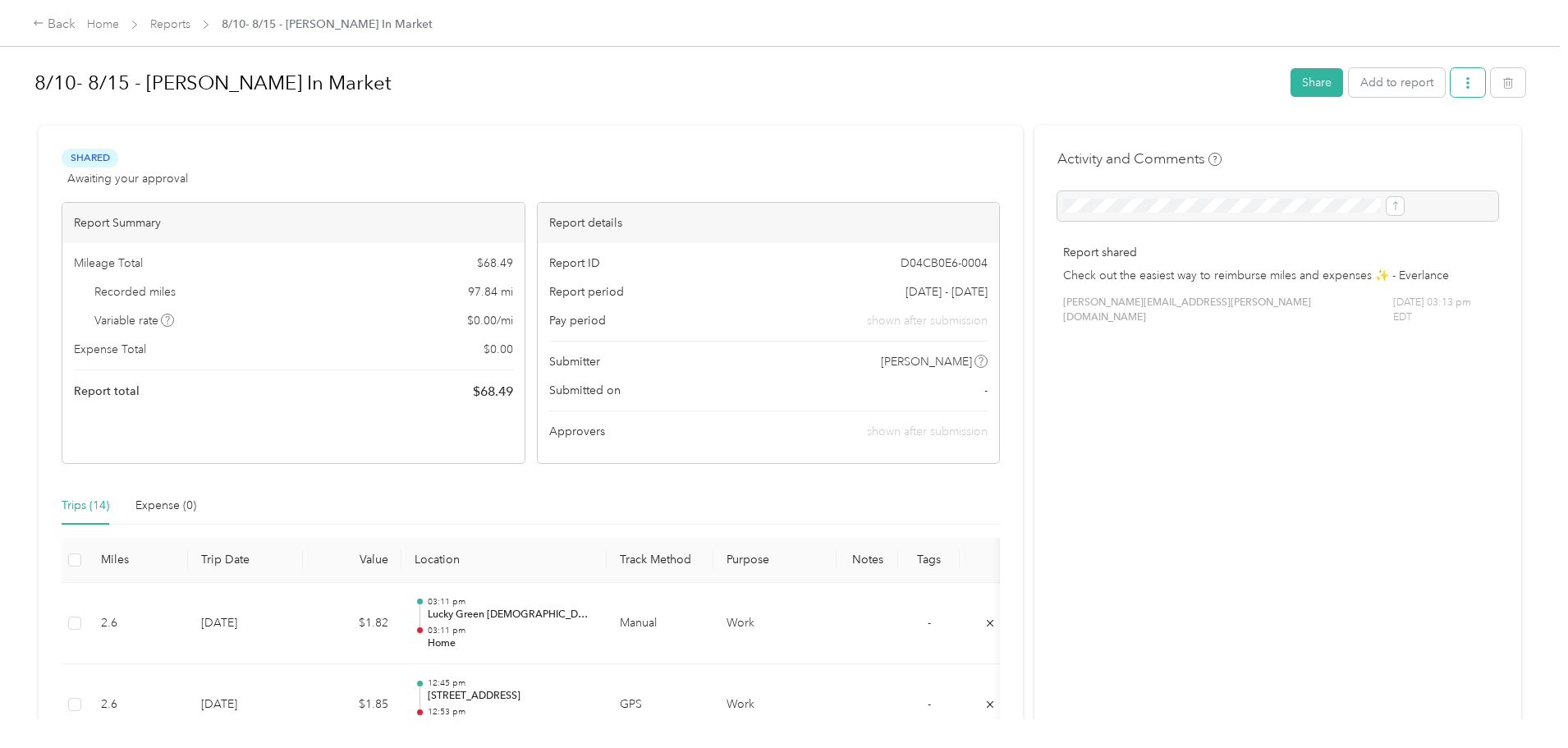
click at [1467, 80] on icon "button" at bounding box center [1468, 83] width 4 height 12
click at [1474, 188] on div "Back Home Reports 8/10- 8/15 - [PERSON_NAME] In Market 8/10- 8/15 - [PERSON_NAM…" at bounding box center [780, 374] width 1560 height 748
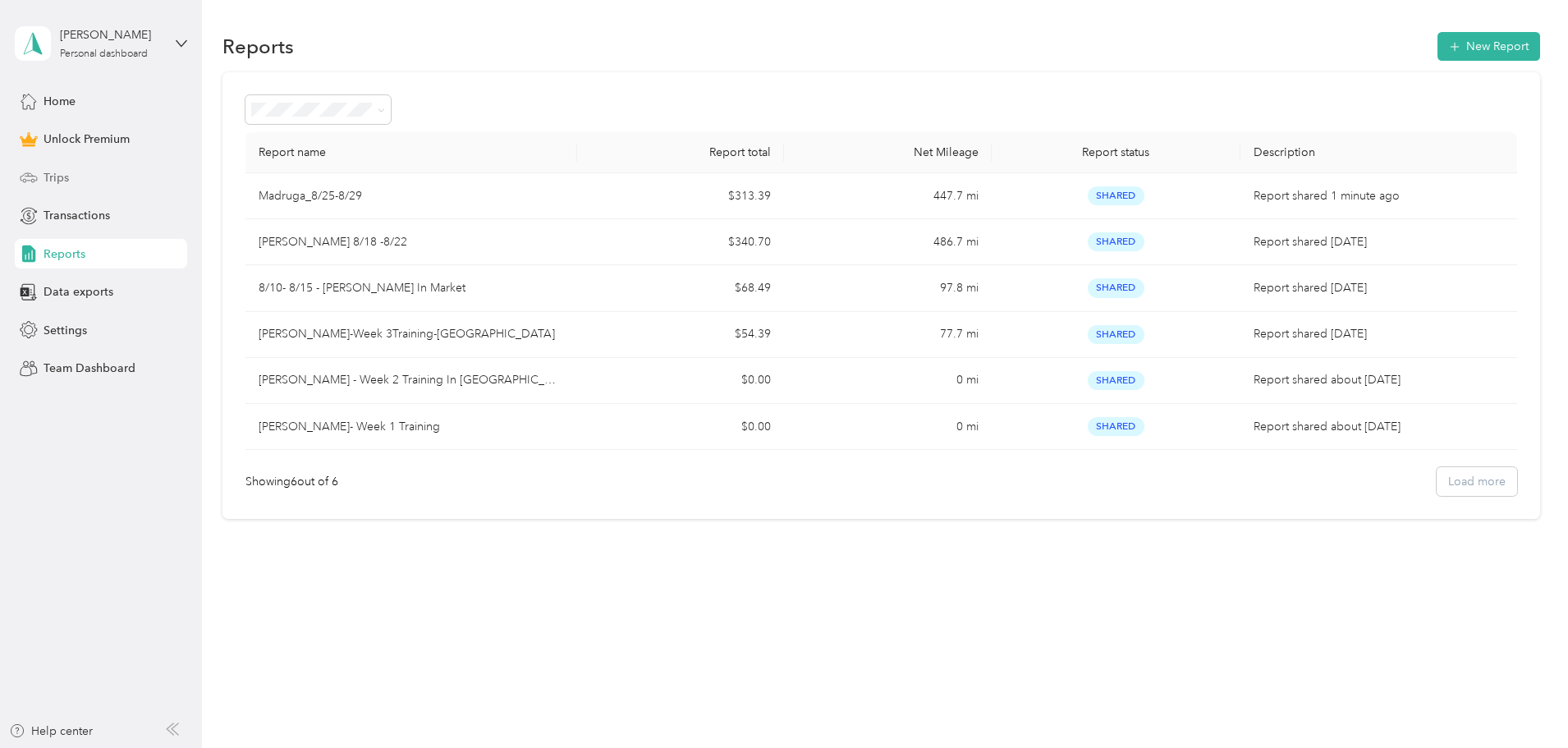
click at [88, 186] on div "Trips" at bounding box center [101, 177] width 172 height 30
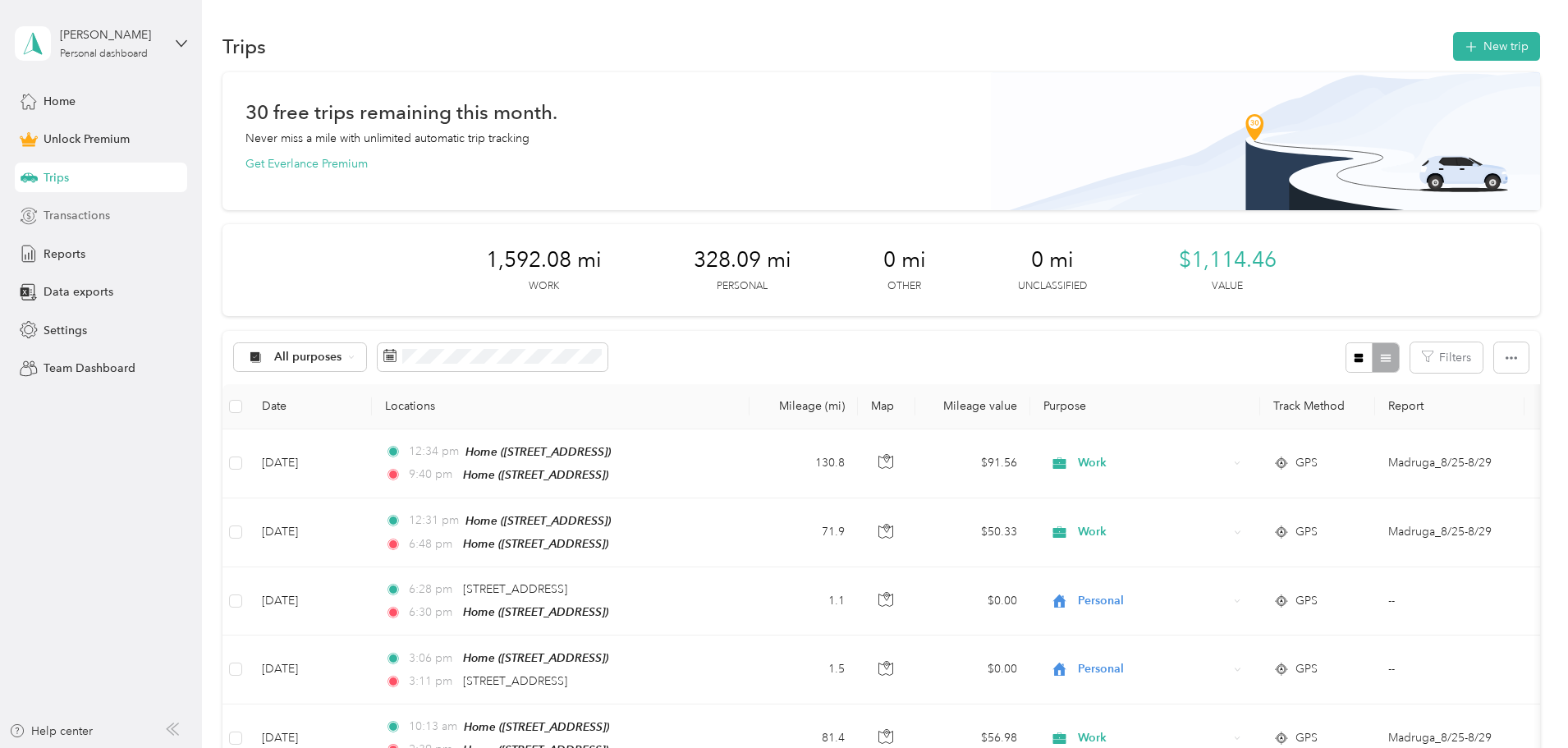
click at [91, 216] on span "Transactions" at bounding box center [76, 215] width 66 height 17
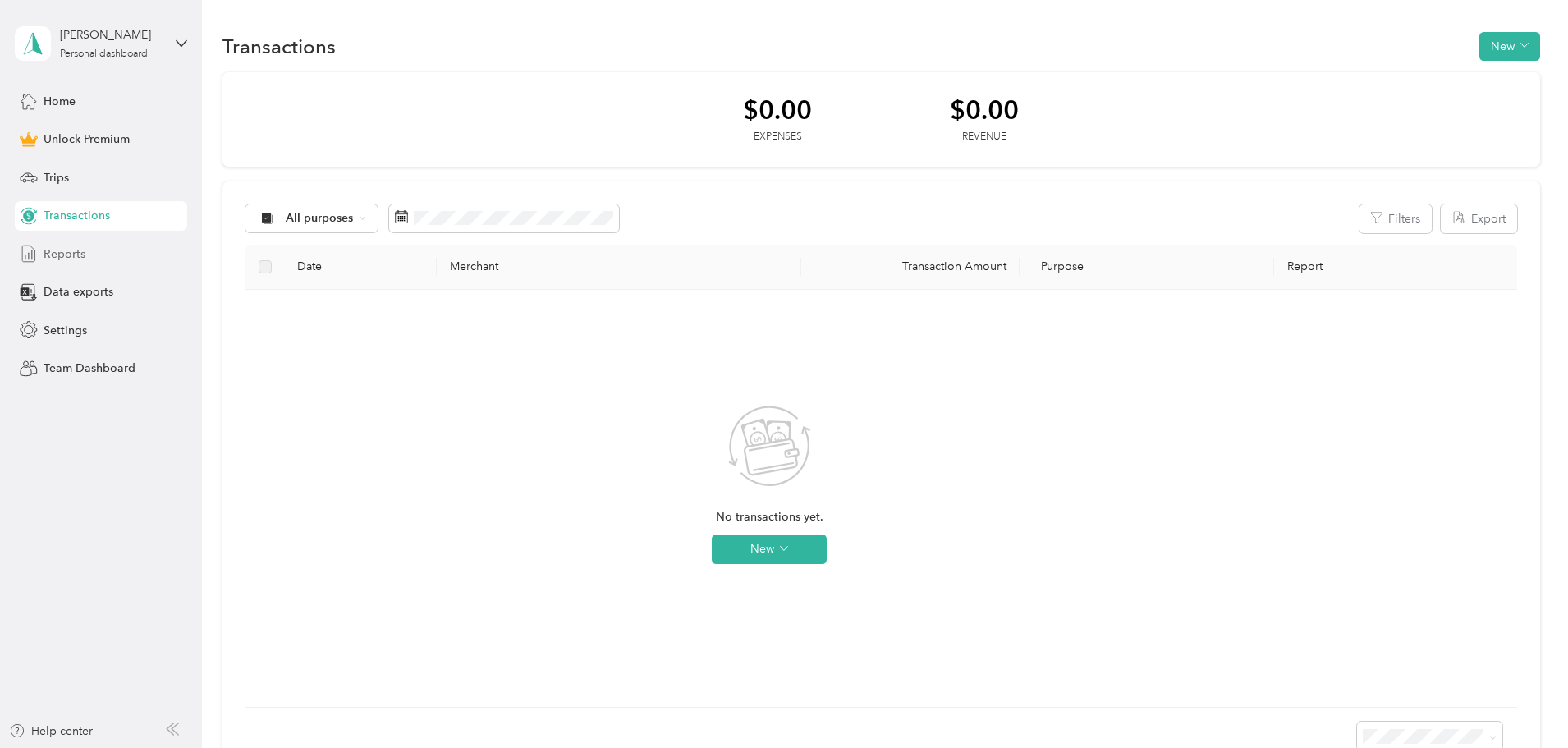
click at [96, 260] on div "Reports" at bounding box center [101, 253] width 172 height 30
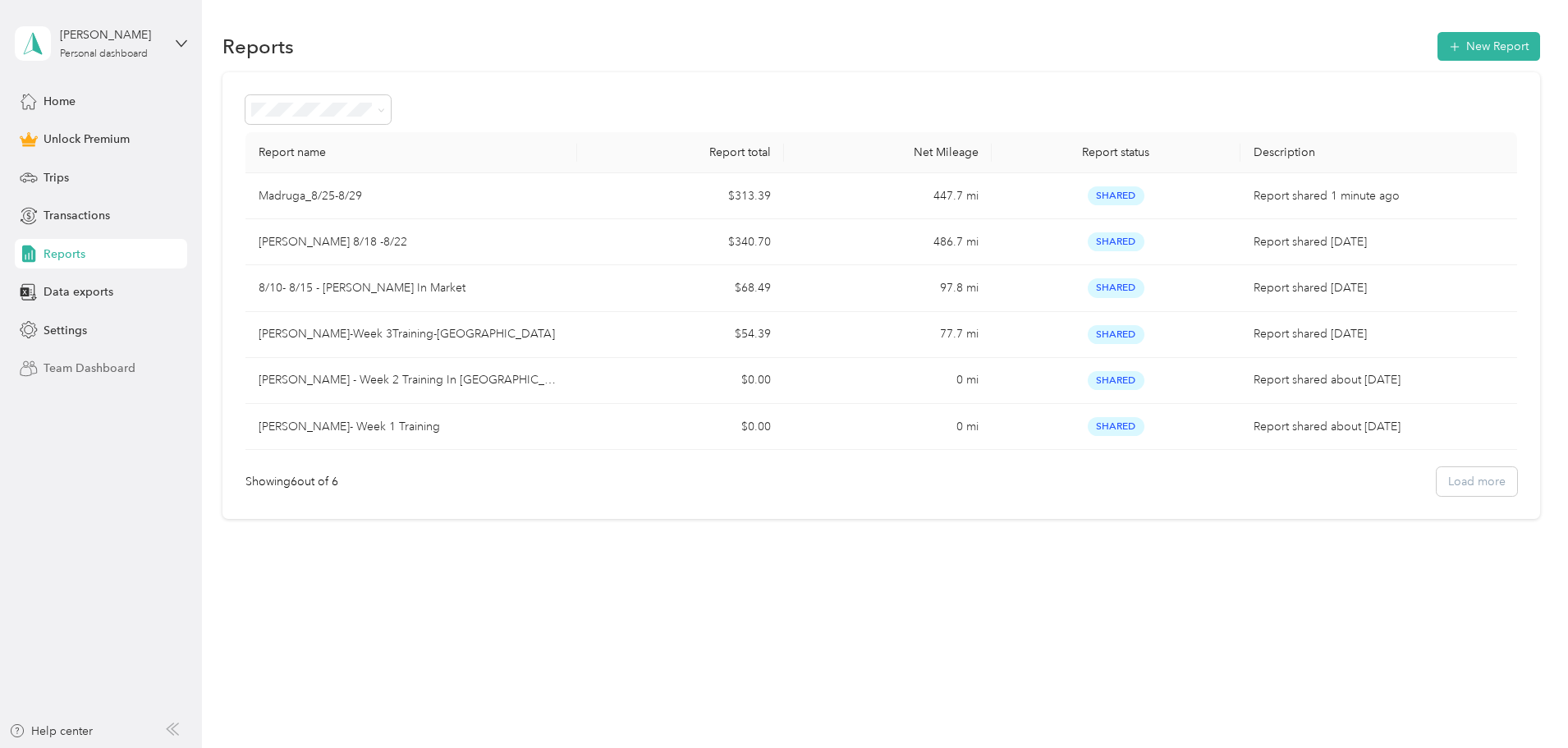
click at [75, 372] on span "Team Dashboard" at bounding box center [89, 367] width 92 height 17
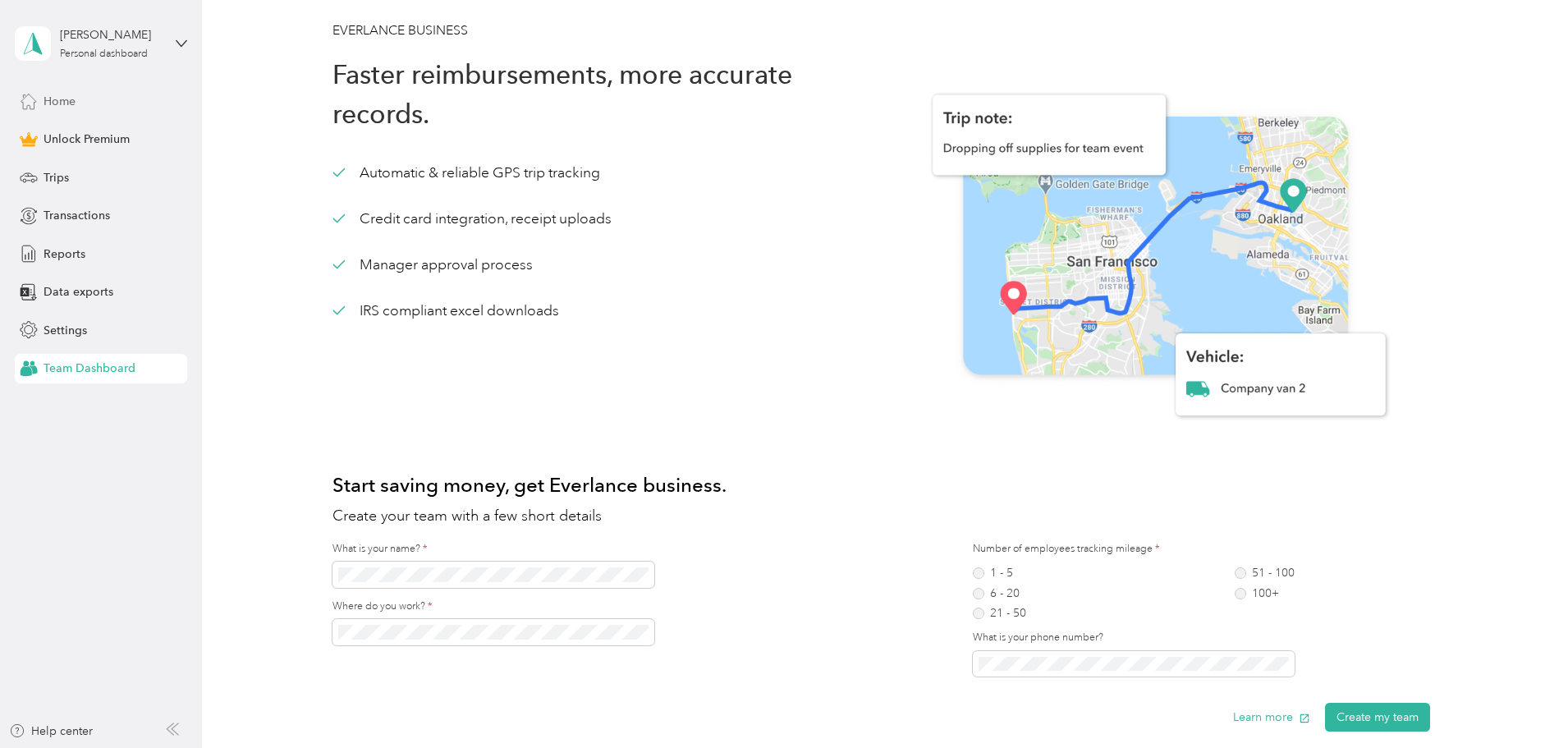
click at [59, 104] on span "Home" at bounding box center [59, 101] width 32 height 17
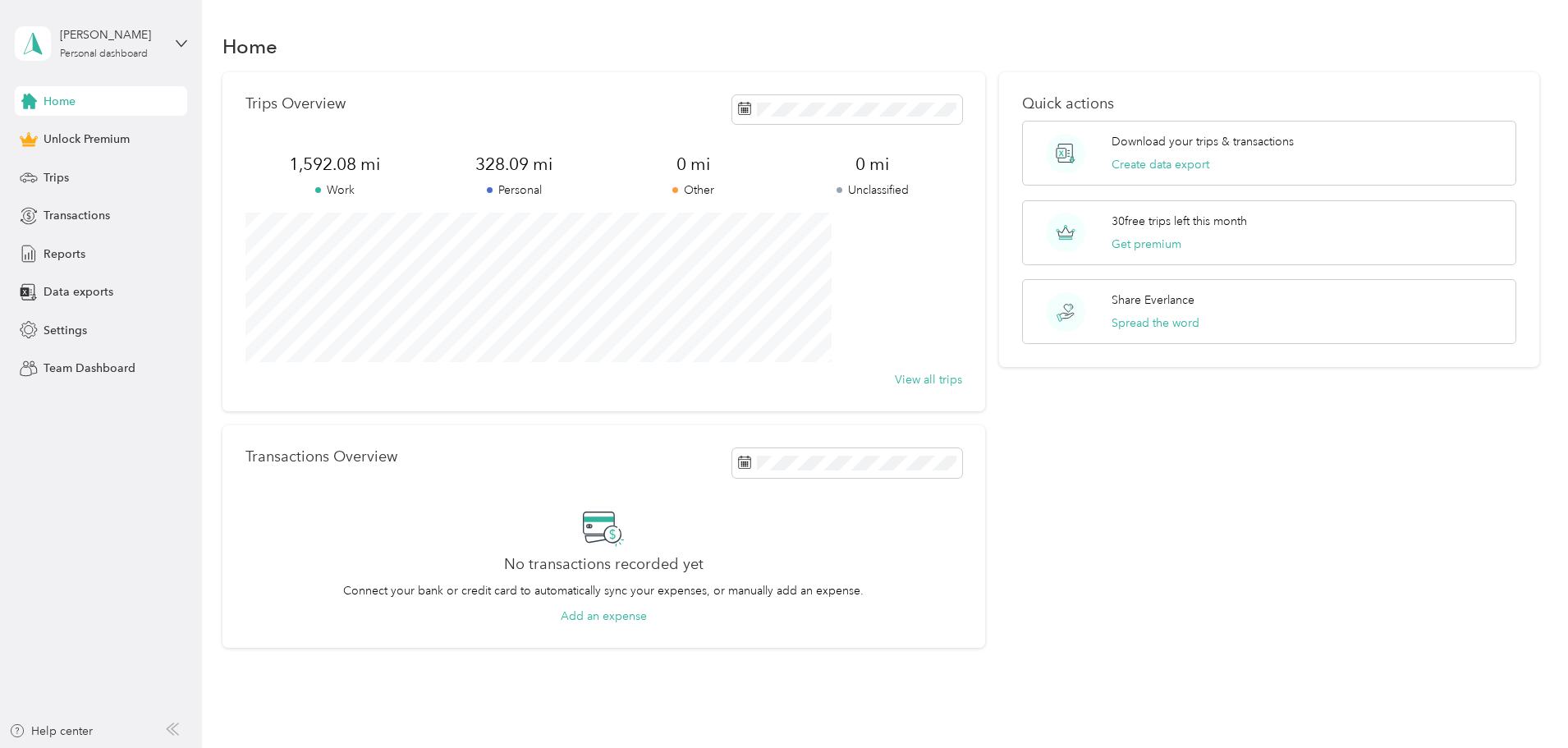
click at [164, 51] on div "[PERSON_NAME] Personal dashboard" at bounding box center [101, 43] width 172 height 57
